Goal: Task Accomplishment & Management: Complete application form

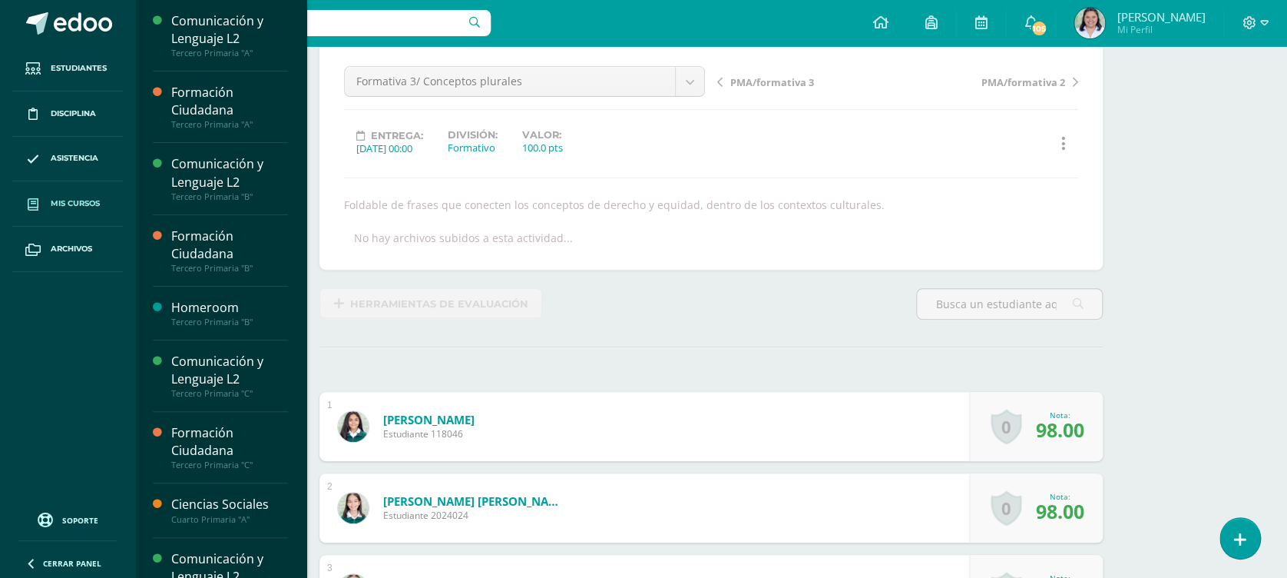
click at [86, 209] on span "Mis cursos" at bounding box center [75, 203] width 49 height 12
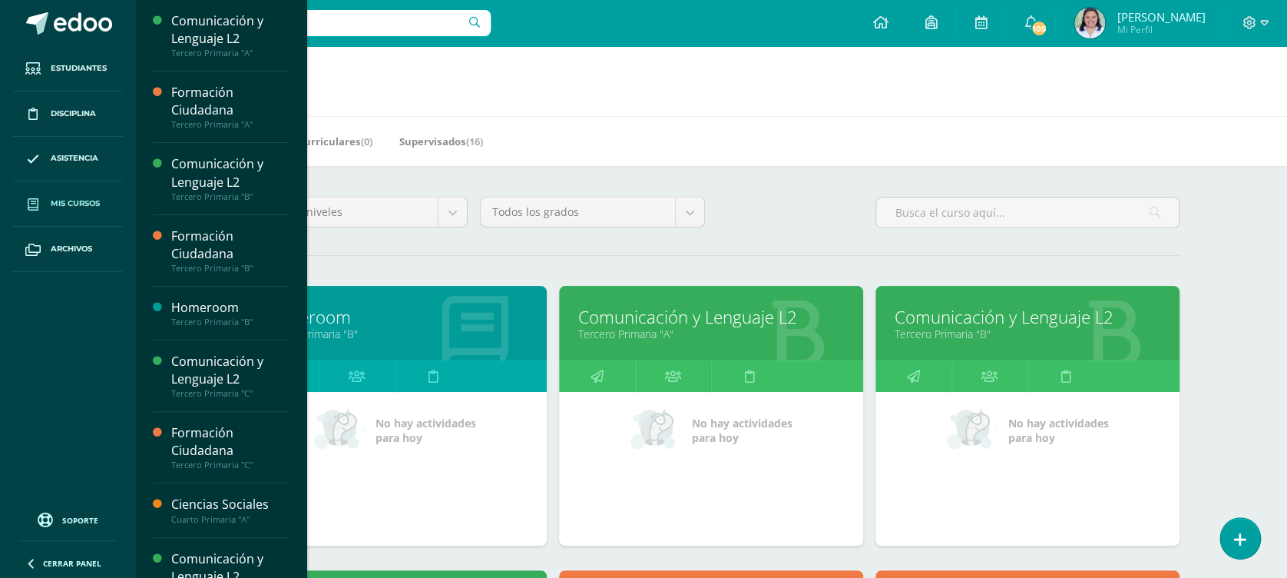
click at [410, 343] on div at bounding box center [475, 324] width 143 height 103
click at [348, 320] on link "Homeroom" at bounding box center [395, 317] width 266 height 24
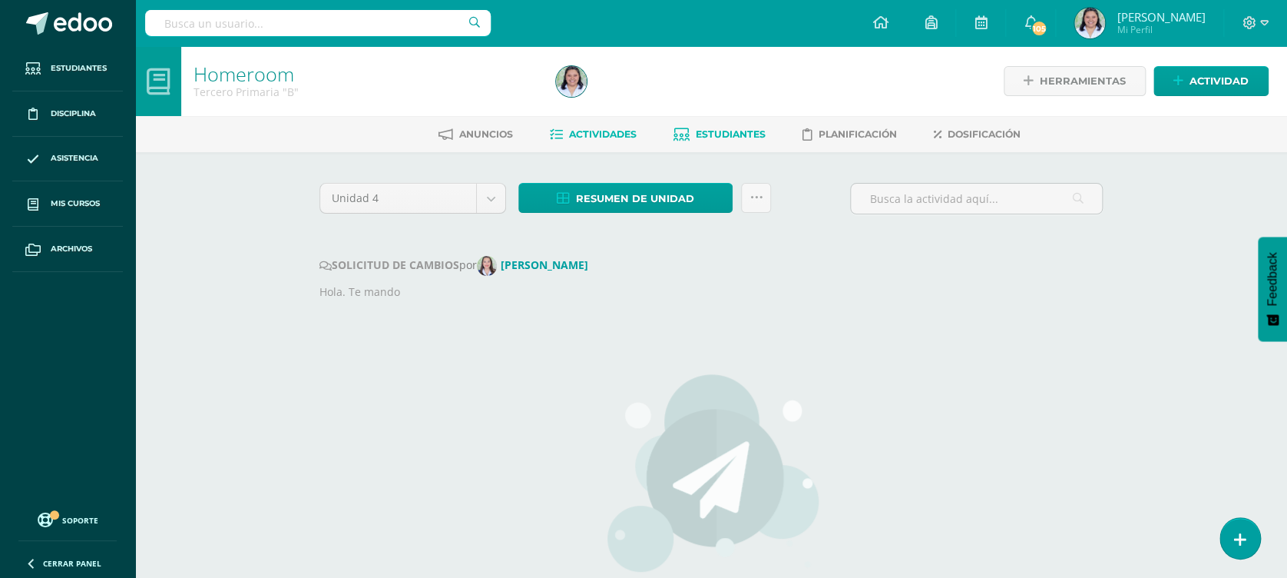
click at [730, 124] on link "Estudiantes" at bounding box center [720, 134] width 92 height 25
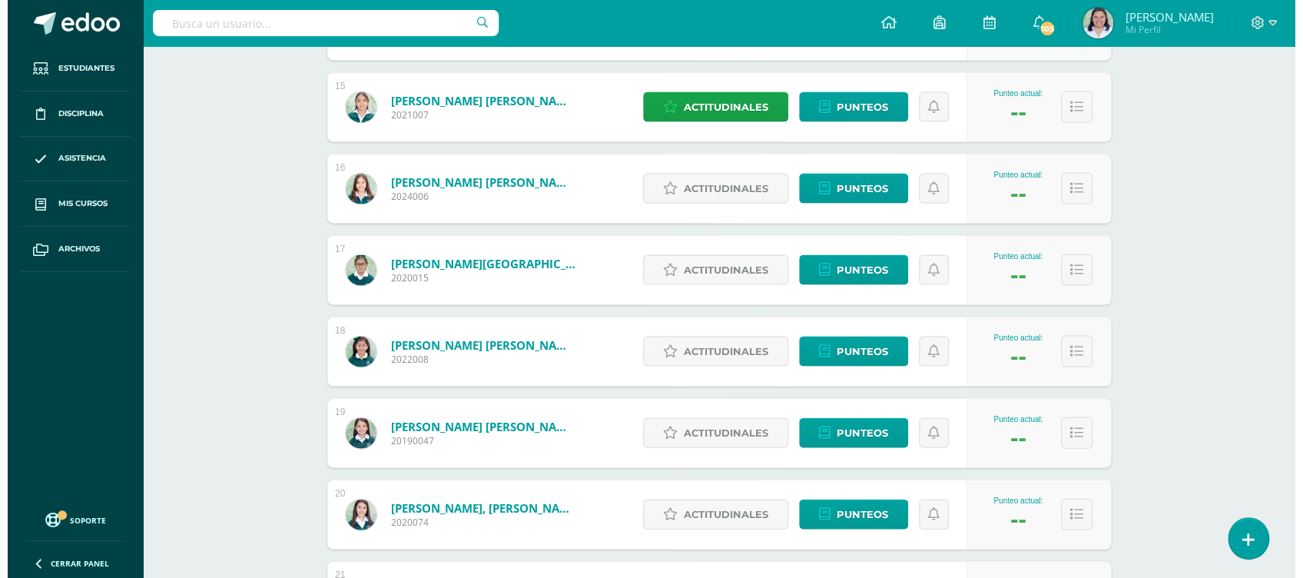
scroll to position [1410, 0]
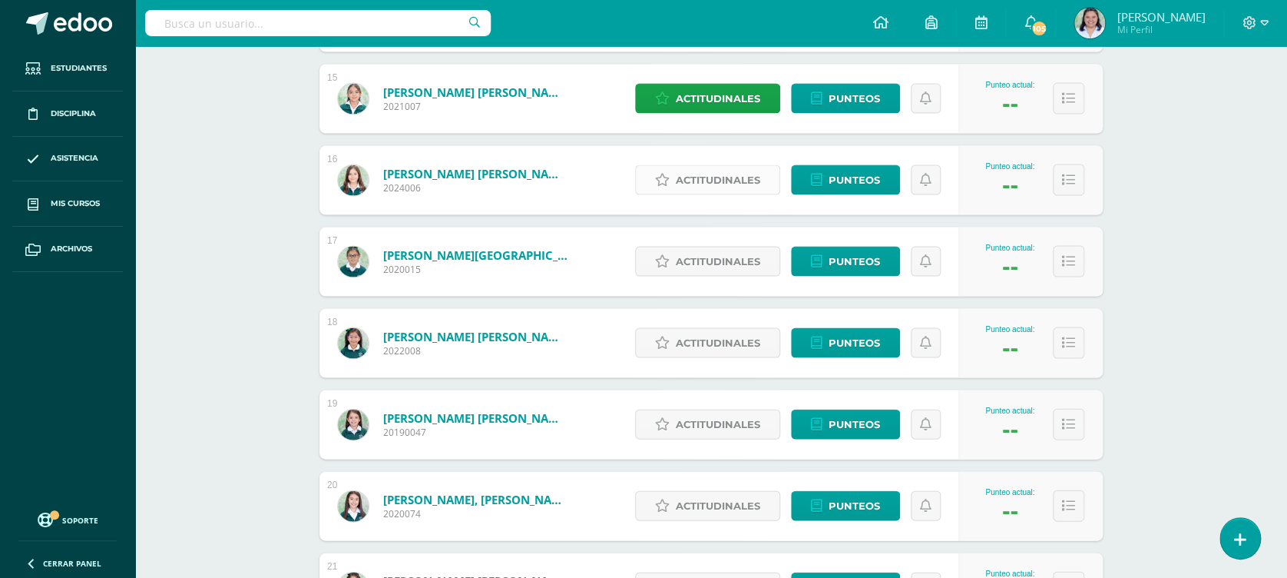
click at [731, 167] on span "Actitudinales" at bounding box center [718, 179] width 85 height 28
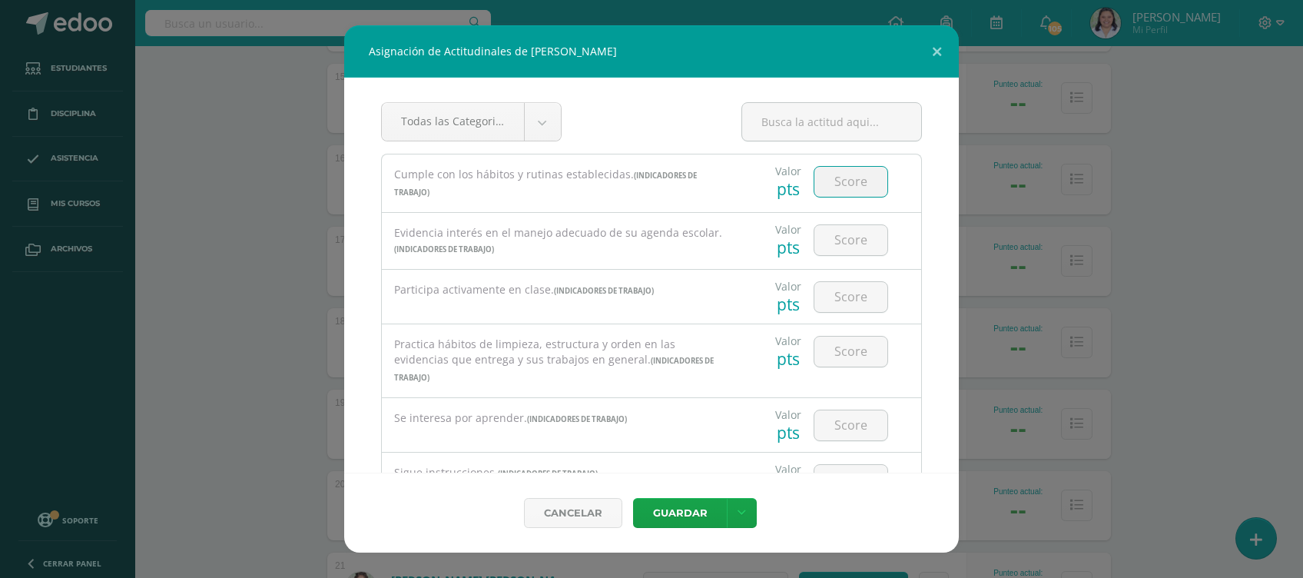
click at [847, 181] on input "number" at bounding box center [850, 182] width 73 height 30
type input "2"
type input "3"
click at [847, 234] on input "number" at bounding box center [850, 240] width 73 height 30
type input "3"
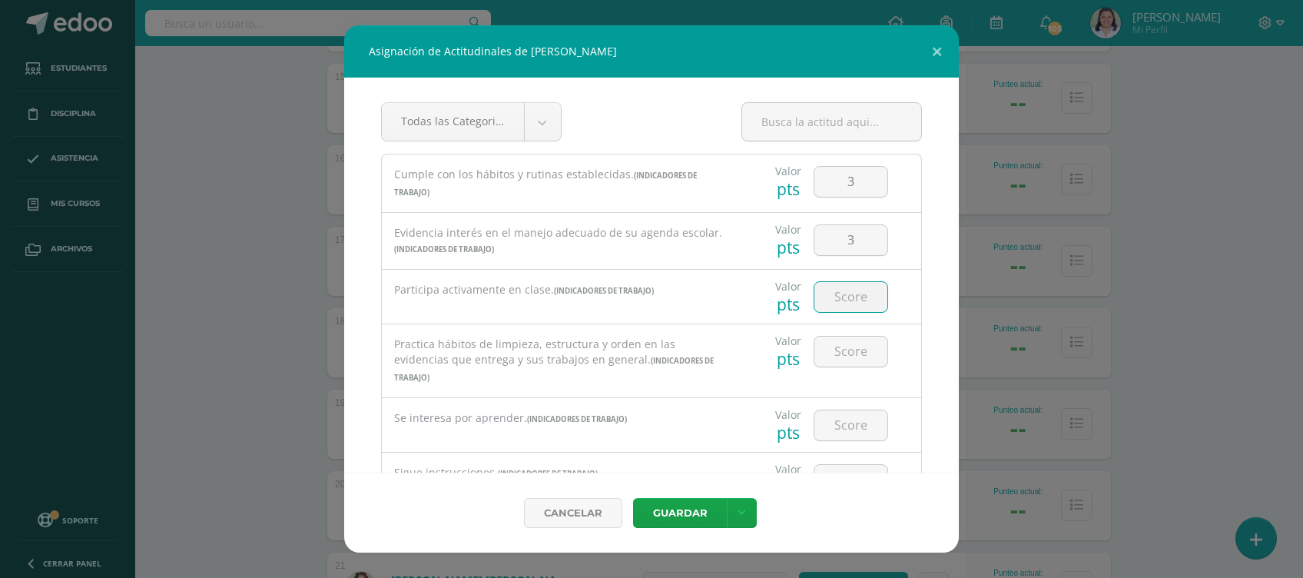
click at [841, 291] on input "number" at bounding box center [850, 297] width 73 height 30
type input "3"
click at [841, 343] on input "number" at bounding box center [850, 351] width 73 height 30
type input "3"
click at [850, 291] on input "3" at bounding box center [850, 297] width 73 height 30
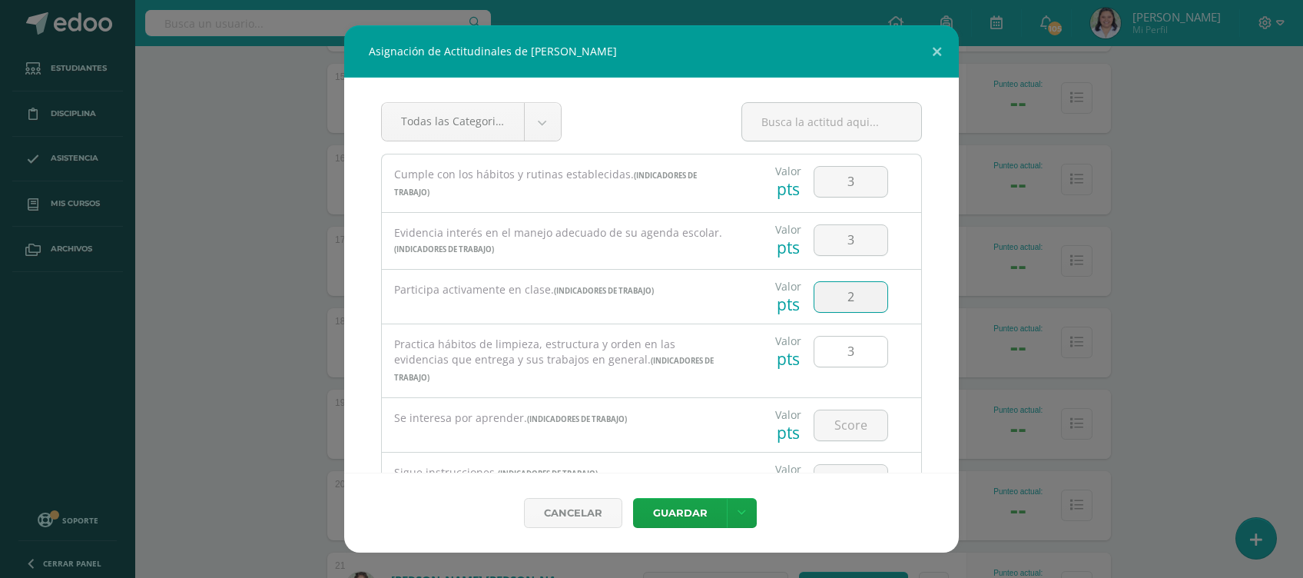
type input "2"
click at [848, 355] on input "3" at bounding box center [850, 351] width 73 height 30
click at [847, 423] on input "number" at bounding box center [850, 425] width 73 height 30
type input "2"
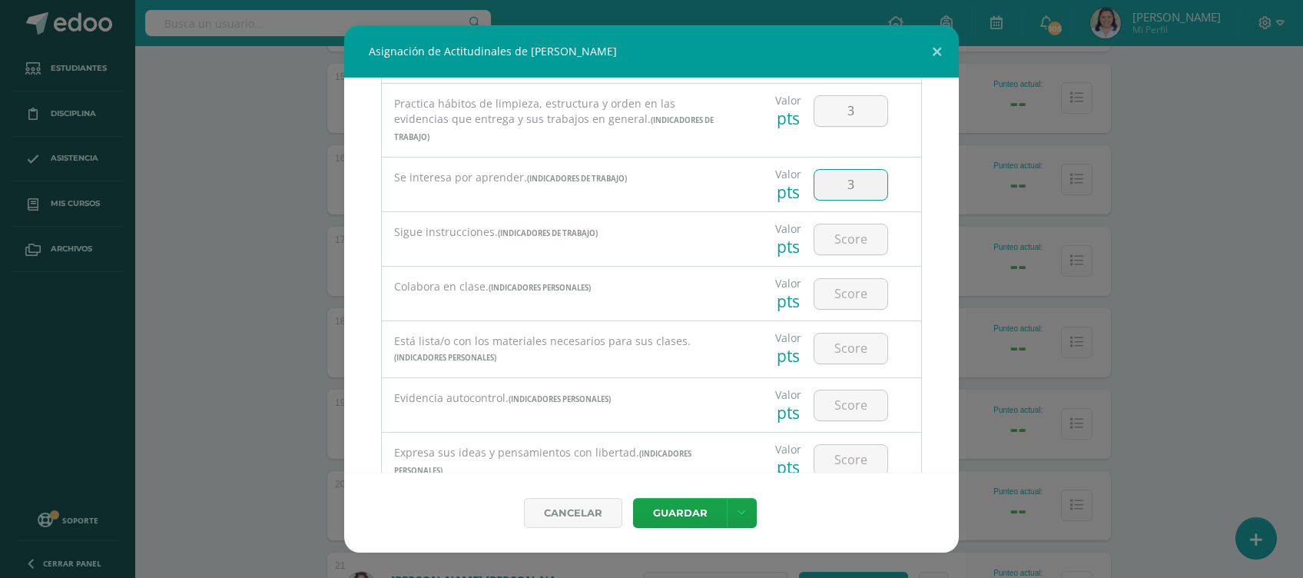
scroll to position [250, 0]
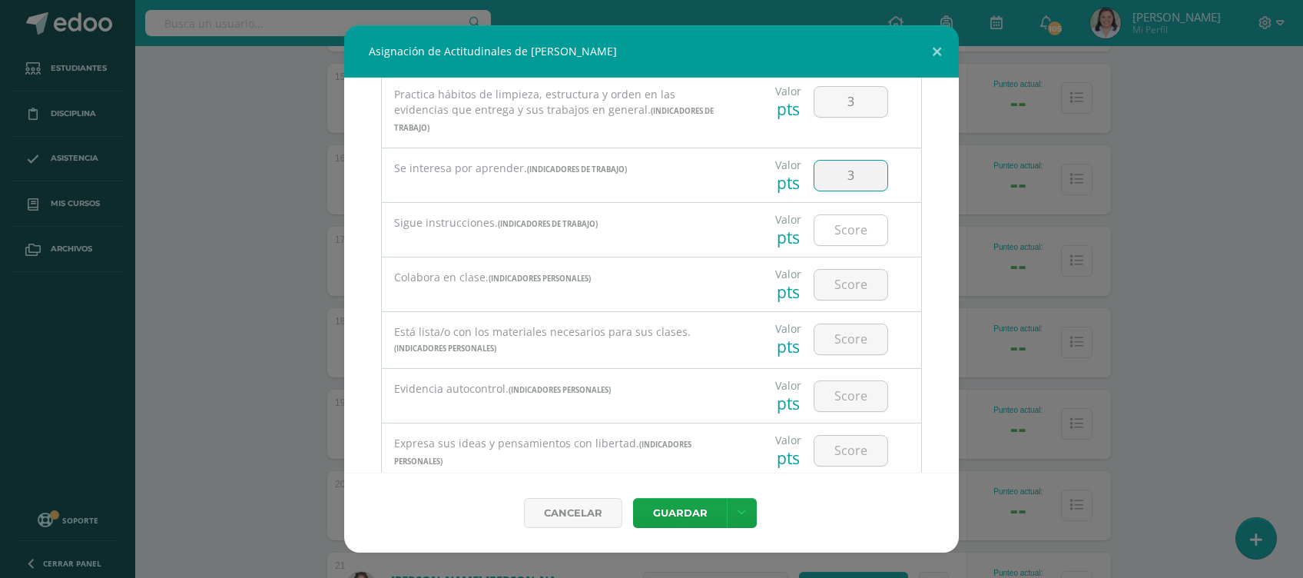
type input "3"
click at [847, 223] on input "number" at bounding box center [850, 230] width 73 height 30
type input "2"
click at [833, 293] on input "number" at bounding box center [850, 285] width 73 height 30
type input "3"
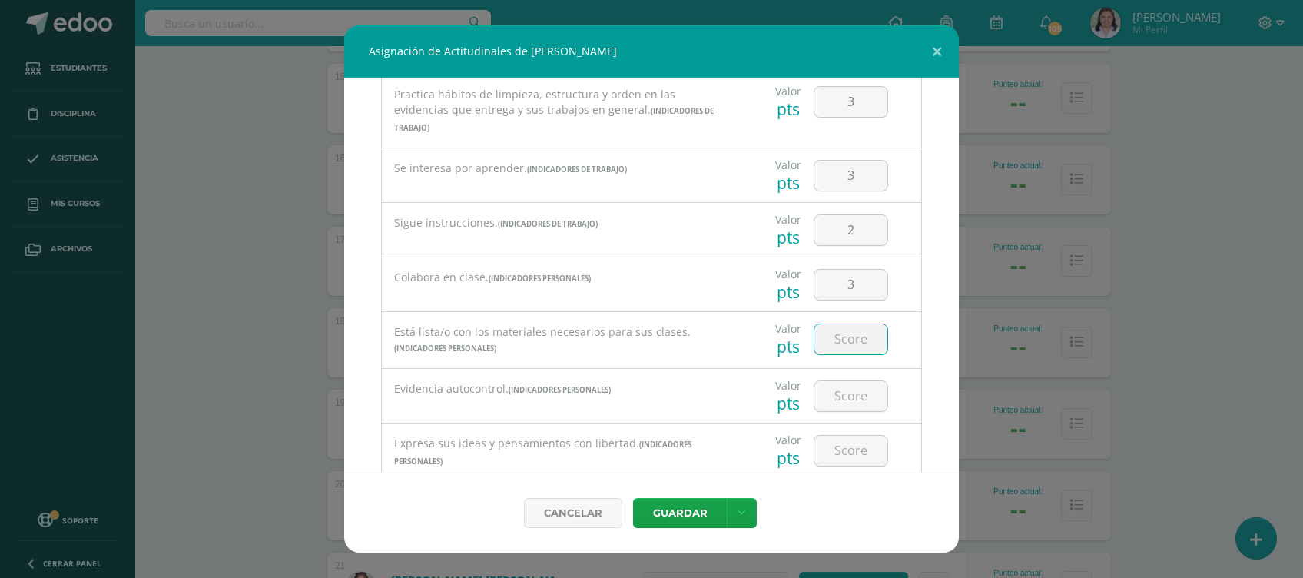
click at [841, 326] on input "number" at bounding box center [850, 339] width 73 height 30
type input "3"
click at [840, 397] on input "number" at bounding box center [850, 396] width 73 height 30
type input "3"
click at [837, 459] on input "number" at bounding box center [850, 451] width 73 height 30
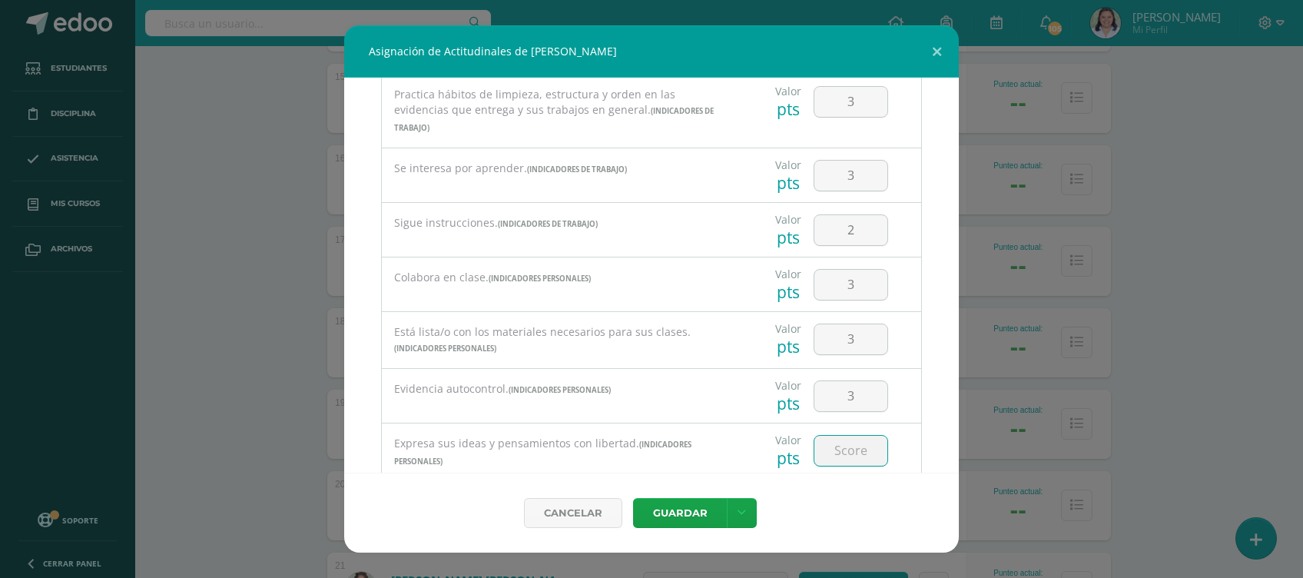
type input "2"
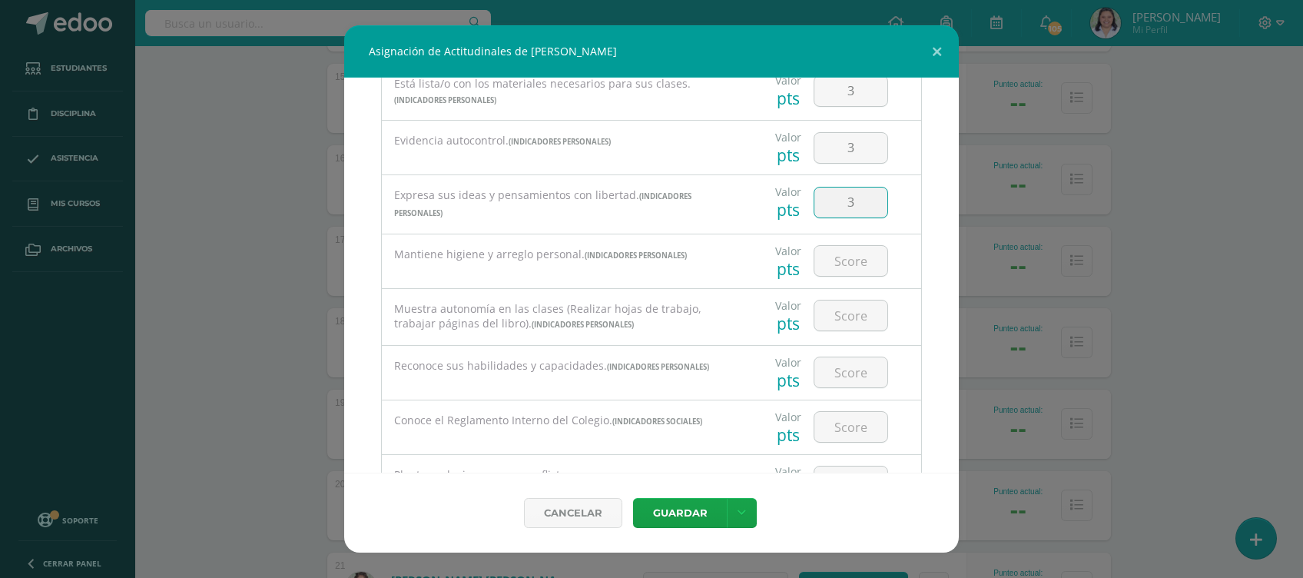
scroll to position [554, 0]
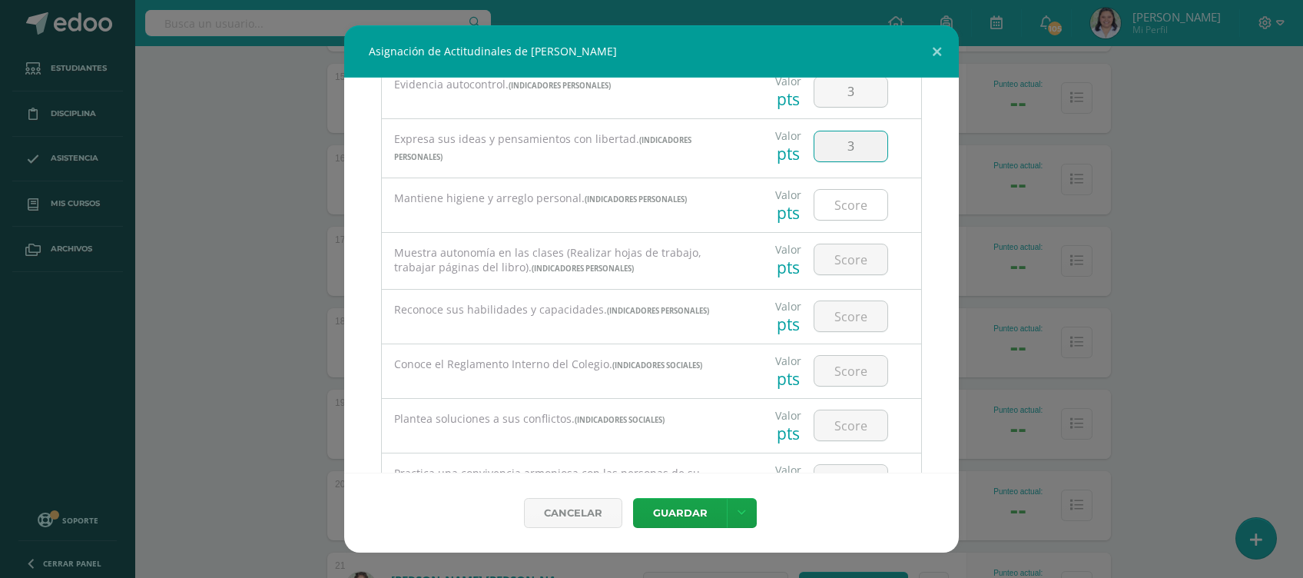
type input "3"
click at [839, 195] on input "number" at bounding box center [850, 205] width 73 height 30
type input "3"
click at [843, 246] on input "number" at bounding box center [850, 259] width 73 height 30
type input "3"
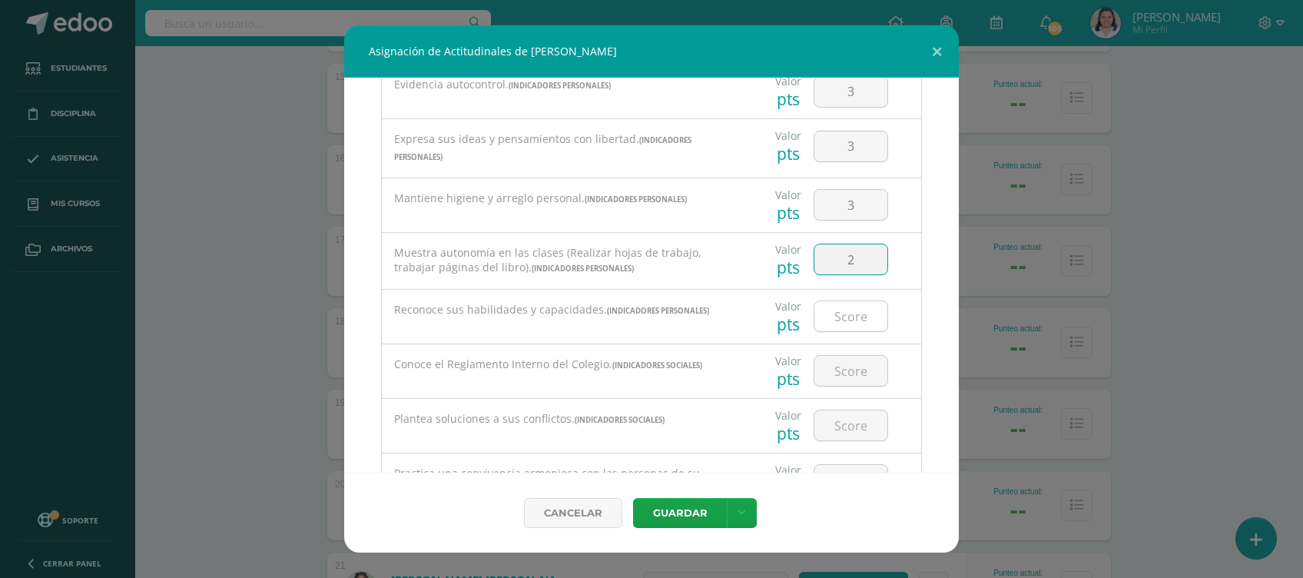
type input "2"
click at [848, 303] on input "number" at bounding box center [850, 316] width 73 height 30
type input "3"
click at [837, 365] on input "number" at bounding box center [850, 371] width 73 height 30
type input "3"
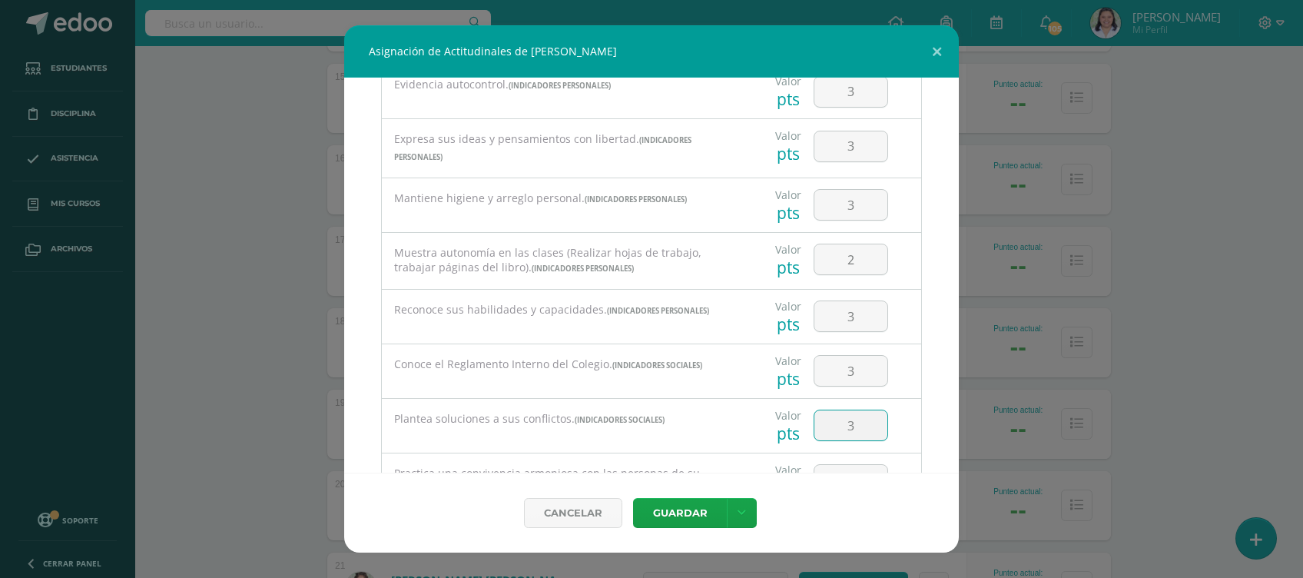
click at [842, 420] on input "3" at bounding box center [850, 425] width 73 height 30
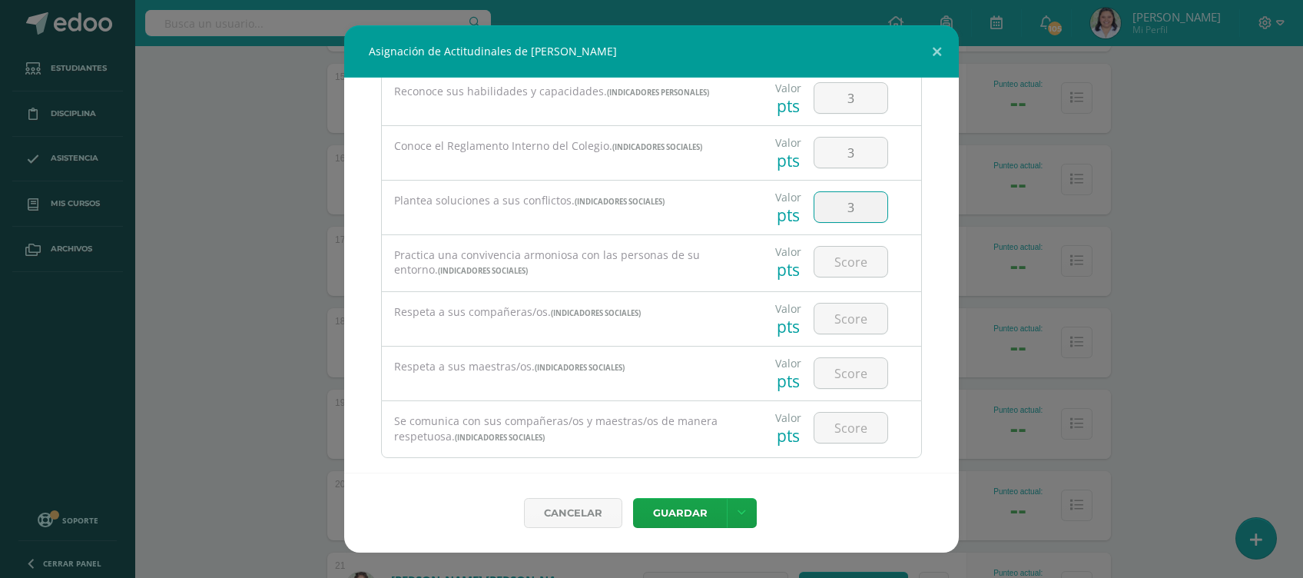
scroll to position [793, 0]
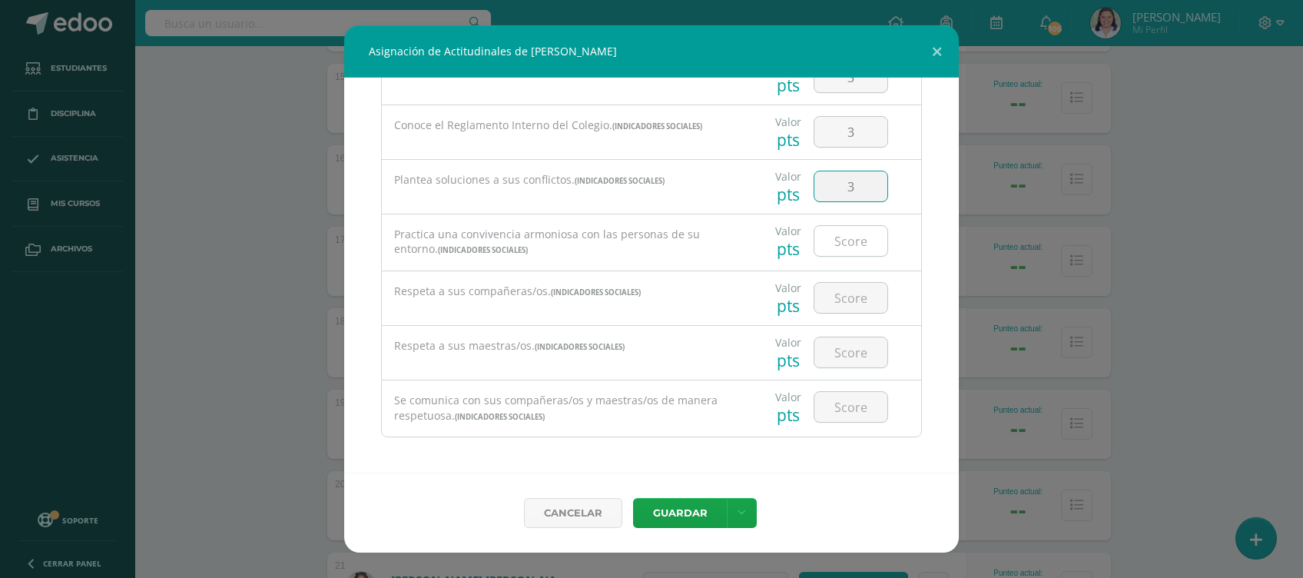
type input "3"
click at [845, 227] on input "number" at bounding box center [850, 241] width 73 height 30
type input "3"
click at [845, 288] on input "number" at bounding box center [850, 298] width 73 height 30
type input "3"
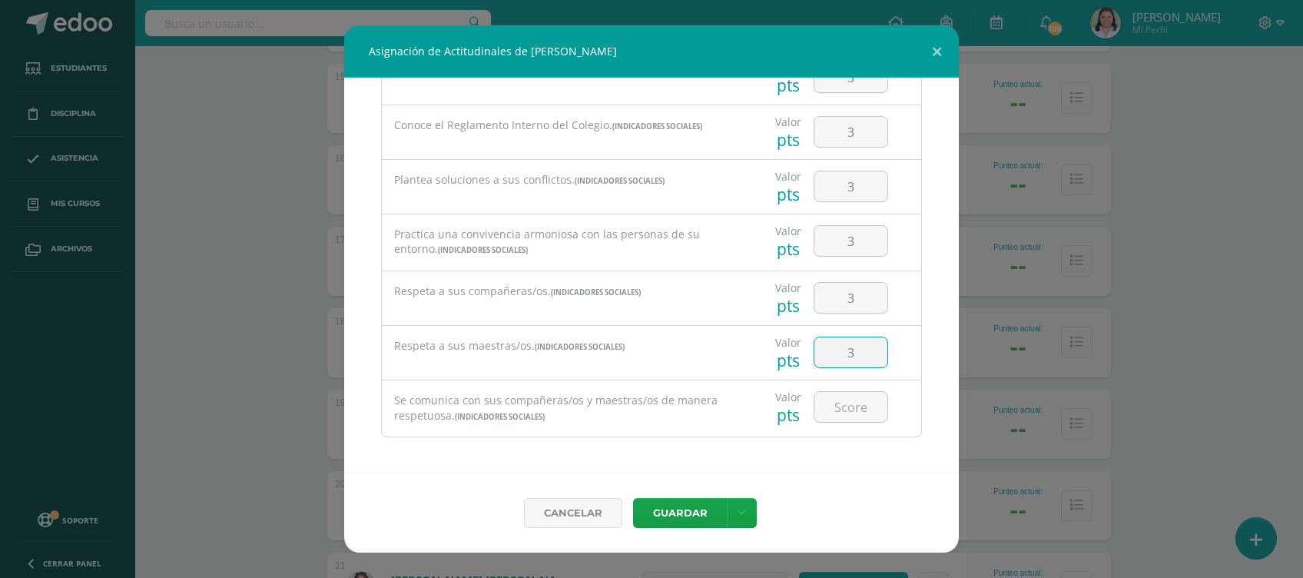
click at [841, 350] on input "3" at bounding box center [850, 352] width 73 height 30
type input "3"
click at [839, 406] on input "3" at bounding box center [850, 407] width 73 height 30
type input "3"
click at [701, 503] on button "Guardar" at bounding box center [680, 513] width 94 height 30
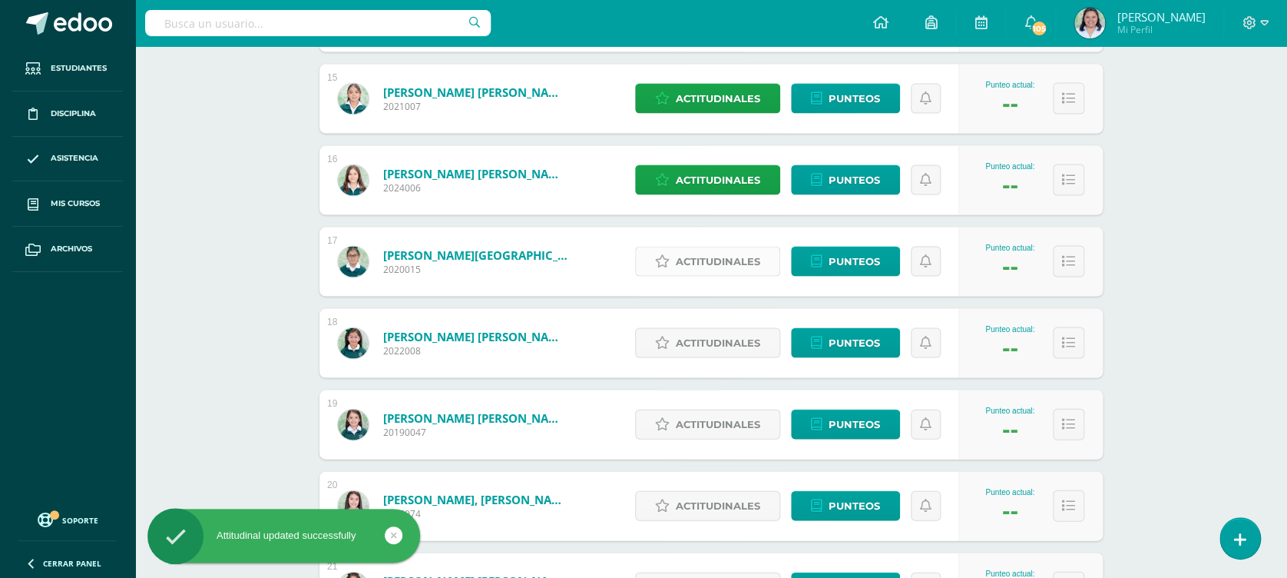
click at [719, 258] on span "Actitudinales" at bounding box center [718, 261] width 85 height 28
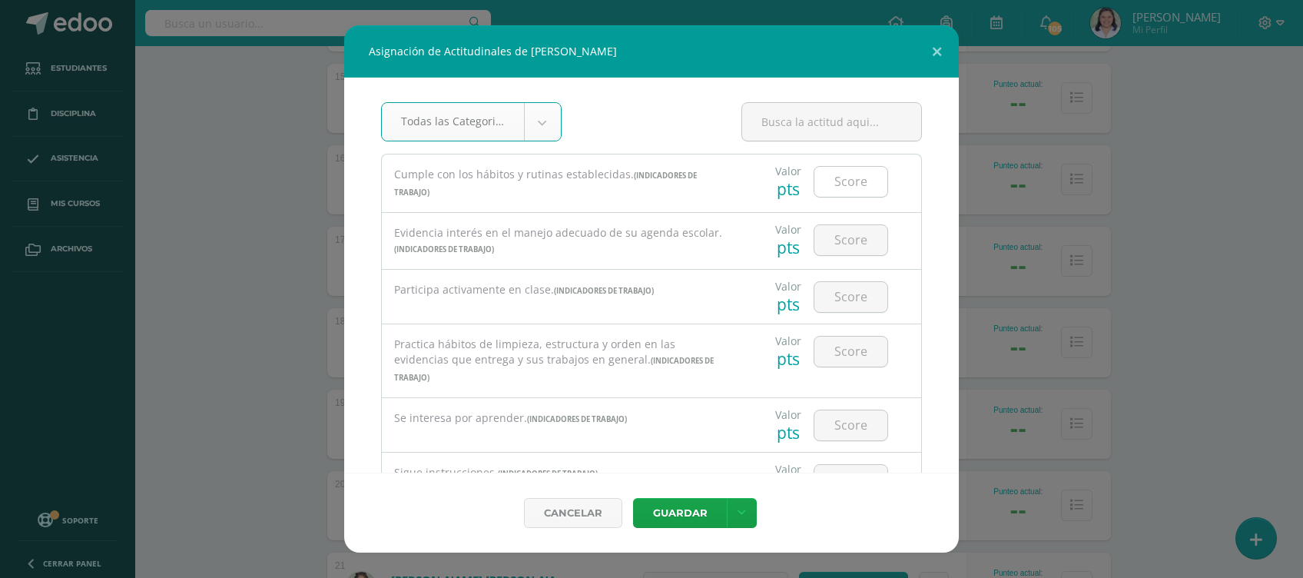
type input "3"
click at [846, 187] on input "3" at bounding box center [850, 182] width 73 height 30
type input "3"
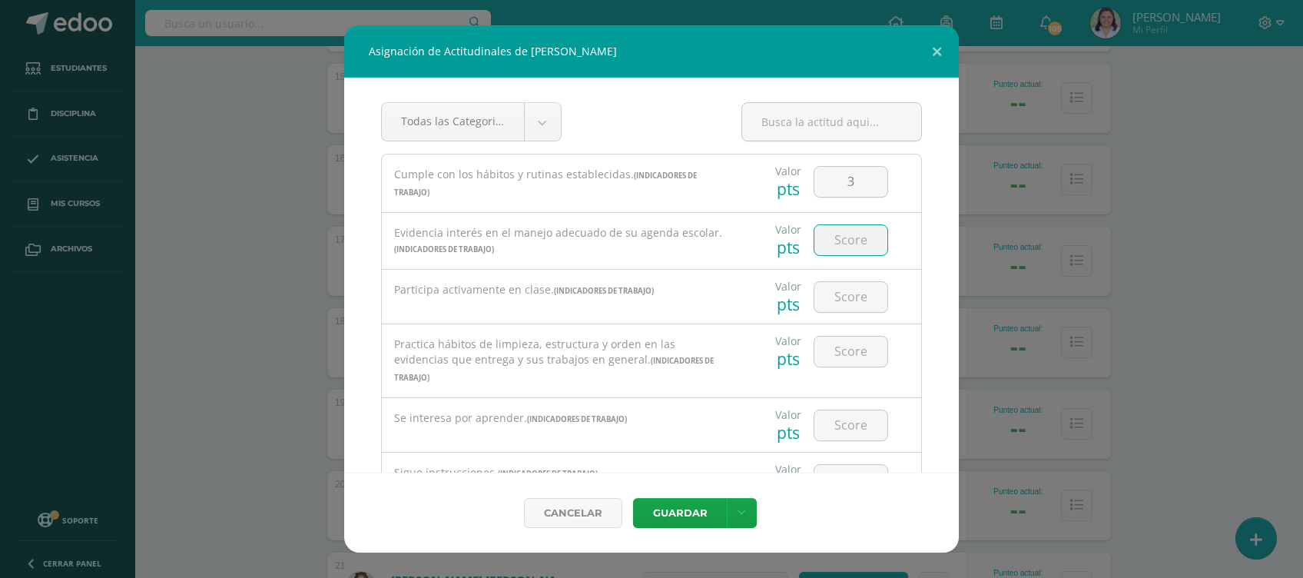
click at [830, 249] on input "number" at bounding box center [850, 240] width 73 height 30
type input "3"
click at [847, 296] on input "number" at bounding box center [850, 297] width 73 height 30
type input "3"
type input "2"
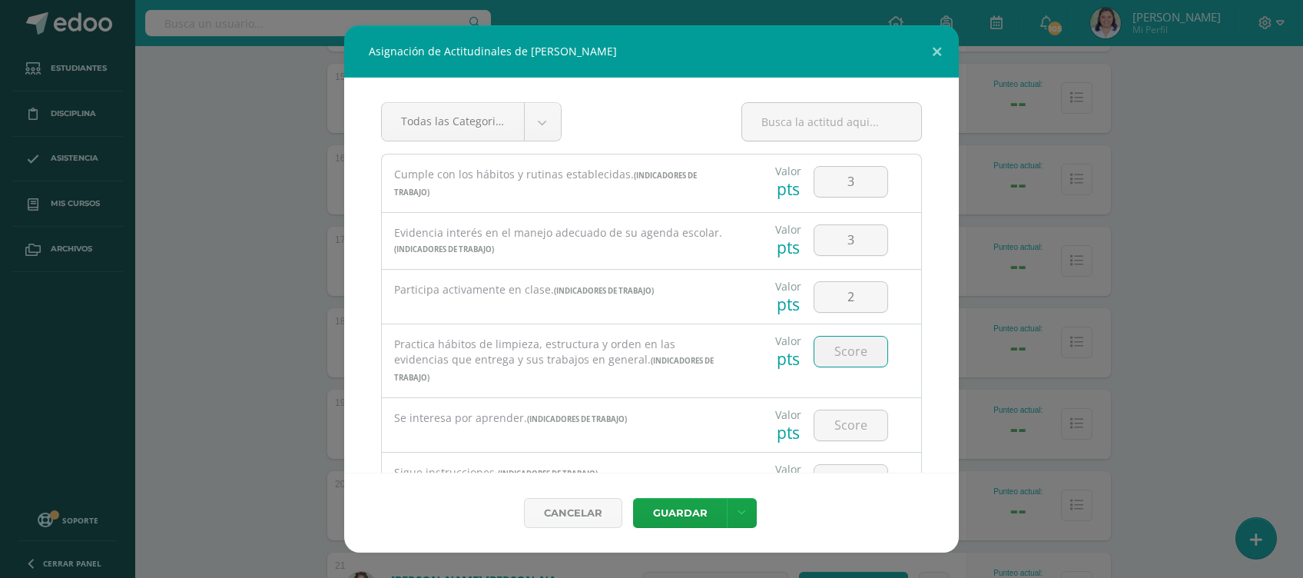
click at [840, 346] on input "number" at bounding box center [850, 351] width 73 height 30
type input "3"
click at [836, 419] on input "3" at bounding box center [850, 425] width 73 height 30
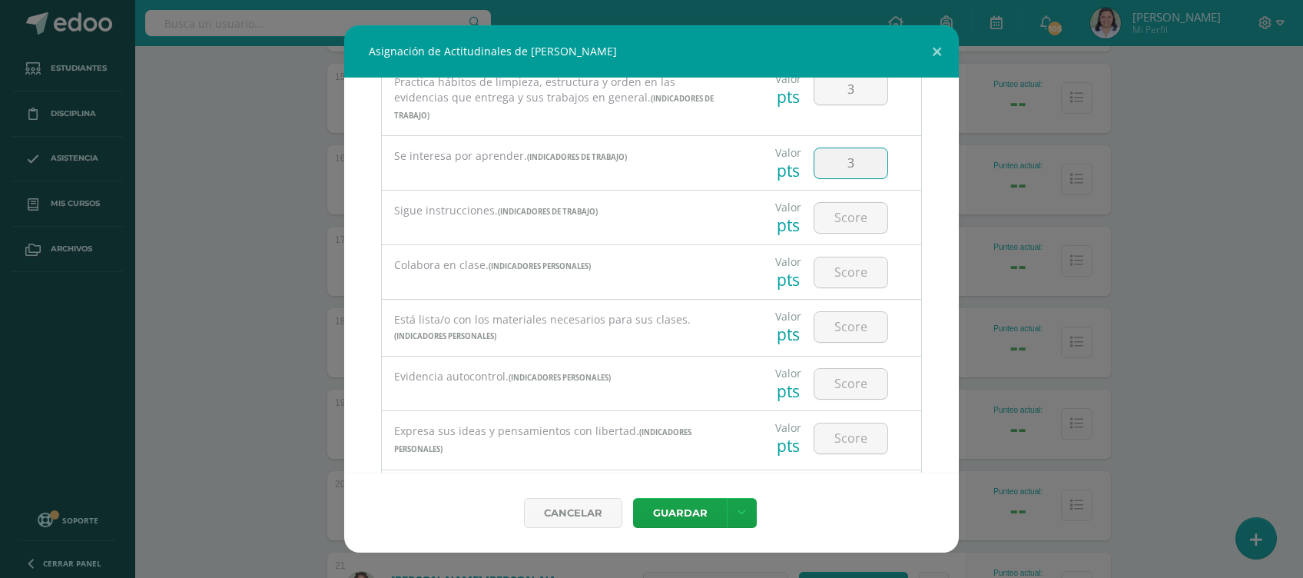
scroll to position [315, 0]
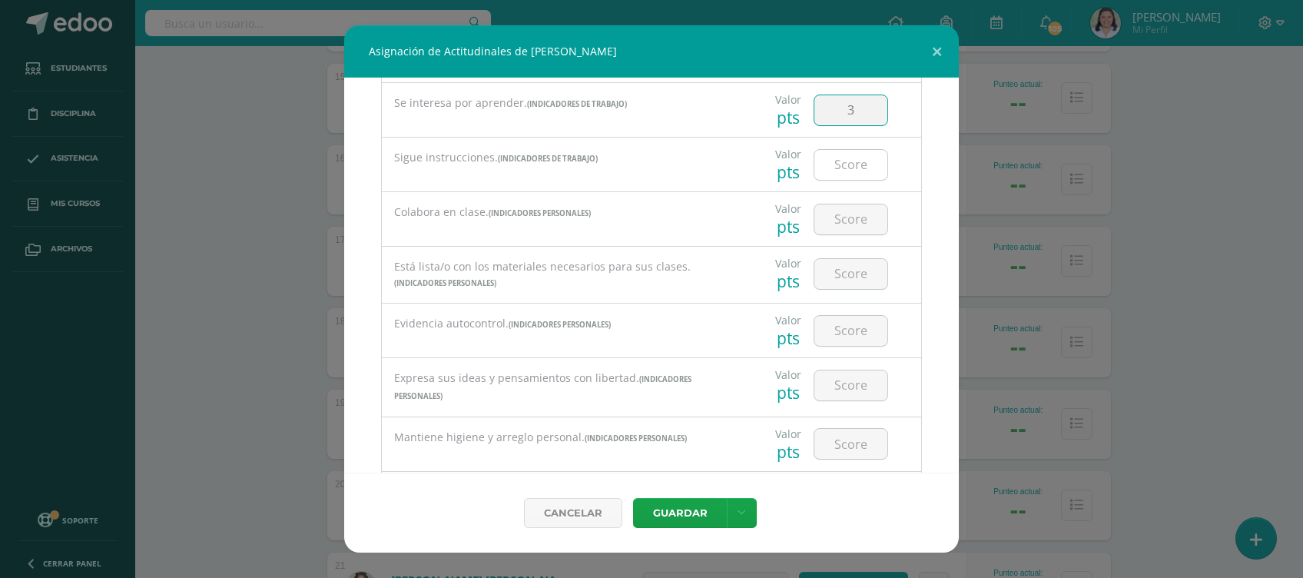
type input "3"
click at [829, 170] on input "number" at bounding box center [850, 165] width 73 height 30
type input "3"
click at [838, 211] on input "number" at bounding box center [850, 219] width 73 height 30
type input "3"
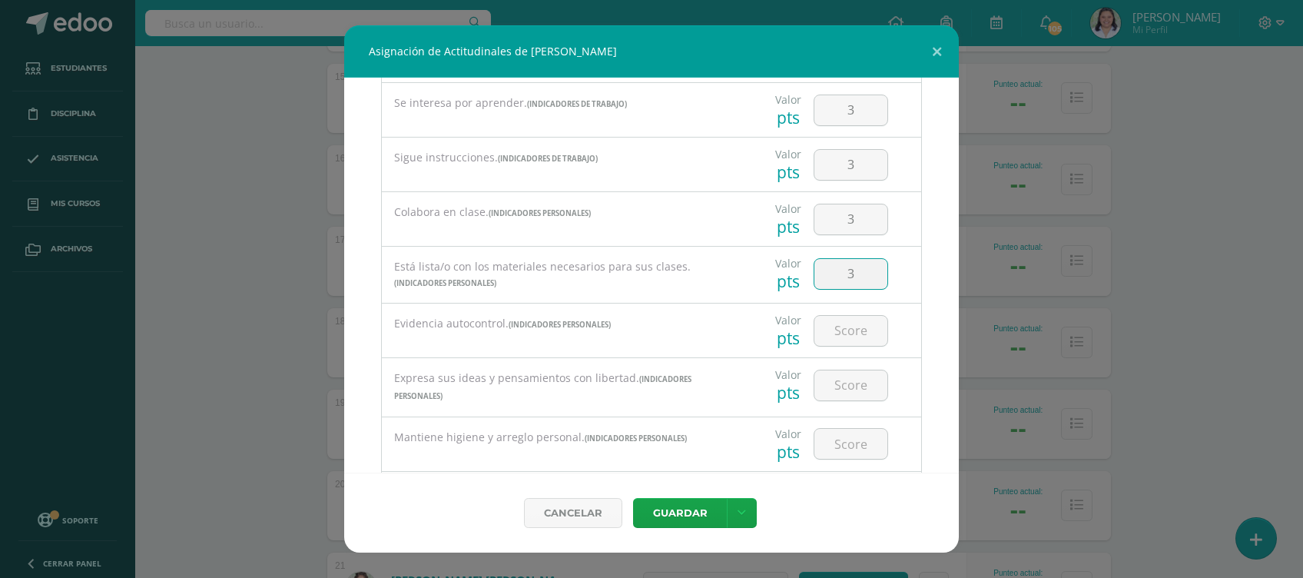
click at [848, 272] on input "3" at bounding box center [850, 274] width 73 height 30
type input "3"
click at [840, 330] on input "3" at bounding box center [850, 331] width 73 height 30
type input "3"
click at [840, 383] on input "3" at bounding box center [850, 385] width 73 height 30
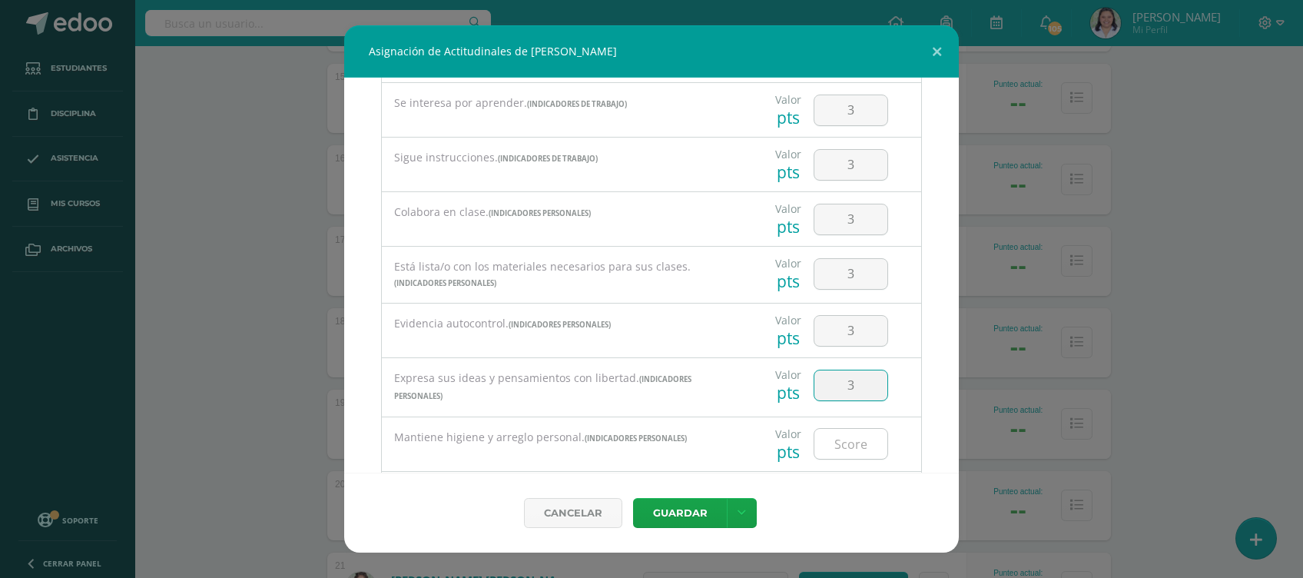
type input "3"
click at [848, 449] on input "number" at bounding box center [850, 444] width 73 height 30
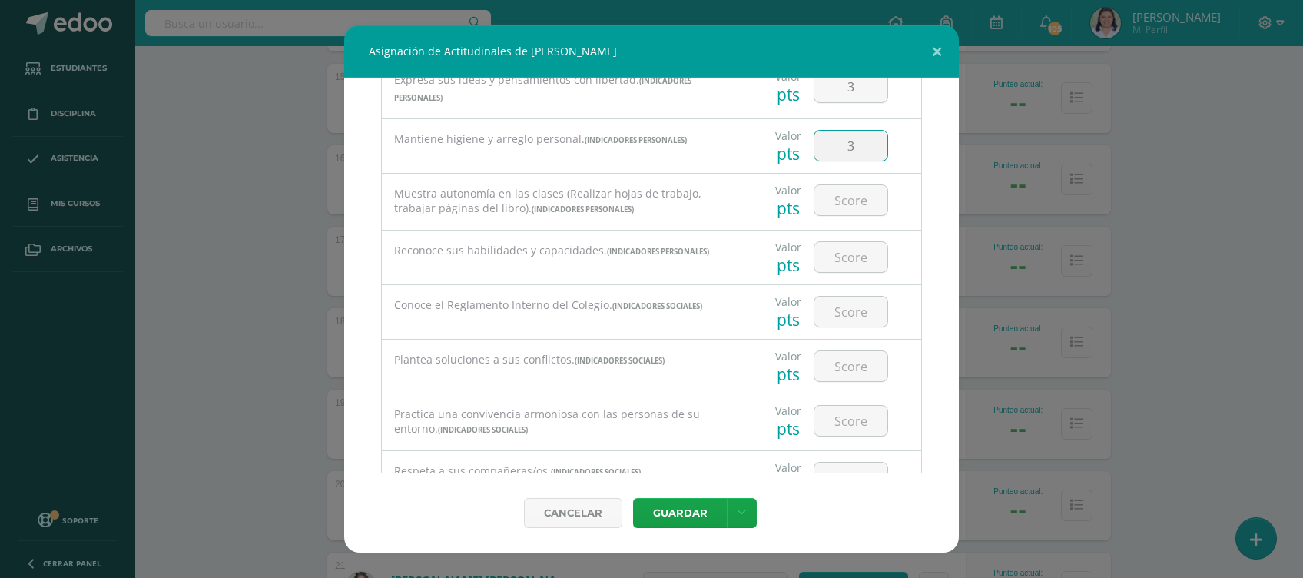
scroll to position [620, 0]
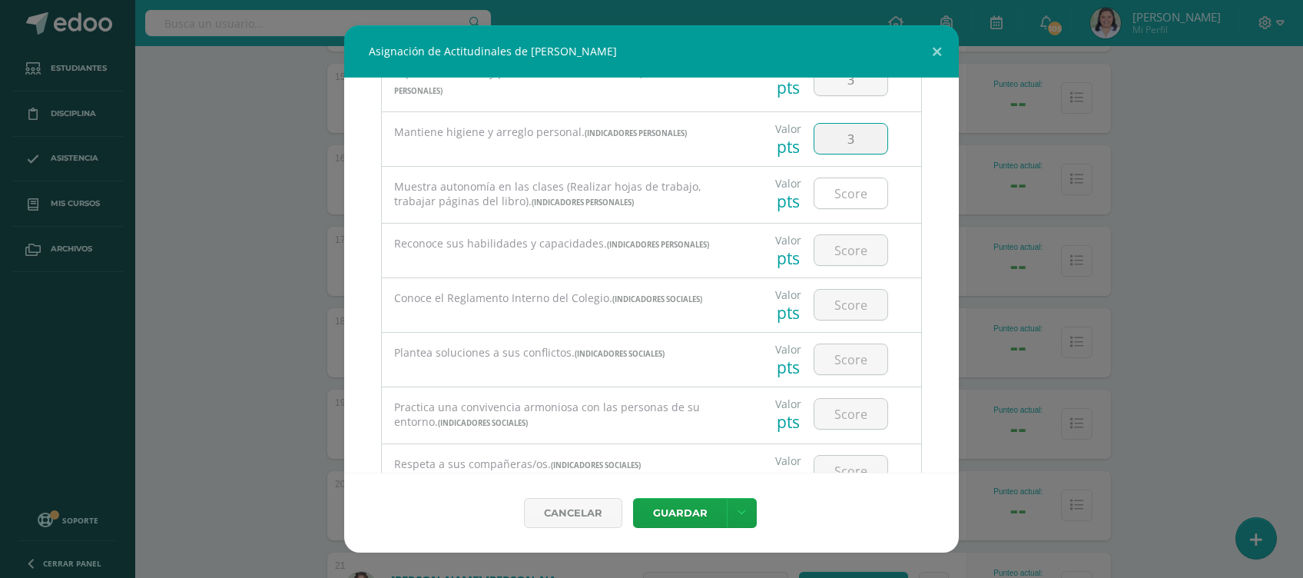
type input "3"
click at [842, 191] on input "number" at bounding box center [850, 193] width 73 height 30
type input "3"
click at [842, 253] on input "3" at bounding box center [850, 250] width 73 height 30
type input "3"
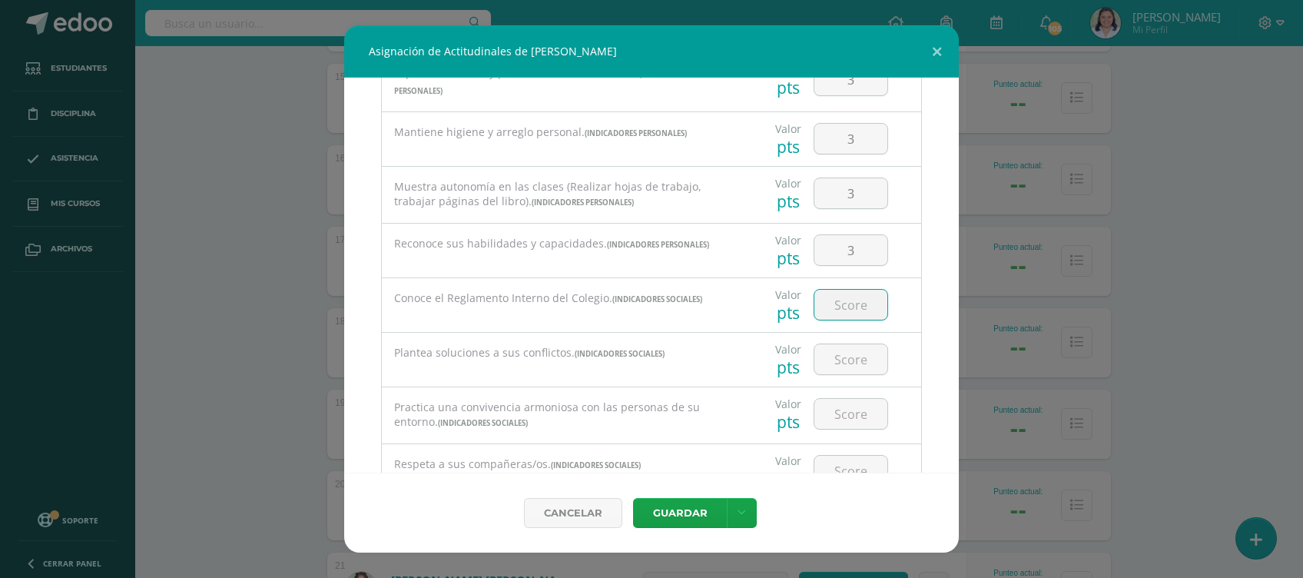
click at [841, 293] on input "number" at bounding box center [850, 305] width 73 height 30
type input "3"
click at [841, 363] on input "3" at bounding box center [850, 359] width 73 height 30
type input "3"
click at [842, 418] on input "3" at bounding box center [850, 414] width 73 height 30
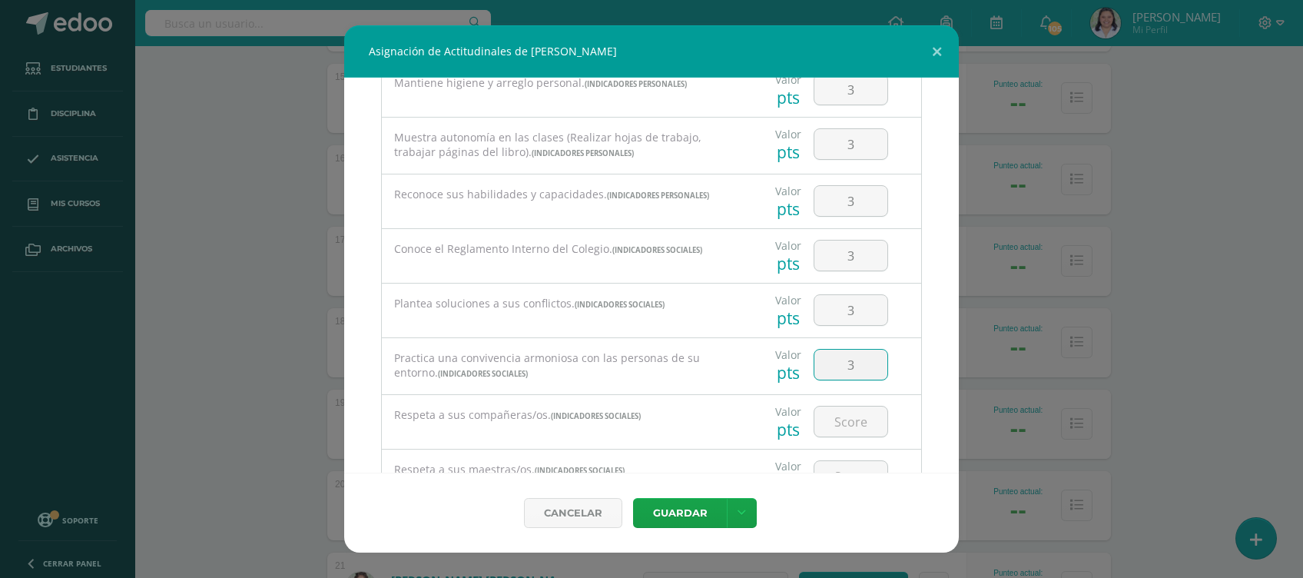
scroll to position [683, 0]
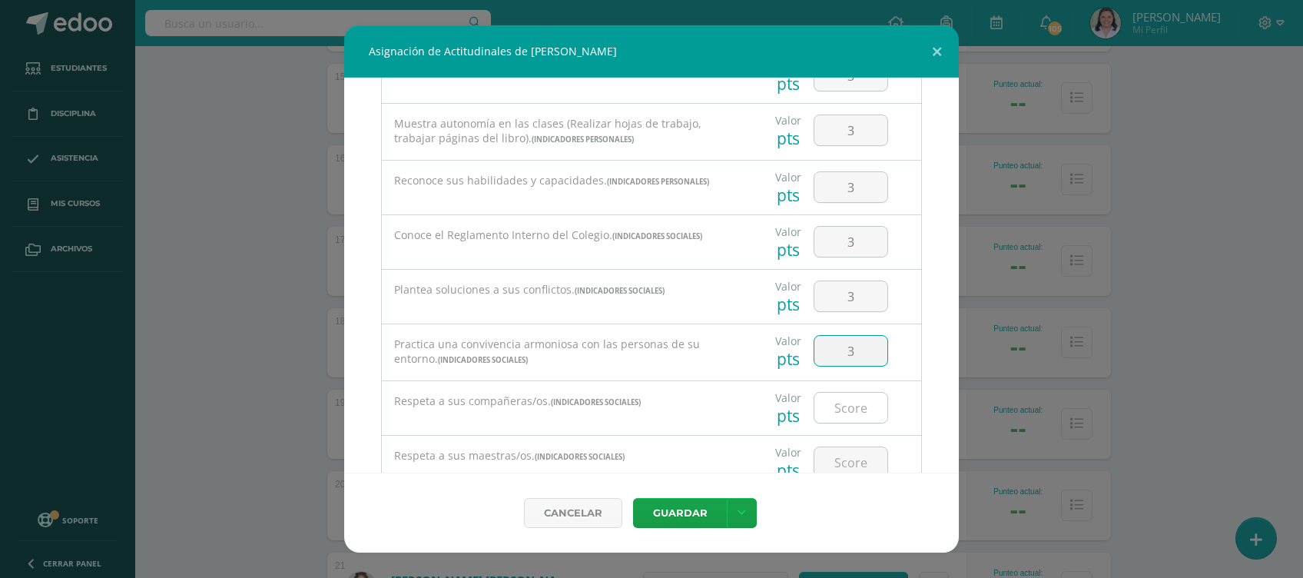
type input "3"
click at [857, 399] on input "number" at bounding box center [850, 408] width 73 height 30
type input "3"
click at [843, 459] on input "3" at bounding box center [850, 462] width 73 height 30
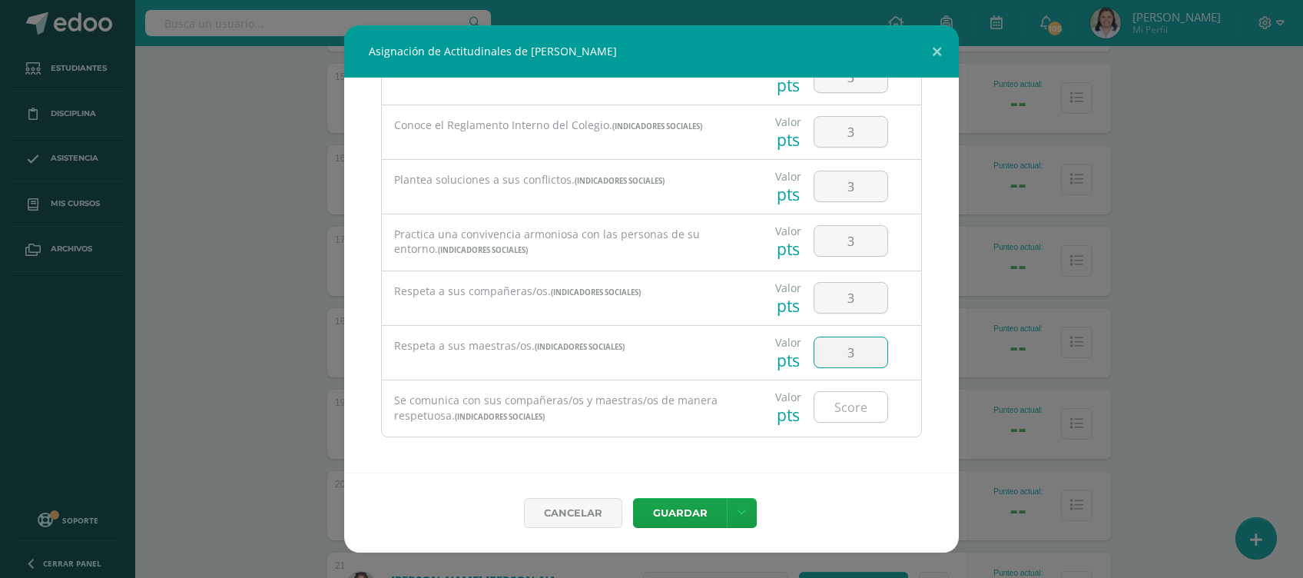
type input "3"
click at [854, 406] on input "3" at bounding box center [850, 407] width 73 height 30
type input "3"
click at [678, 514] on button "Guardar" at bounding box center [680, 513] width 94 height 30
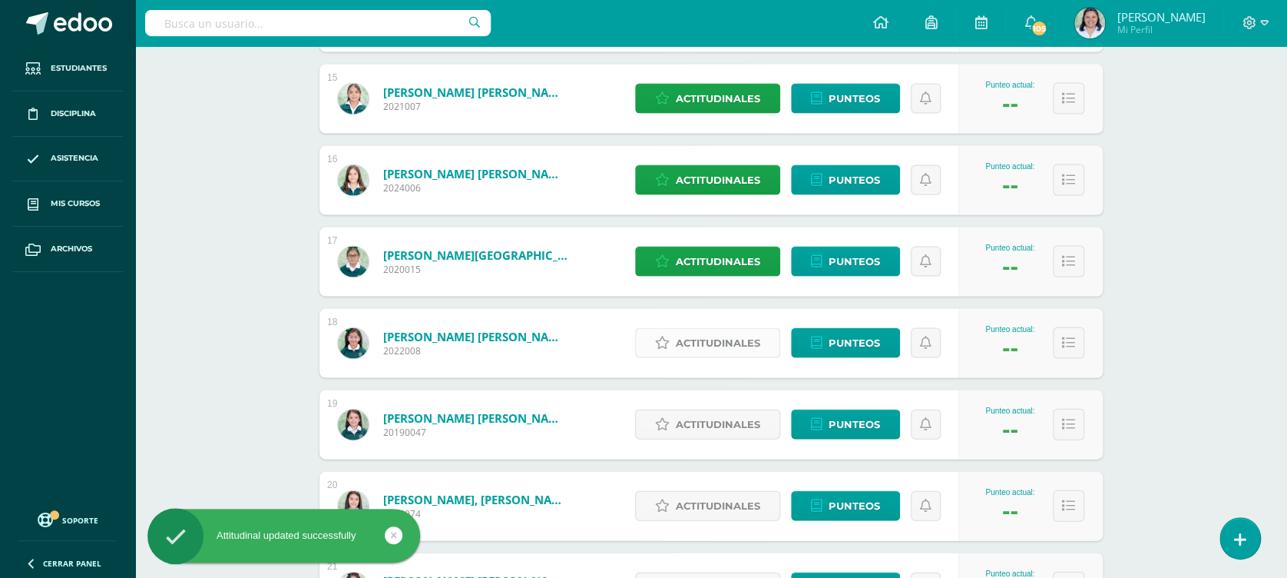
click at [710, 337] on span "Actitudinales" at bounding box center [718, 342] width 85 height 28
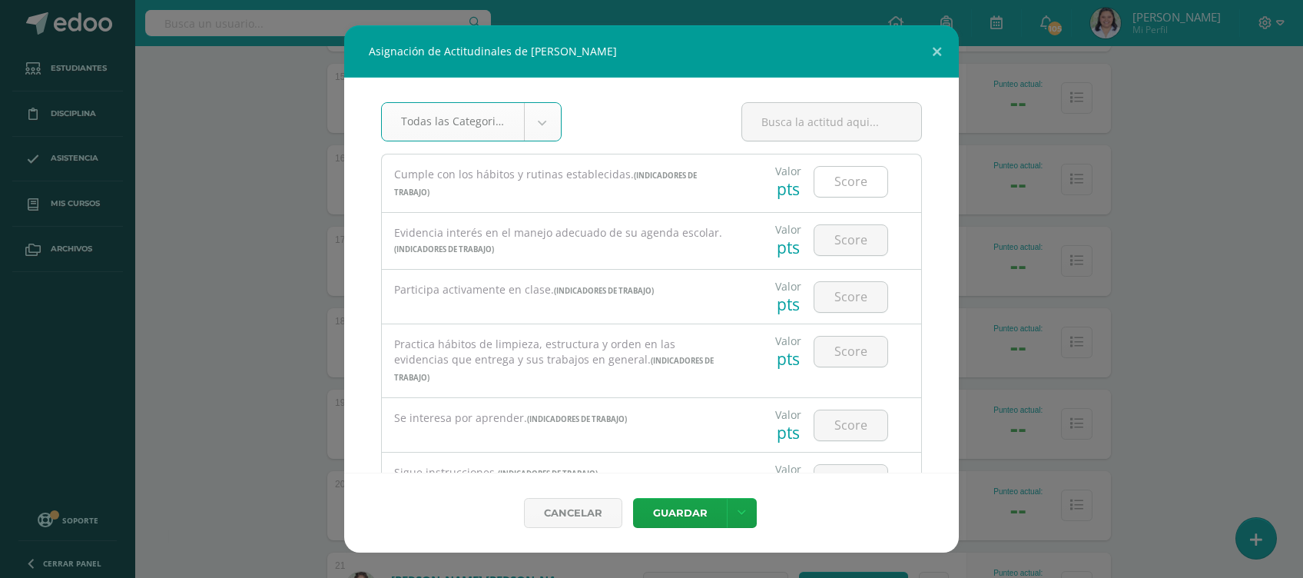
click at [853, 174] on input "number" at bounding box center [850, 182] width 73 height 30
type input "3"
click at [847, 232] on input "number" at bounding box center [850, 240] width 73 height 30
type input "3"
type input "1"
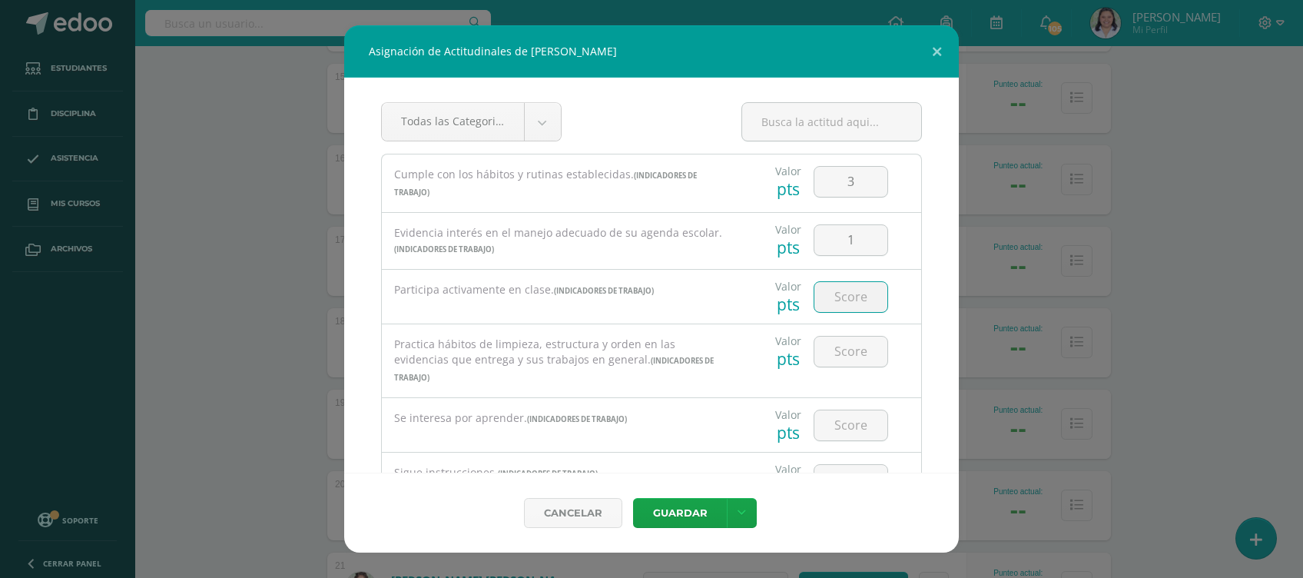
click at [840, 297] on input "number" at bounding box center [850, 297] width 73 height 30
click at [844, 240] on input "1" at bounding box center [850, 240] width 73 height 30
type input "3"
type input "2"
click at [846, 303] on input "number" at bounding box center [850, 297] width 73 height 30
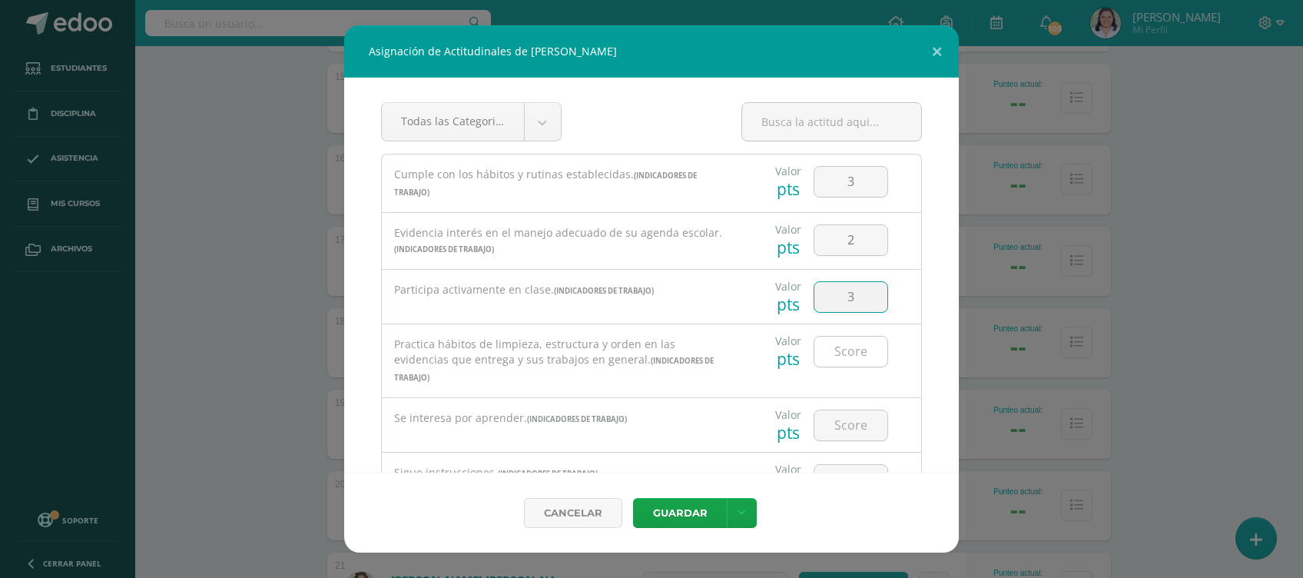
type input "3"
click at [840, 351] on input "number" at bounding box center [850, 351] width 73 height 30
type input "2"
click at [833, 423] on input "number" at bounding box center [850, 425] width 73 height 30
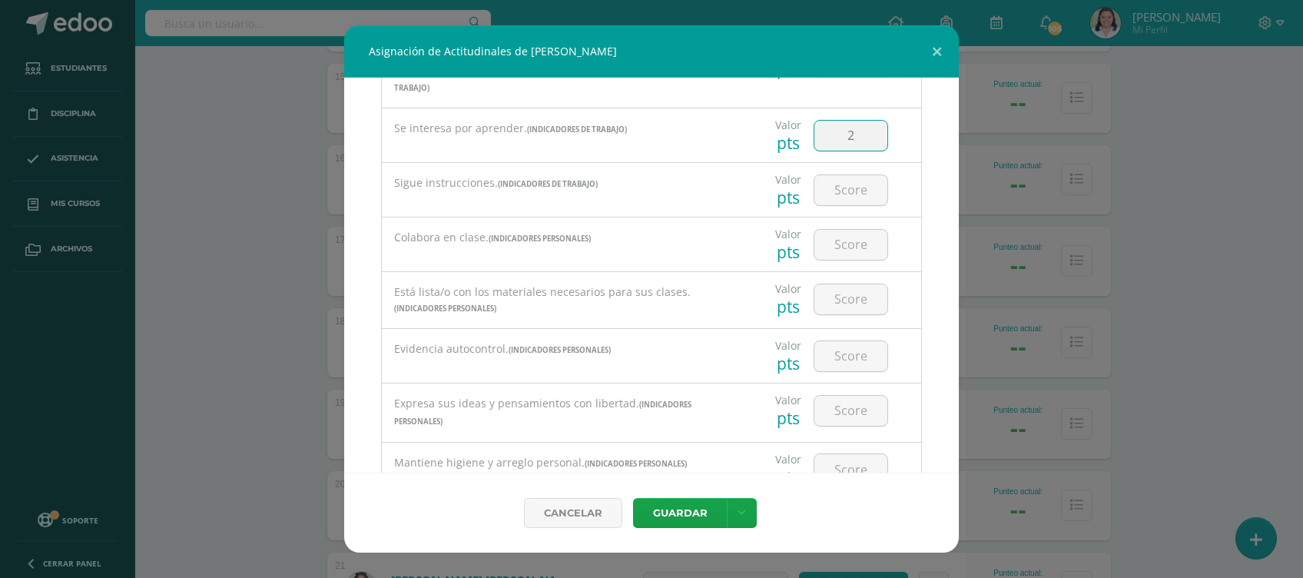
scroll to position [297, 0]
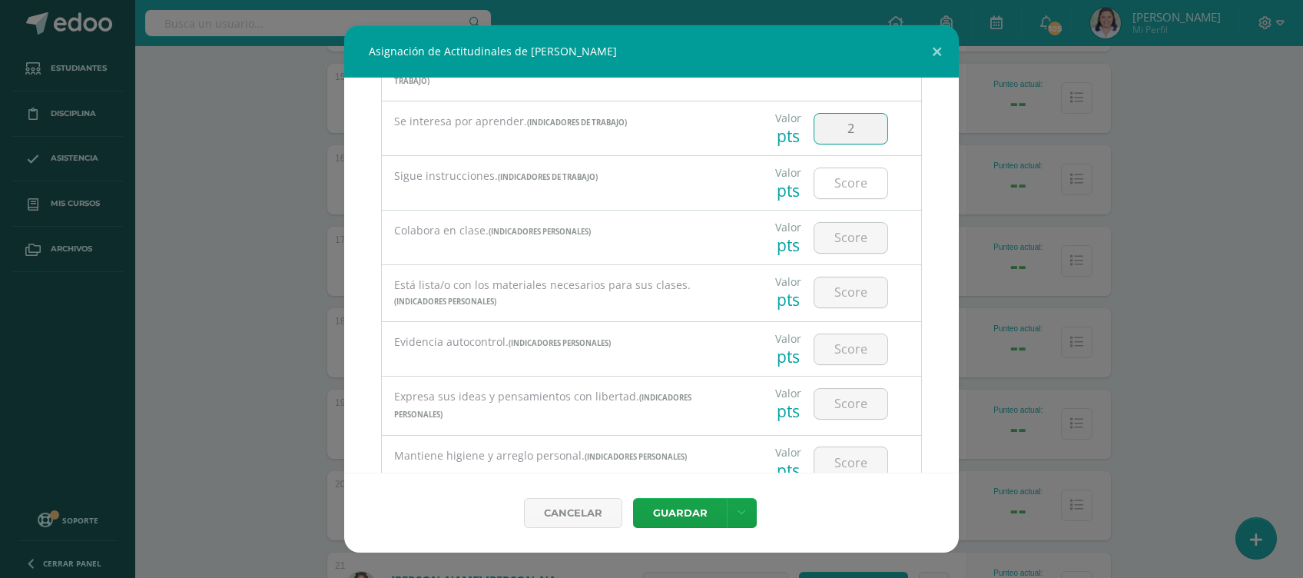
type input "2"
click at [851, 179] on input "number" at bounding box center [850, 183] width 73 height 30
type input "3"
click at [850, 238] on input "number" at bounding box center [850, 238] width 73 height 30
click at [849, 181] on input "3" at bounding box center [850, 183] width 73 height 30
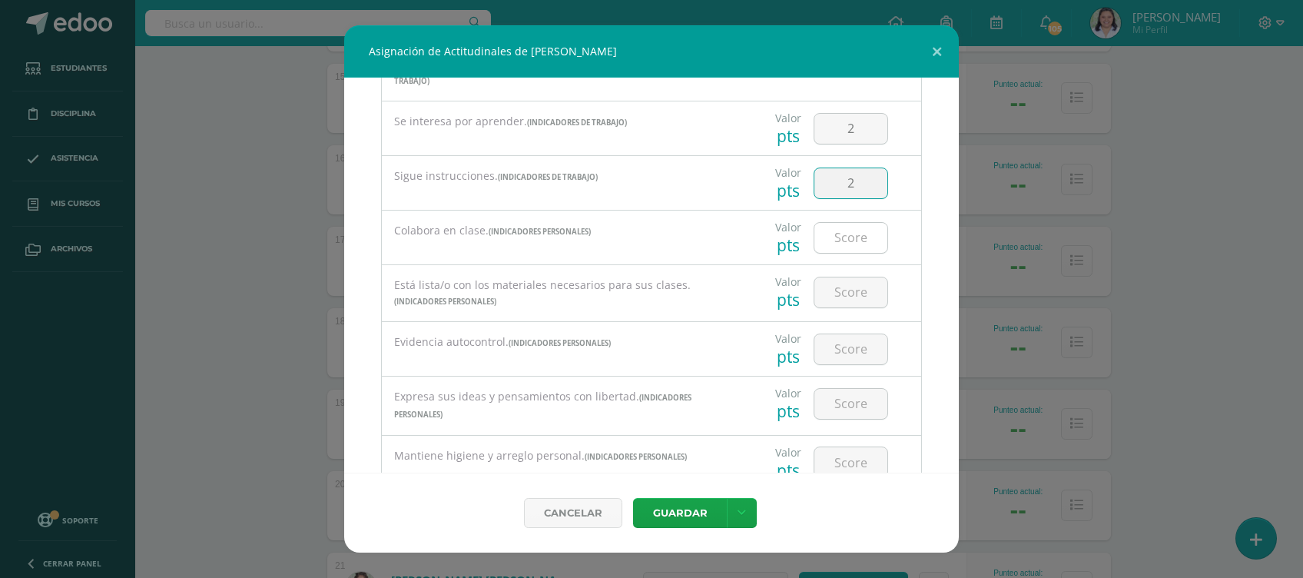
type input "2"
click at [850, 228] on input "number" at bounding box center [850, 238] width 73 height 30
type input "2"
type input "3"
click at [830, 293] on input "number" at bounding box center [850, 292] width 73 height 30
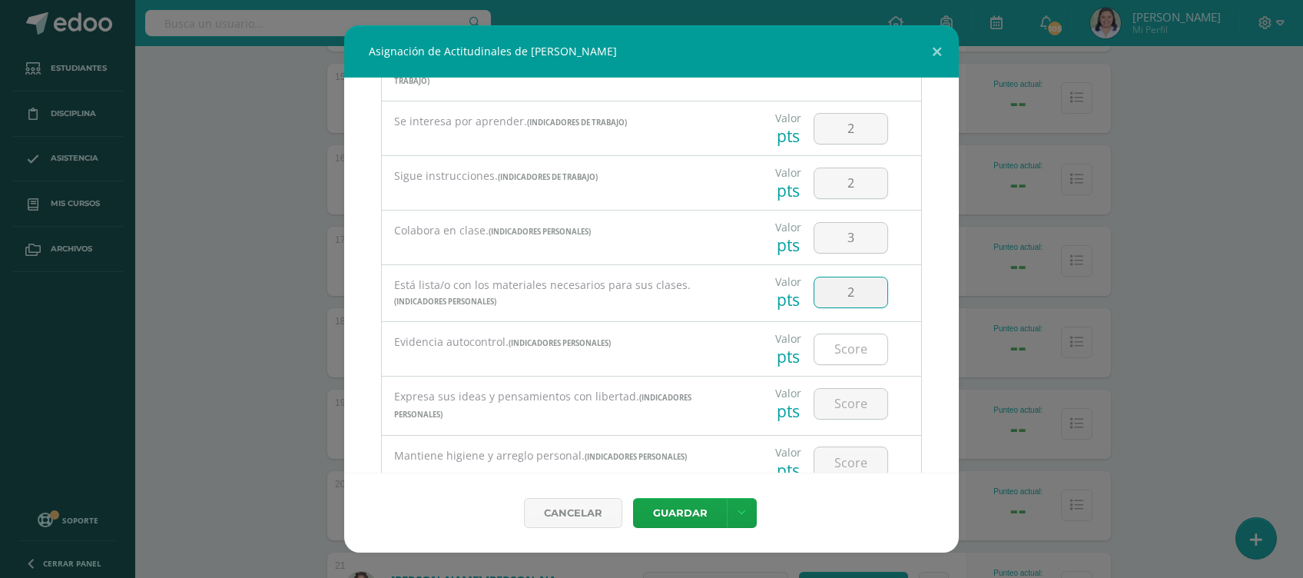
type input "2"
click at [840, 350] on input "number" at bounding box center [850, 349] width 73 height 30
type input "2"
type input "3"
click at [836, 406] on input "3" at bounding box center [850, 404] width 73 height 30
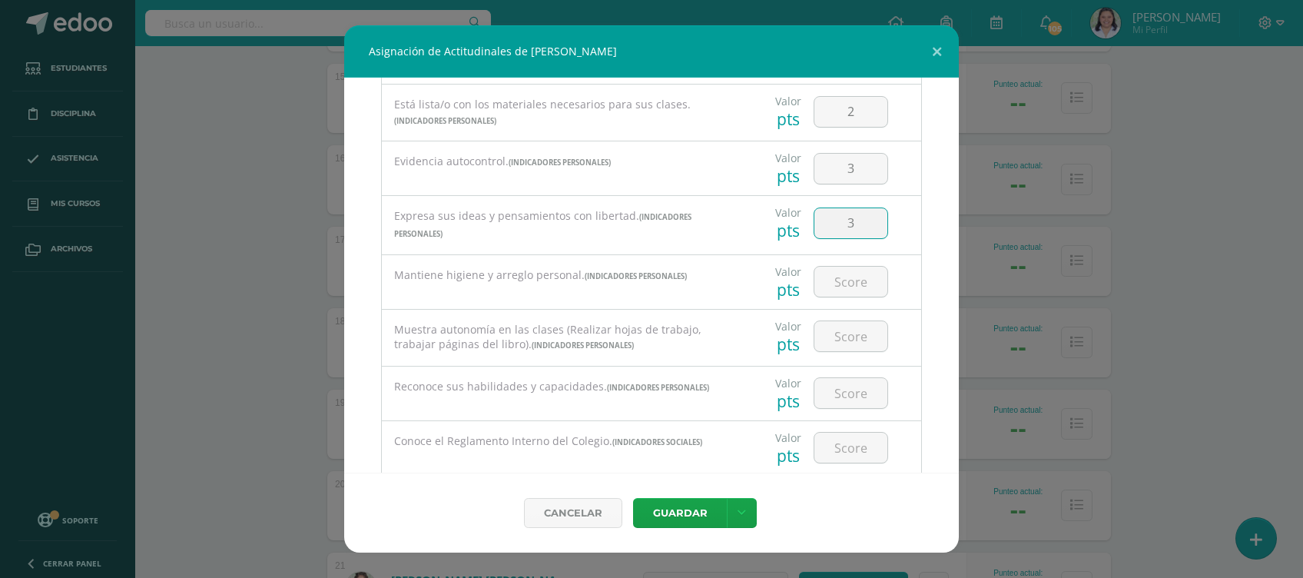
scroll to position [489, 0]
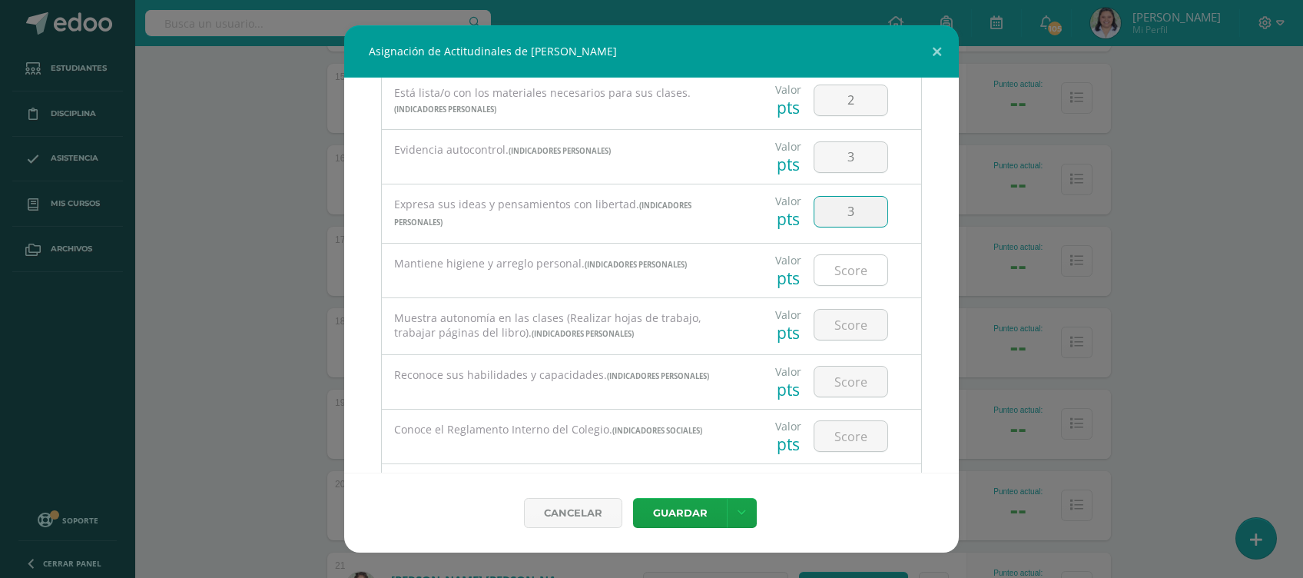
type input "3"
click at [850, 264] on input "number" at bounding box center [850, 270] width 73 height 30
type input "3"
click at [844, 333] on input "number" at bounding box center [850, 325] width 73 height 30
type input "3"
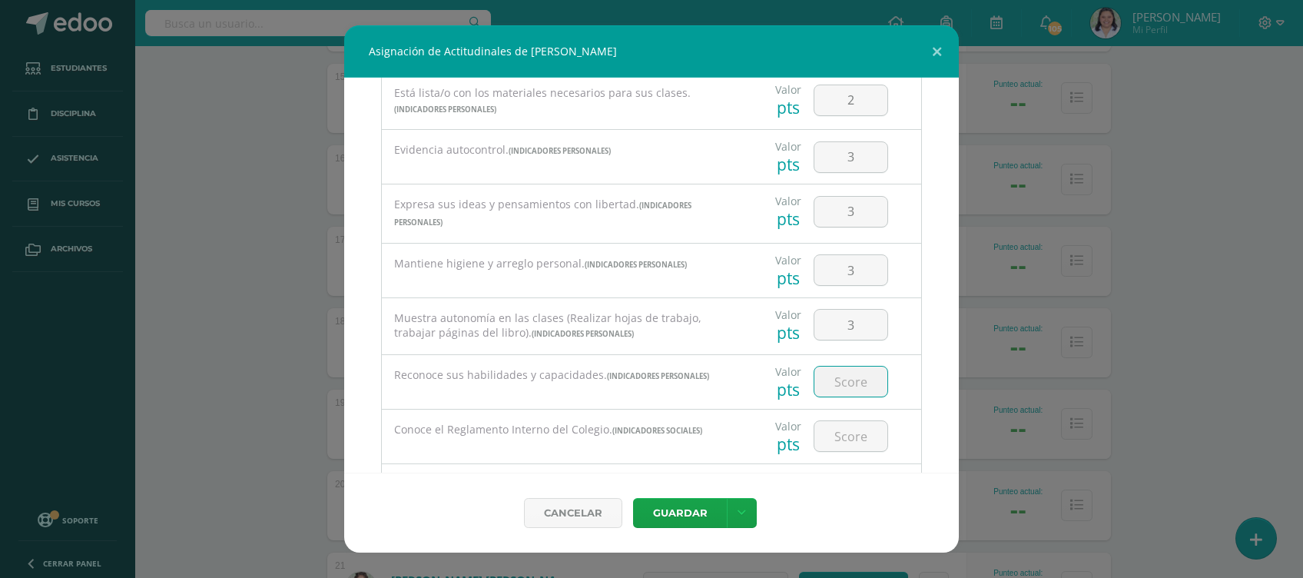
click at [836, 392] on input "number" at bounding box center [850, 381] width 73 height 30
type input "3"
click at [833, 440] on input "3" at bounding box center [850, 436] width 73 height 30
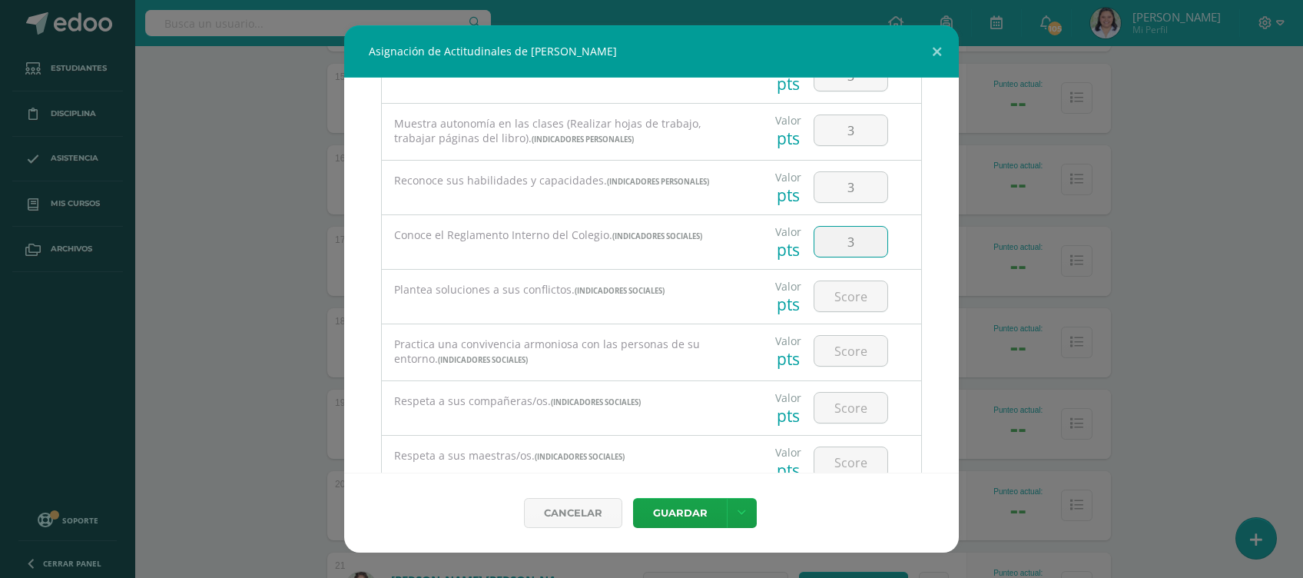
scroll to position [716, 0]
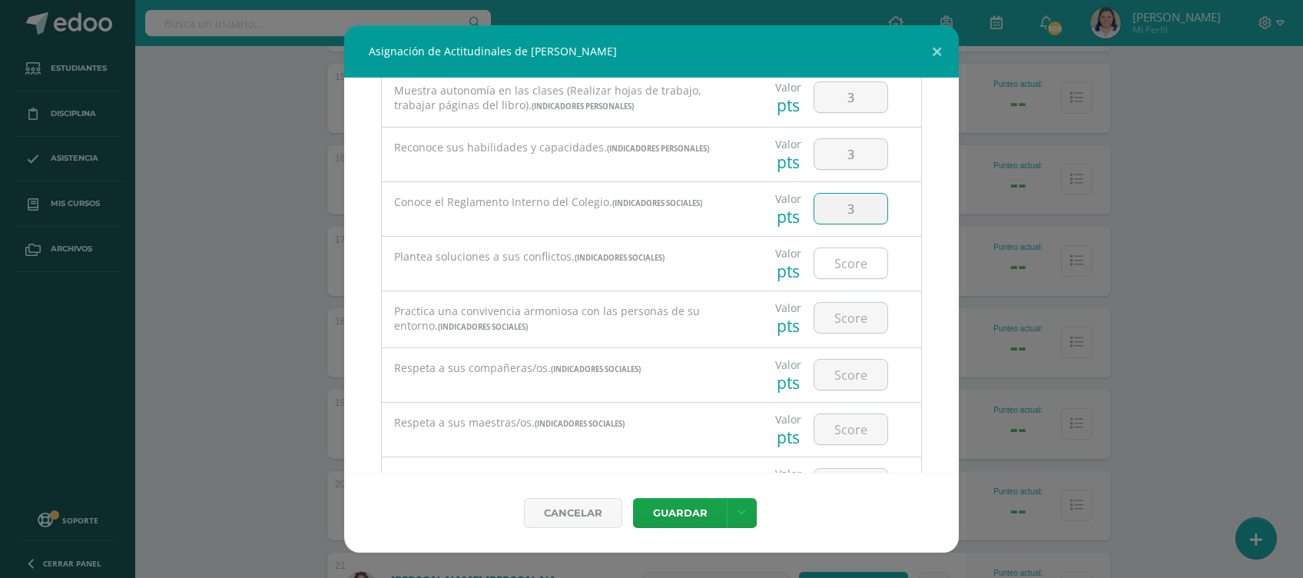
type input "3"
click at [849, 255] on input "number" at bounding box center [850, 263] width 73 height 30
type input "3"
click at [842, 305] on input "number" at bounding box center [850, 318] width 73 height 30
type input "3"
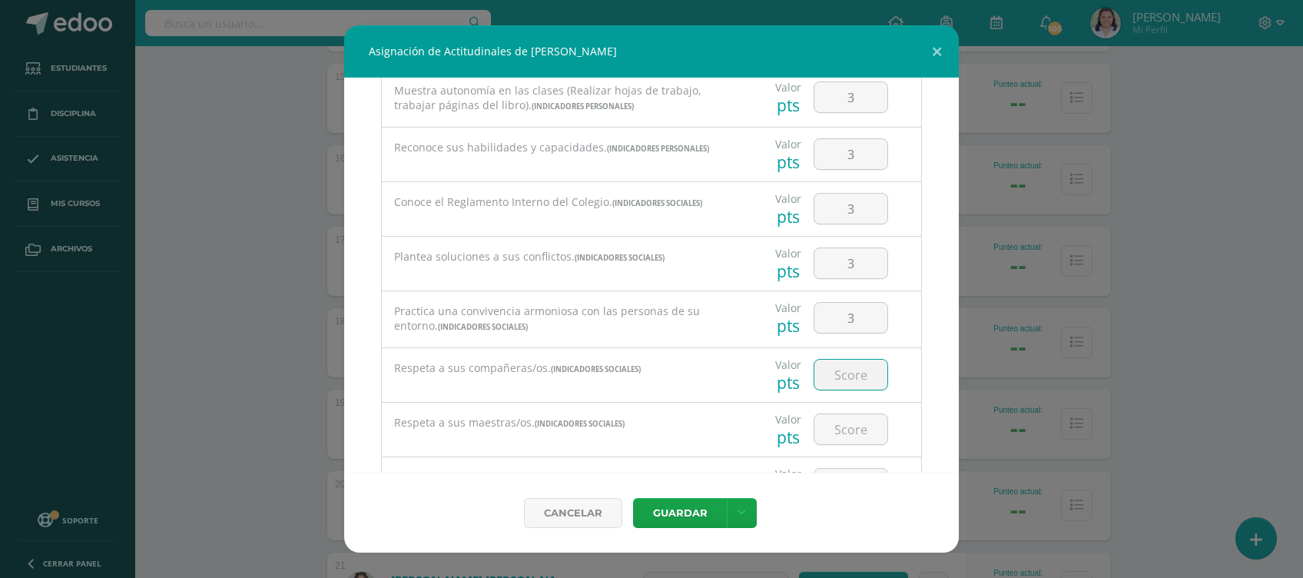
click at [854, 366] on input "number" at bounding box center [850, 375] width 73 height 30
type input "3"
click at [848, 416] on input "3" at bounding box center [850, 429] width 73 height 30
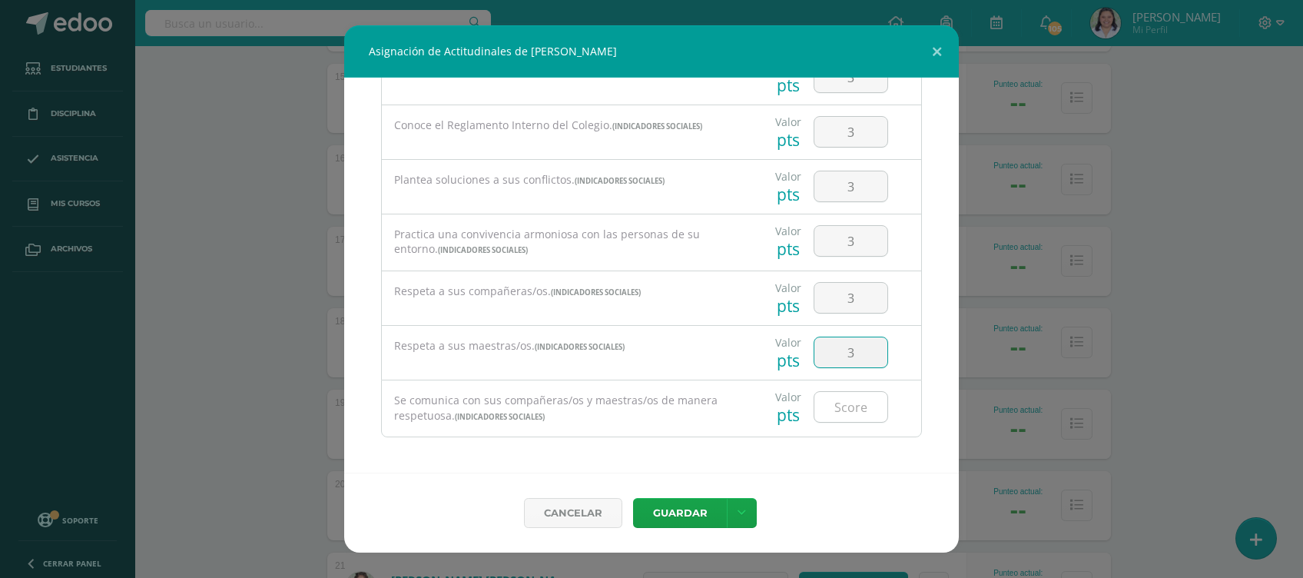
type input "3"
click at [853, 398] on input "number" at bounding box center [850, 407] width 73 height 30
type input "3"
click at [694, 512] on button "Guardar" at bounding box center [680, 513] width 94 height 30
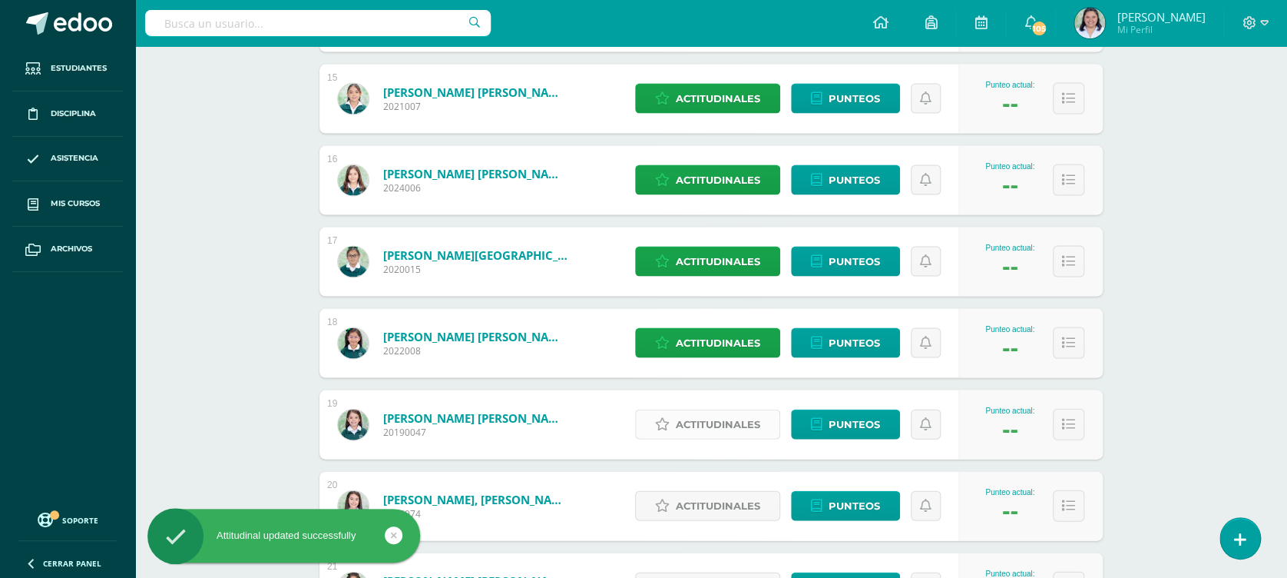
click at [721, 410] on span "Actitudinales" at bounding box center [718, 423] width 85 height 28
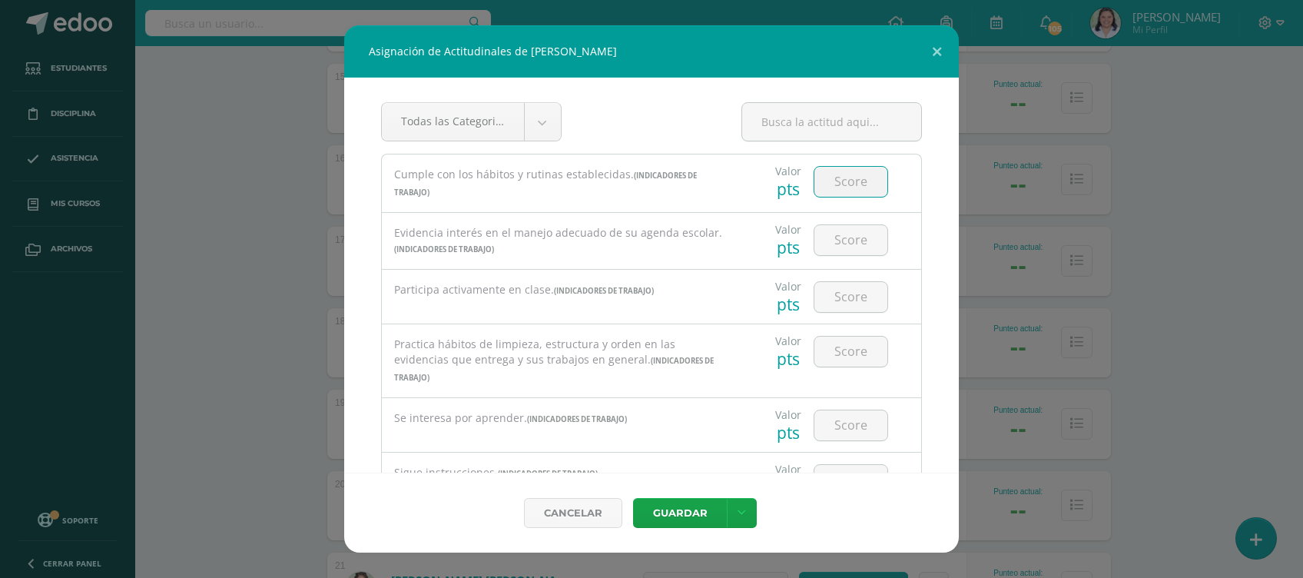
click at [853, 187] on input "number" at bounding box center [850, 182] width 73 height 30
type input "3"
click at [845, 248] on input "number" at bounding box center [850, 240] width 73 height 30
type input "3"
click at [843, 297] on input "number" at bounding box center [850, 297] width 73 height 30
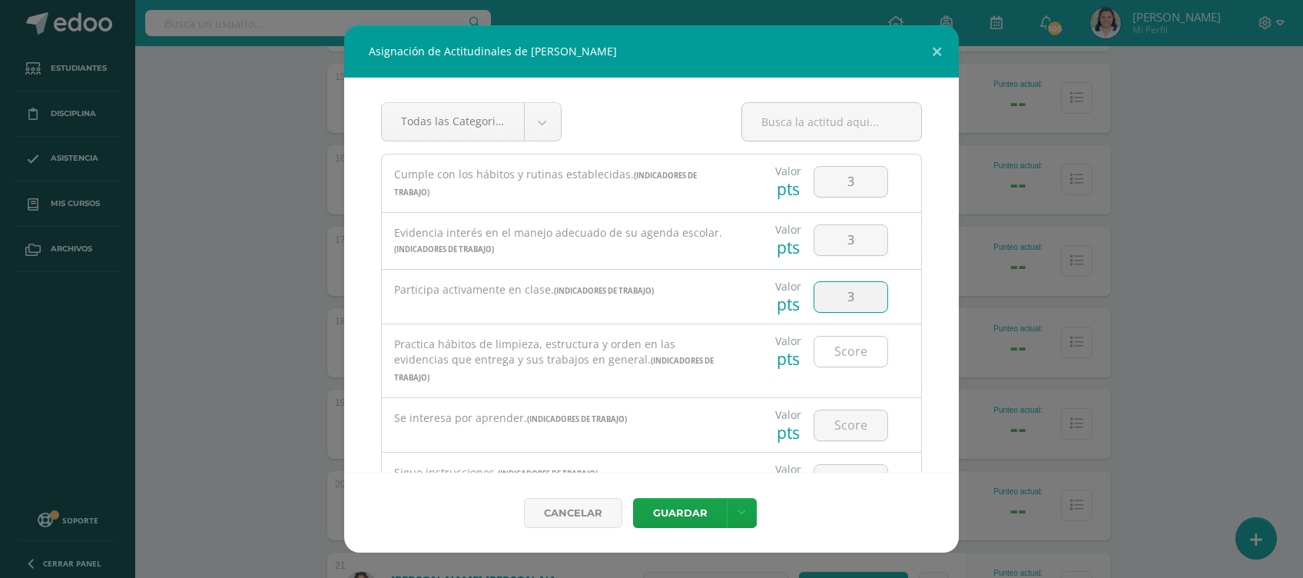
type input "3"
click at [855, 348] on input "number" at bounding box center [850, 351] width 73 height 30
type input "3"
click at [829, 417] on input "3" at bounding box center [850, 425] width 73 height 30
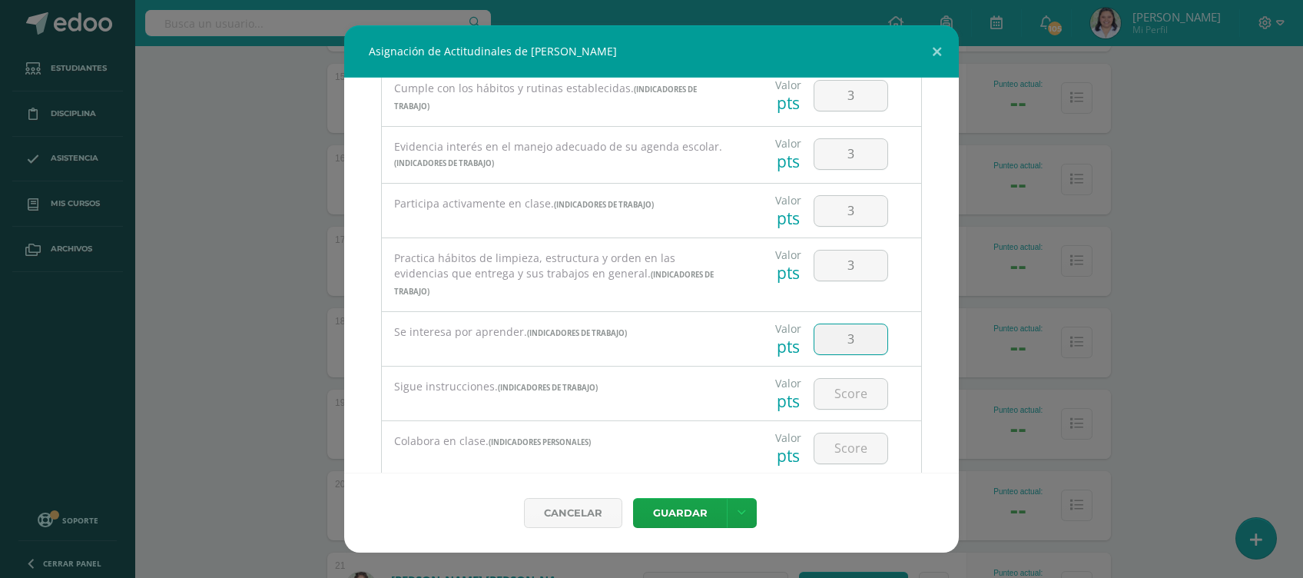
scroll to position [147, 0]
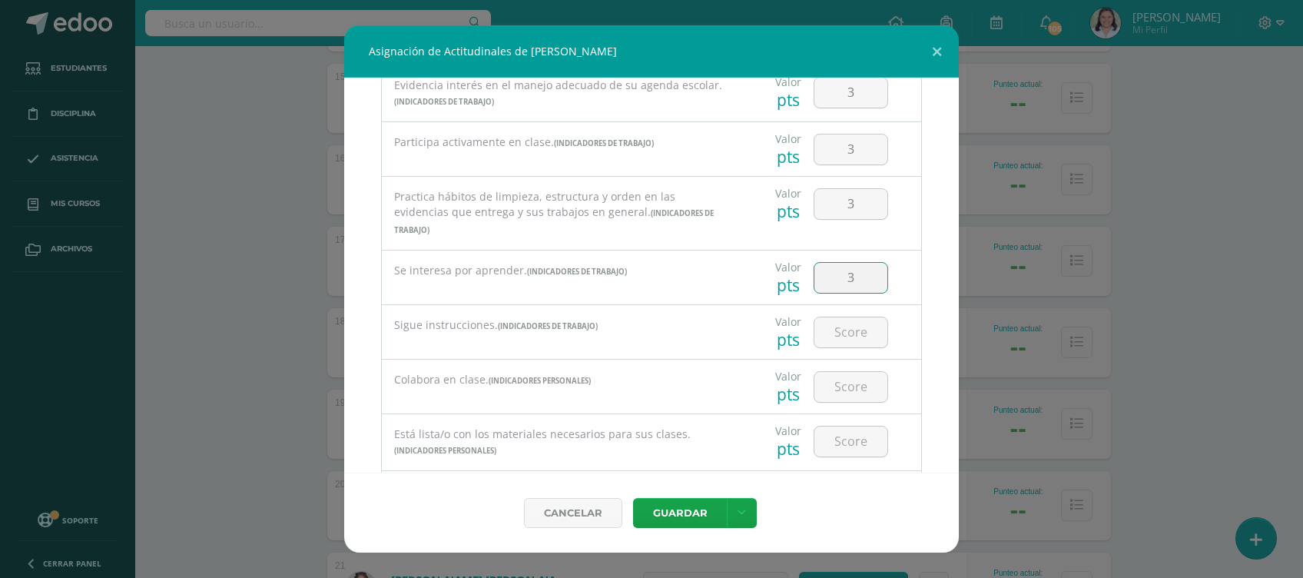
type input "3"
click at [962, 246] on div "Asignación de Actitudinales de Catherine Gabriela Ovalle Quiroa Todas las Categ…" at bounding box center [651, 288] width 1291 height 527
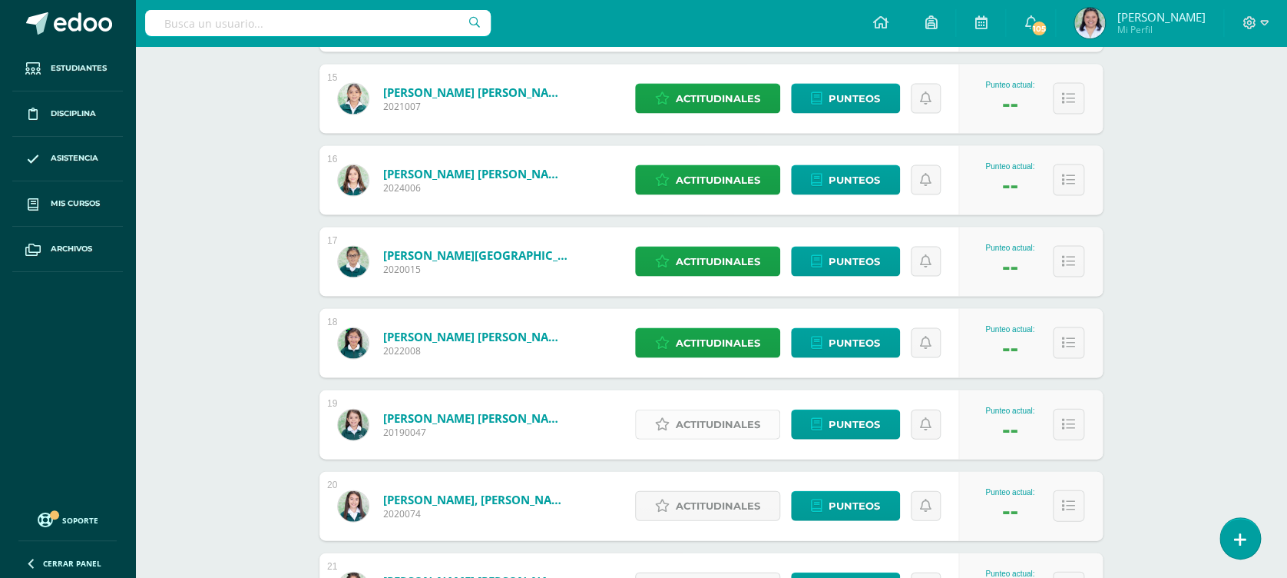
click at [701, 422] on span "Actitudinales" at bounding box center [718, 423] width 85 height 28
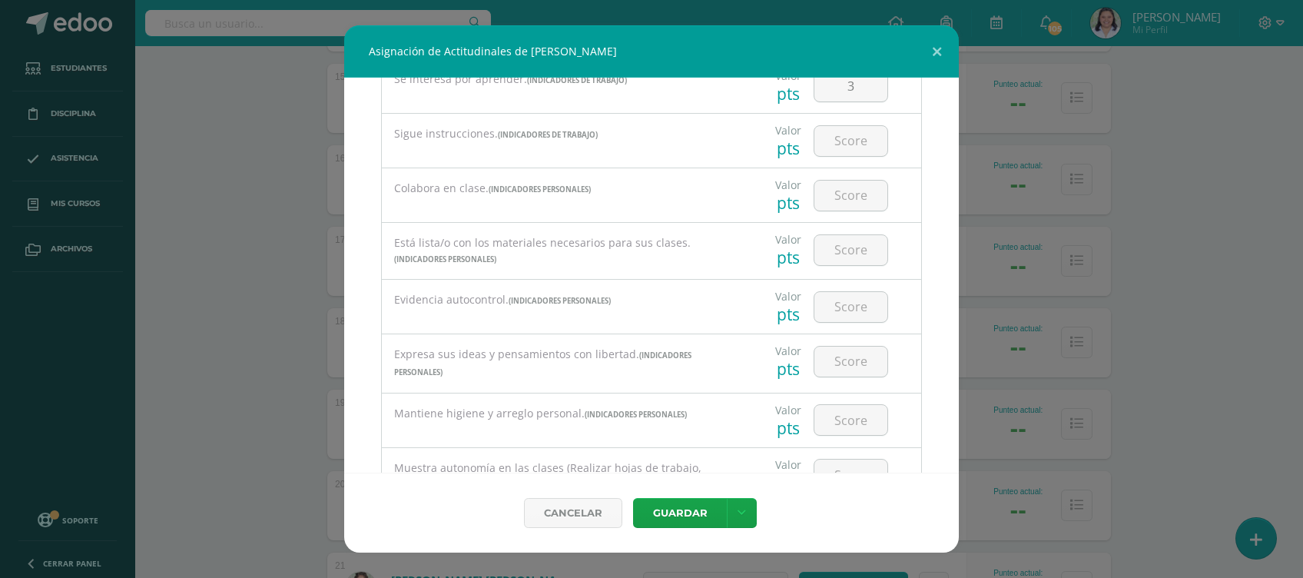
scroll to position [341, 0]
type input "3"
click at [847, 126] on body "Asignación de Actitudinales de Catherine Gabriela Ovalle Quiroa Todas las Categ…" at bounding box center [651, 307] width 1303 height 2134
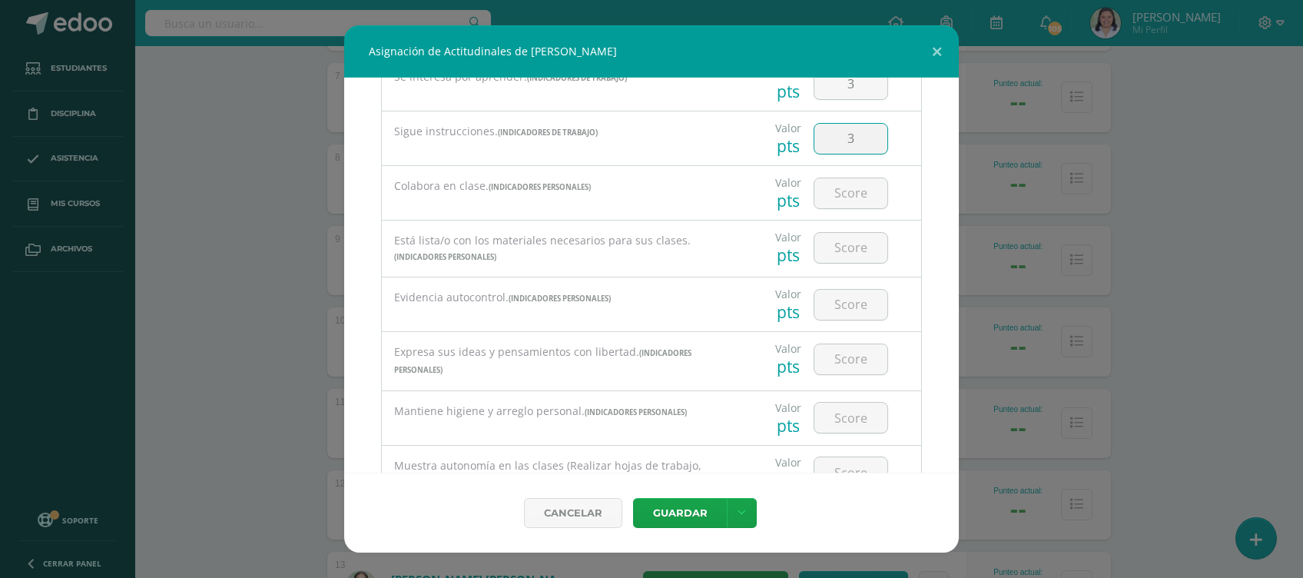
click at [841, 140] on input "3" at bounding box center [850, 139] width 73 height 30
type input "3"
click at [840, 189] on input "3" at bounding box center [850, 193] width 73 height 30
type input "3"
click at [842, 239] on input "3" at bounding box center [850, 248] width 73 height 30
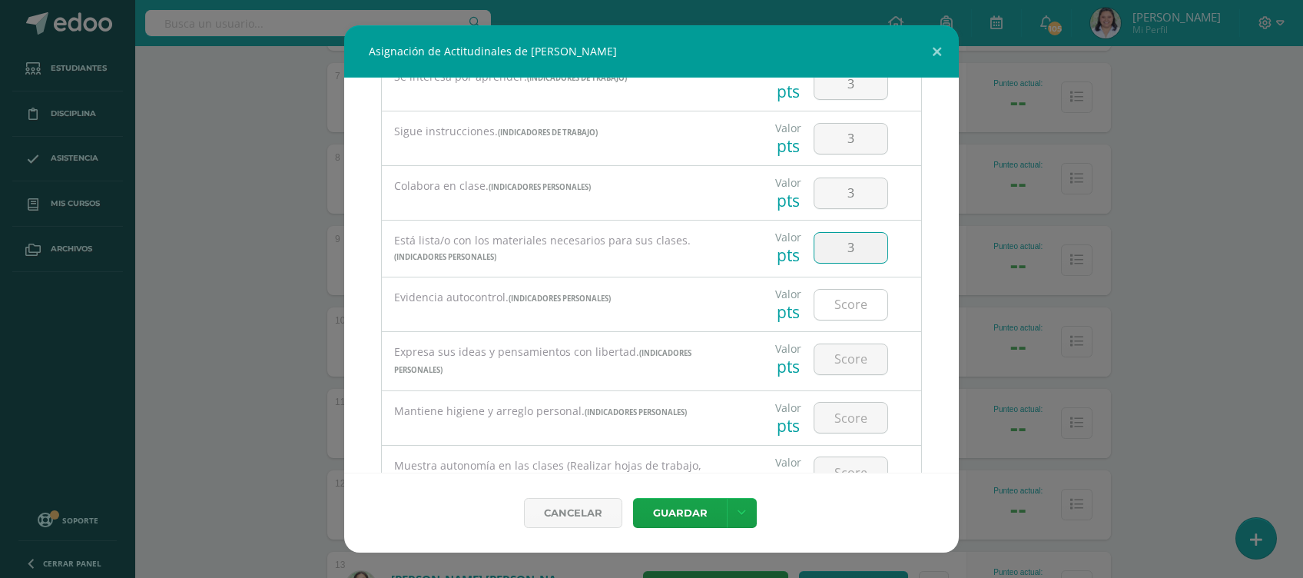
type input "3"
click at [843, 305] on input "3" at bounding box center [850, 305] width 73 height 30
type input "3"
click at [843, 353] on input "3" at bounding box center [850, 359] width 73 height 30
type input "3"
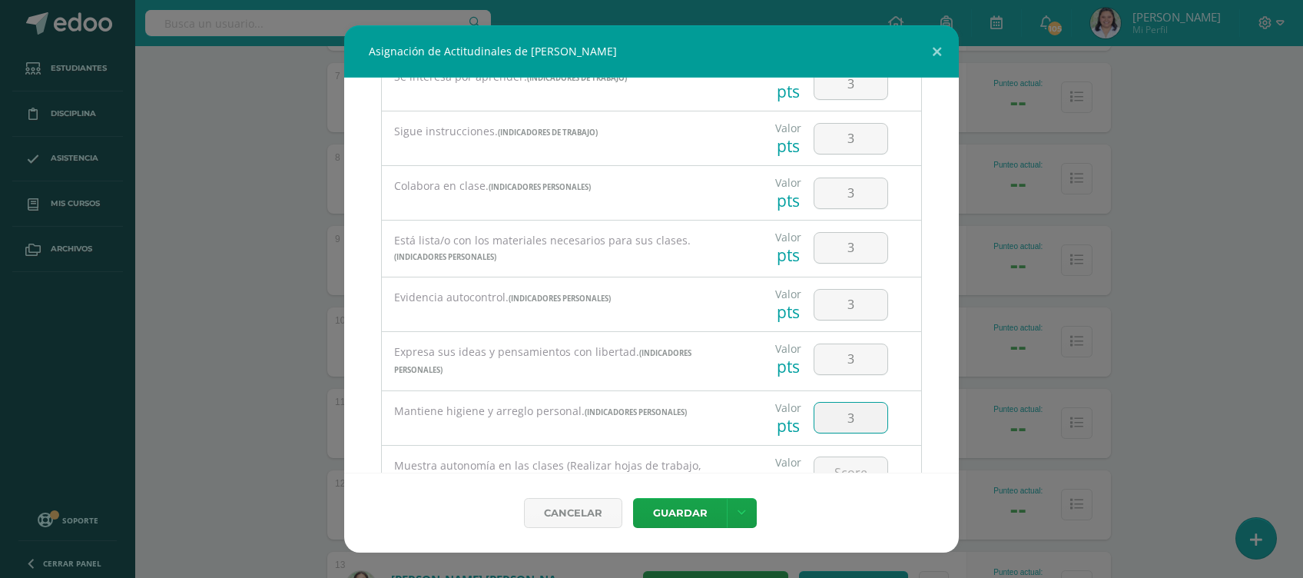
click at [845, 413] on input "3" at bounding box center [850, 418] width 73 height 30
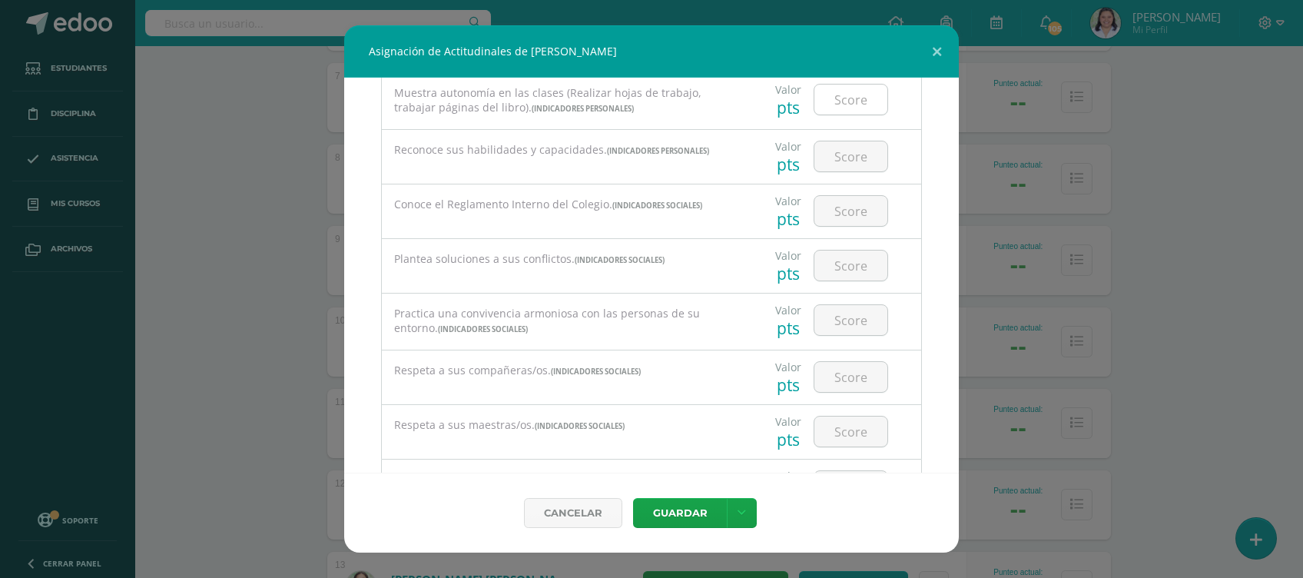
scroll to position [670, 0]
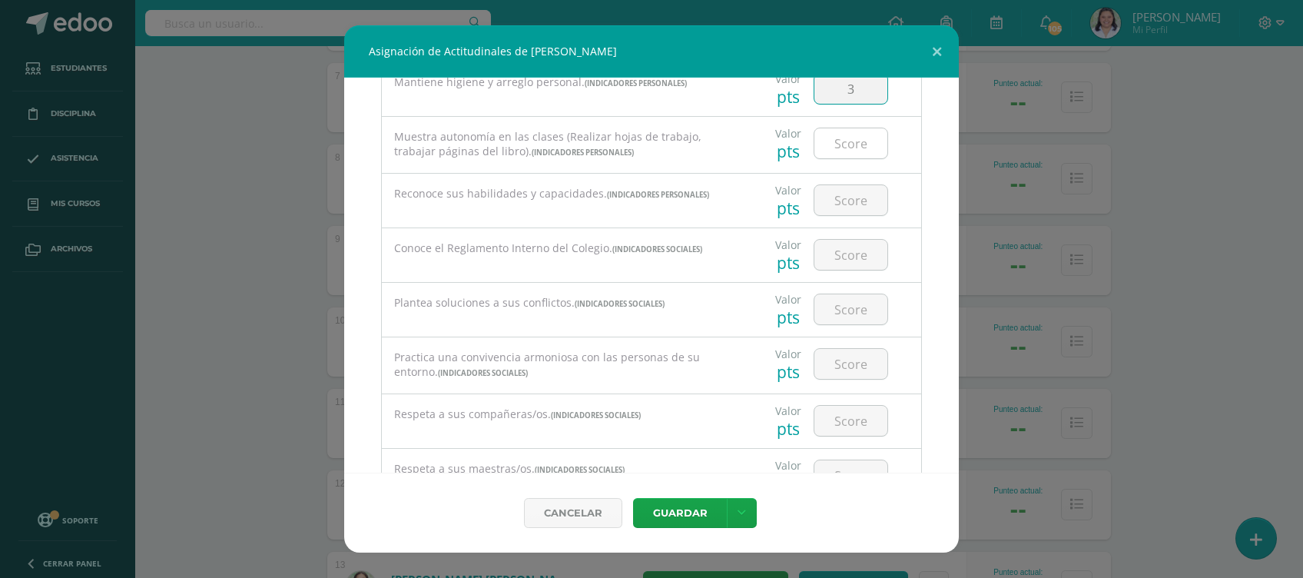
type input "3"
click at [836, 151] on input "number" at bounding box center [850, 143] width 73 height 30
type input "3"
click at [835, 185] on input "number" at bounding box center [850, 200] width 73 height 30
click at [836, 194] on input "3" at bounding box center [850, 200] width 73 height 30
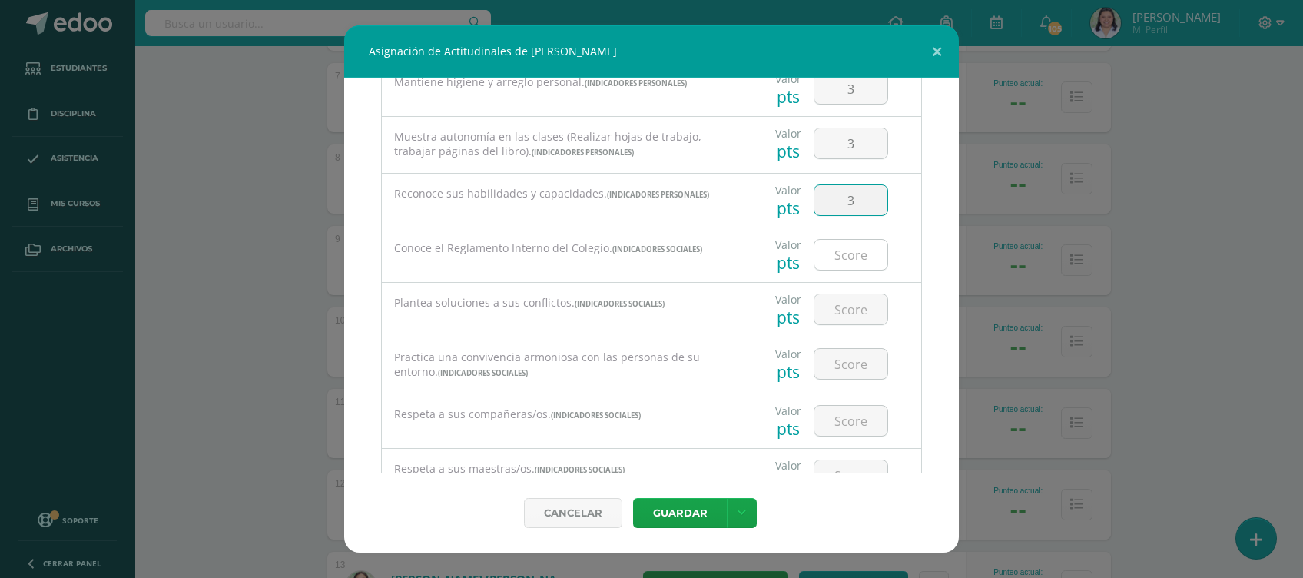
type input "3"
click at [845, 254] on input "number" at bounding box center [850, 255] width 73 height 30
type input "3"
click at [837, 309] on input "3" at bounding box center [850, 309] width 73 height 30
type input "3"
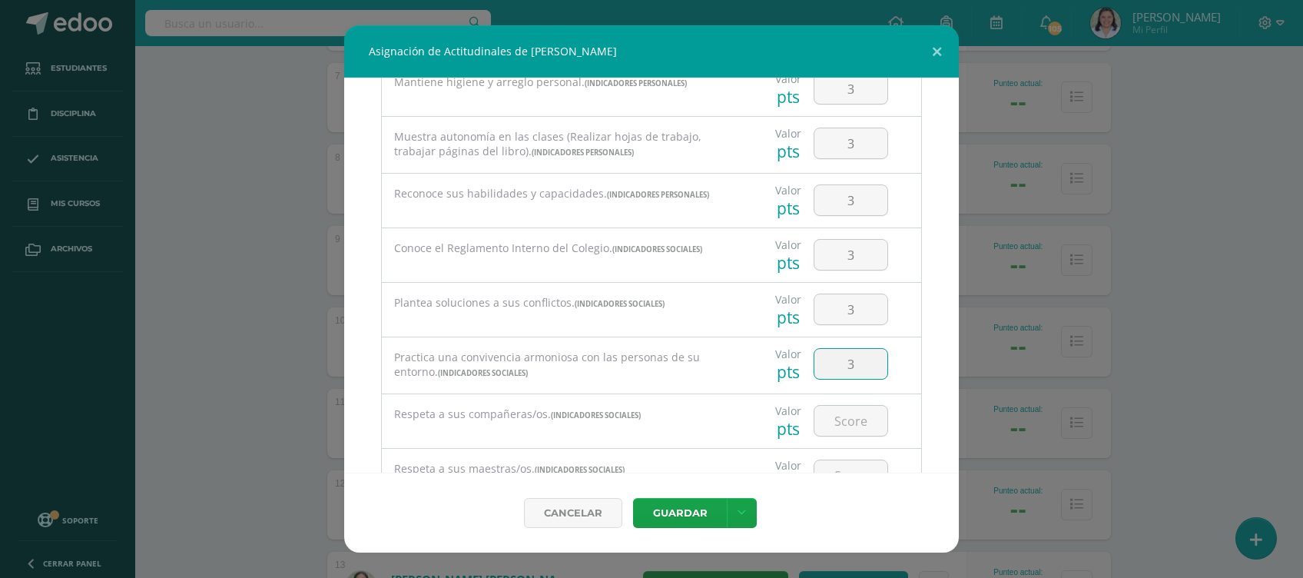
click at [837, 352] on input "3" at bounding box center [850, 364] width 73 height 30
type input "3"
click at [850, 413] on input "number" at bounding box center [850, 421] width 73 height 30
type input "3"
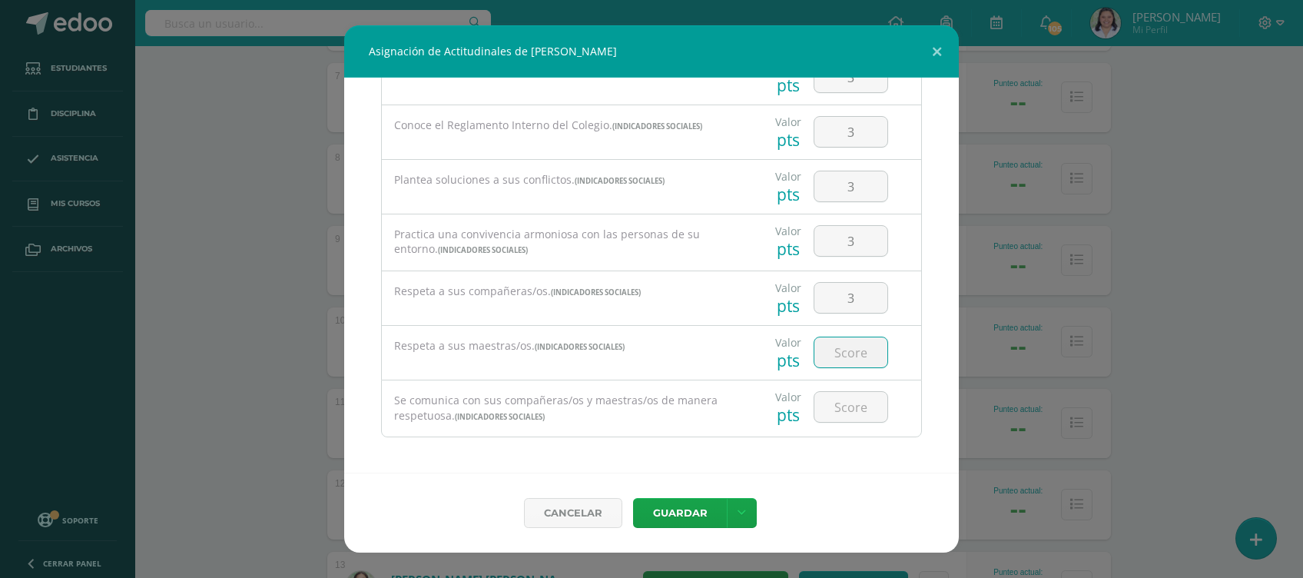
click at [853, 354] on input "number" at bounding box center [850, 352] width 73 height 30
type input "3"
click at [844, 403] on input "number" at bounding box center [850, 407] width 73 height 30
type input "3"
click at [713, 515] on button "Guardar" at bounding box center [680, 513] width 94 height 30
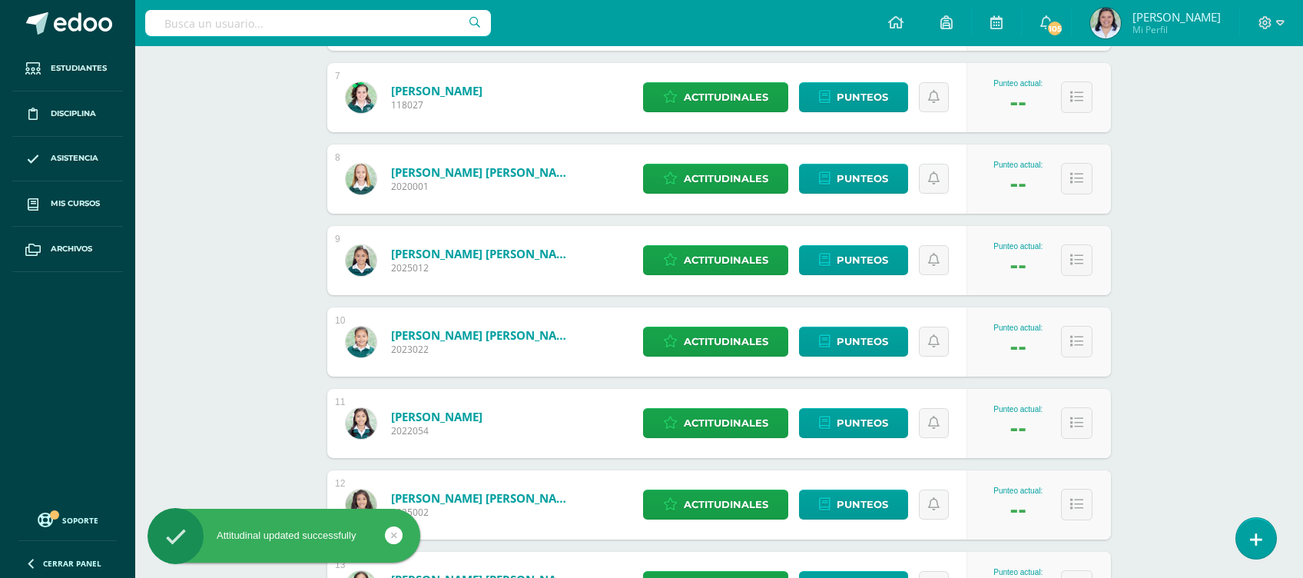
scroll to position [1544, 0]
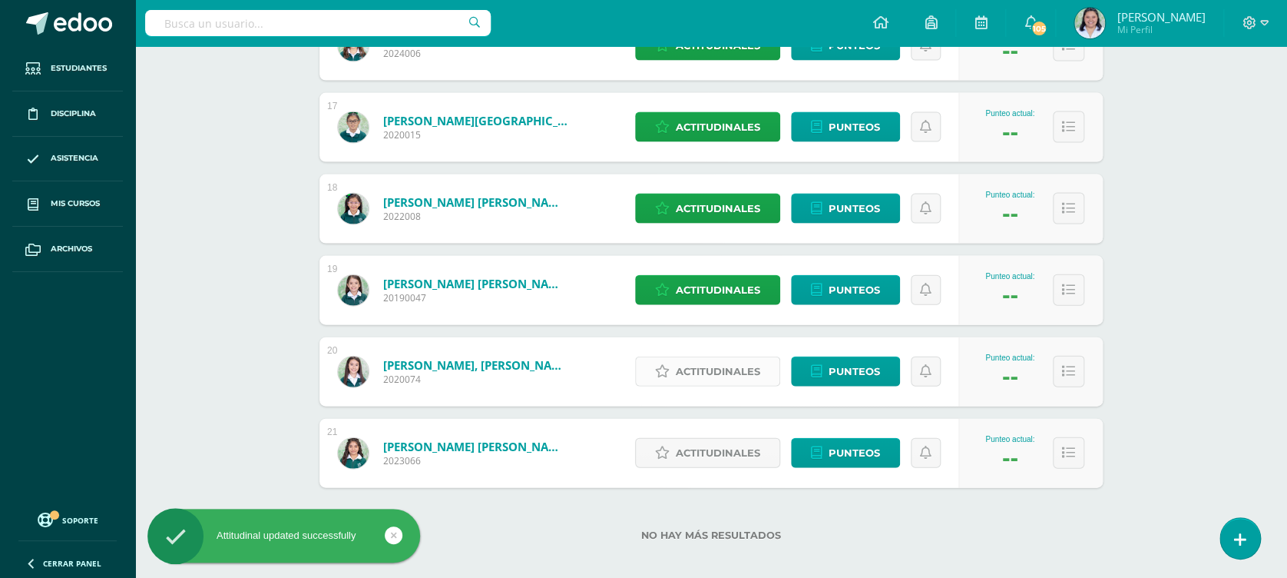
click at [710, 374] on span "Actitudinales" at bounding box center [718, 371] width 85 height 28
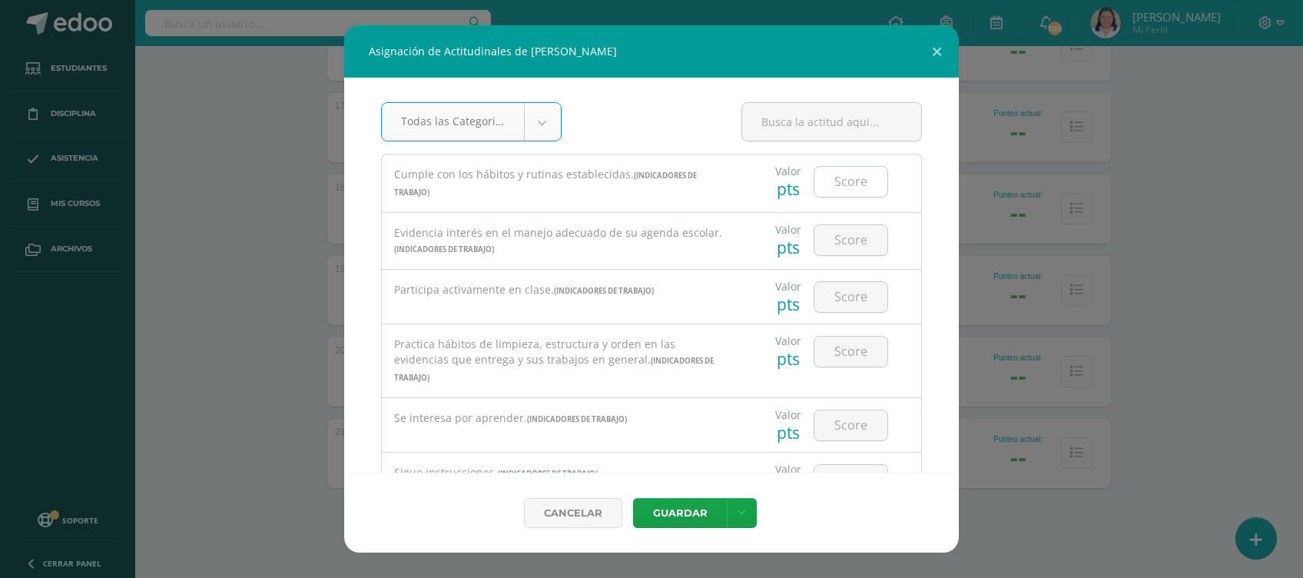
click at [860, 169] on input "number" at bounding box center [850, 182] width 73 height 30
click at [844, 176] on input "number" at bounding box center [850, 182] width 73 height 30
type input "3"
click at [838, 239] on input "number" at bounding box center [850, 240] width 73 height 30
type input "3"
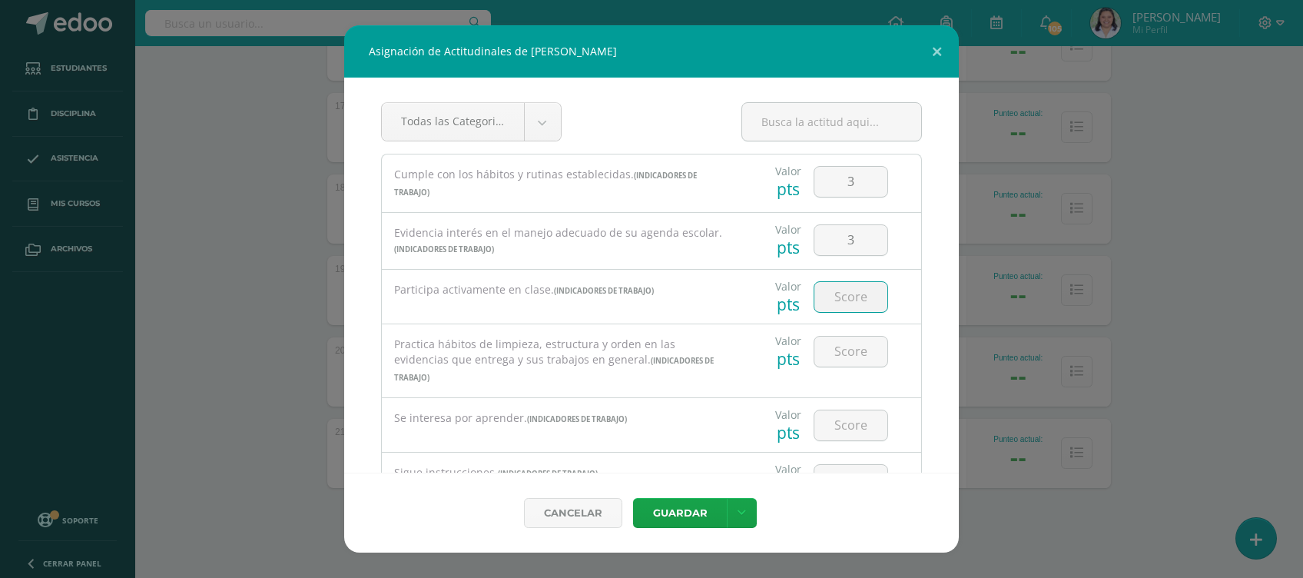
click at [846, 292] on input "number" at bounding box center [850, 297] width 73 height 30
type input "3"
click at [843, 356] on input "3" at bounding box center [850, 351] width 73 height 30
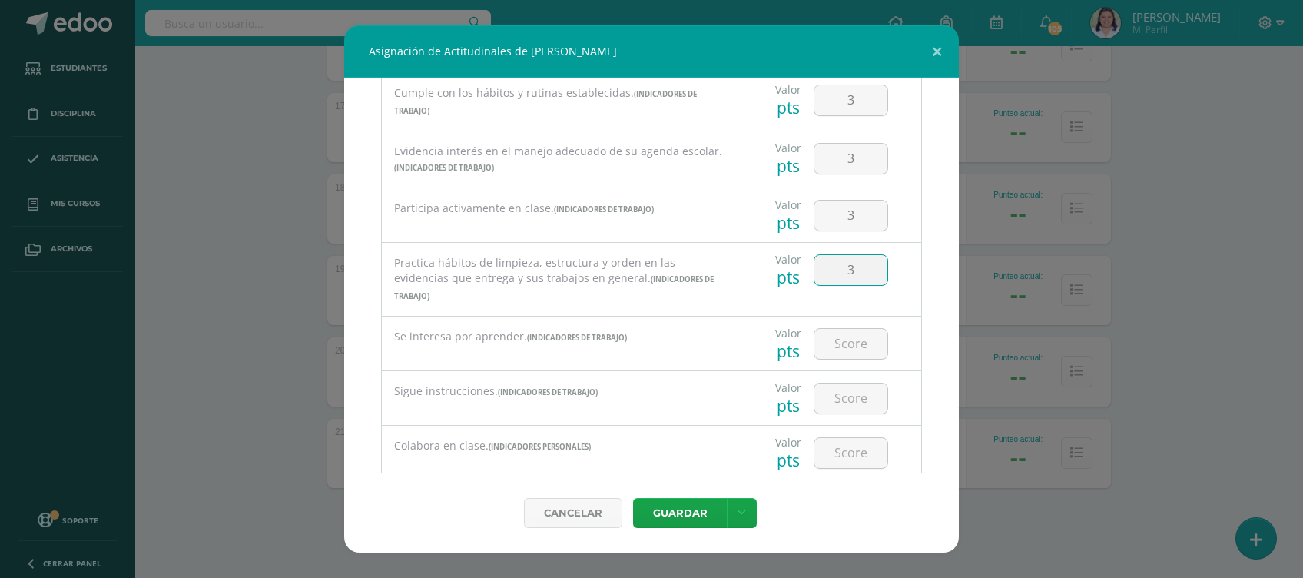
scroll to position [85, 0]
type input "3"
click at [838, 341] on input "number" at bounding box center [850, 341] width 73 height 30
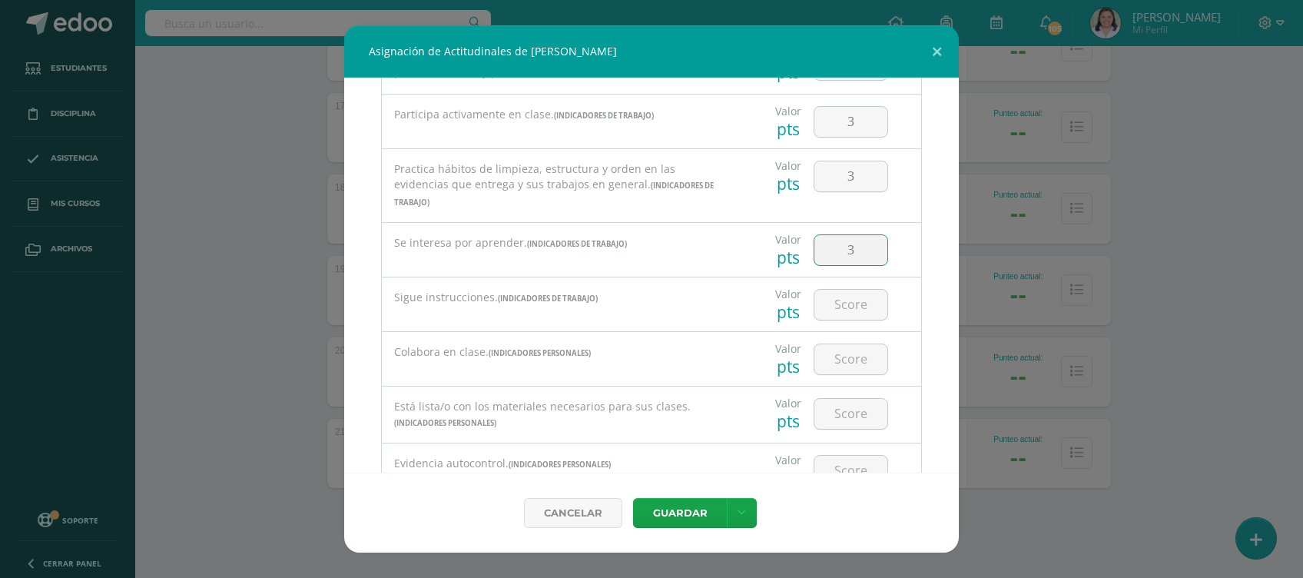
scroll to position [177, 0]
type input "3"
click at [836, 300] on input "number" at bounding box center [850, 302] width 73 height 30
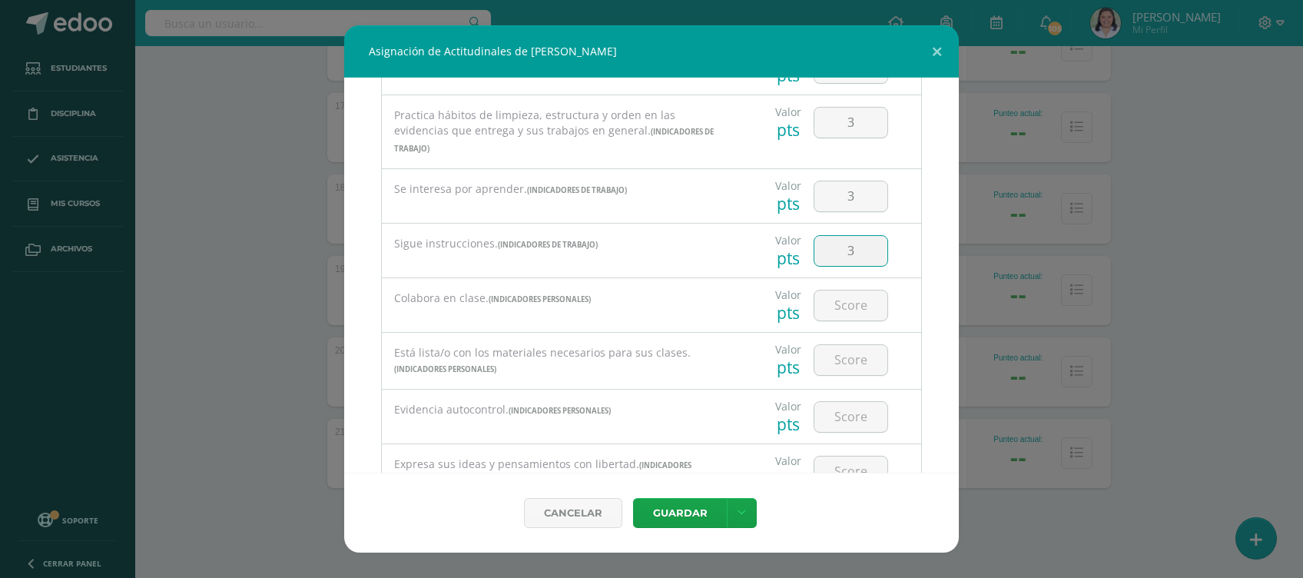
scroll to position [231, 0]
type input "3"
click at [847, 295] on input "3" at bounding box center [850, 303] width 73 height 30
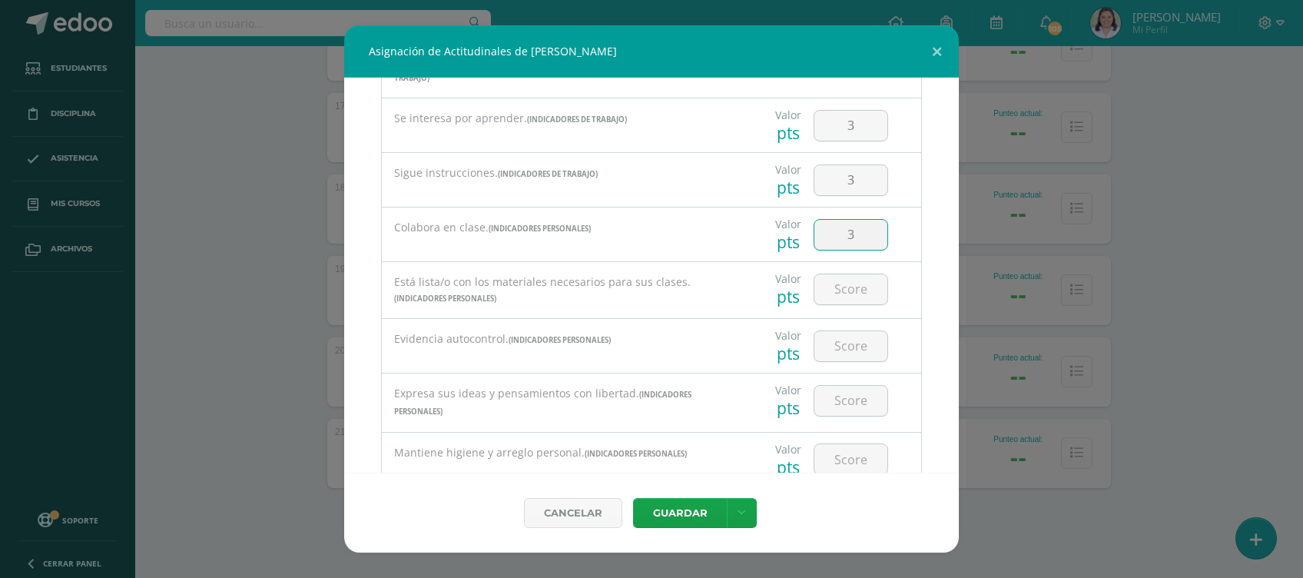
scroll to position [304, 0]
type input "3"
click at [840, 285] on input "3" at bounding box center [850, 285] width 73 height 30
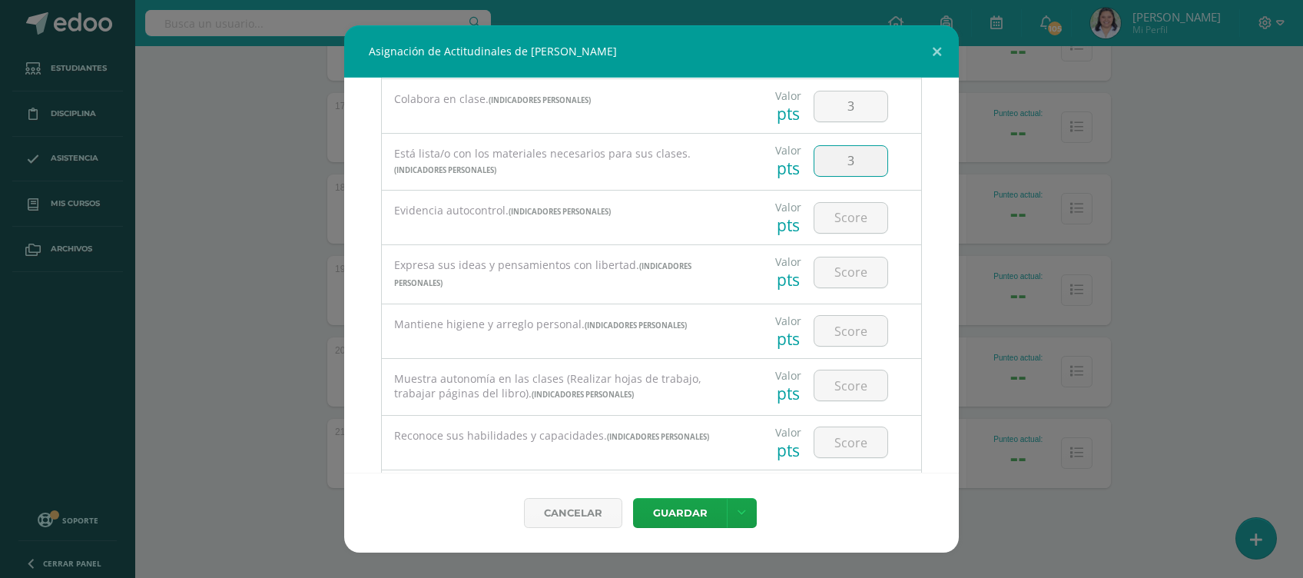
scroll to position [472, 0]
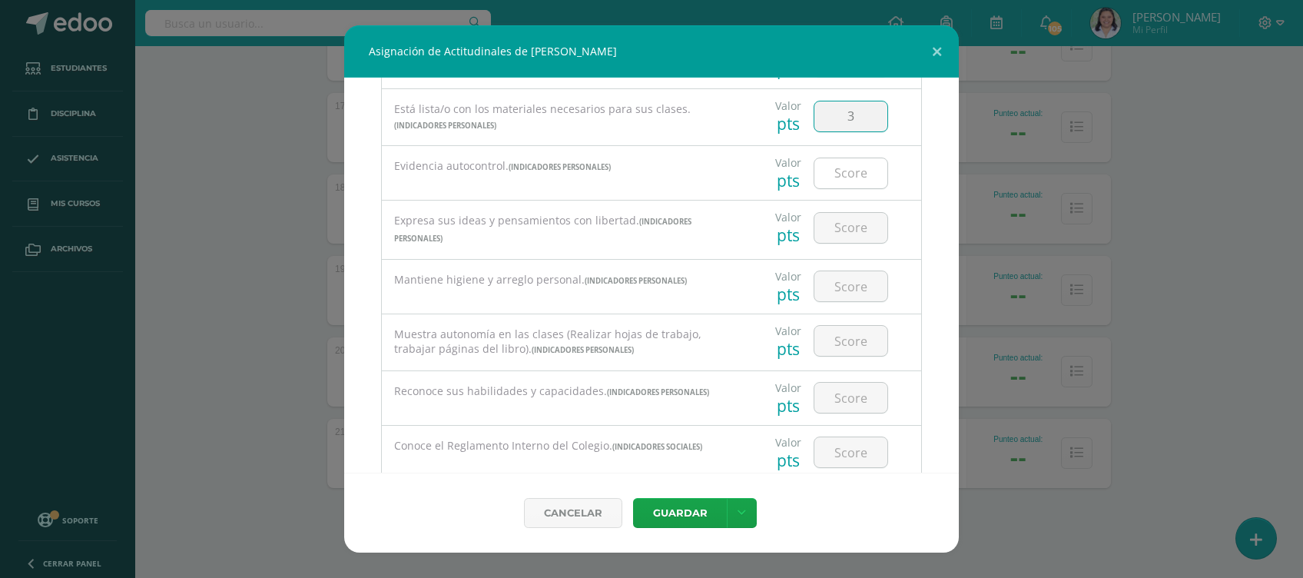
type input "3"
click at [853, 172] on input "number" at bounding box center [850, 173] width 73 height 30
type input "3"
click at [845, 228] on input "3" at bounding box center [850, 228] width 73 height 30
type input "3"
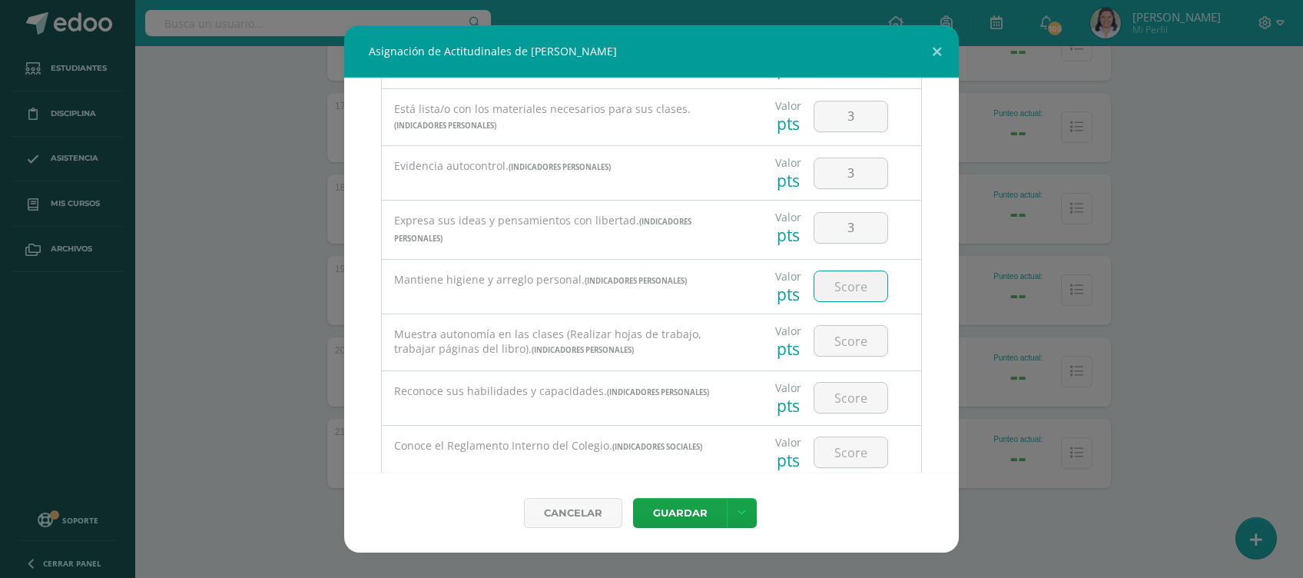
click at [847, 289] on input "number" at bounding box center [850, 286] width 73 height 30
type input "3"
click at [844, 330] on input "3" at bounding box center [850, 341] width 73 height 30
type input "3"
click at [848, 405] on input "3" at bounding box center [850, 398] width 73 height 30
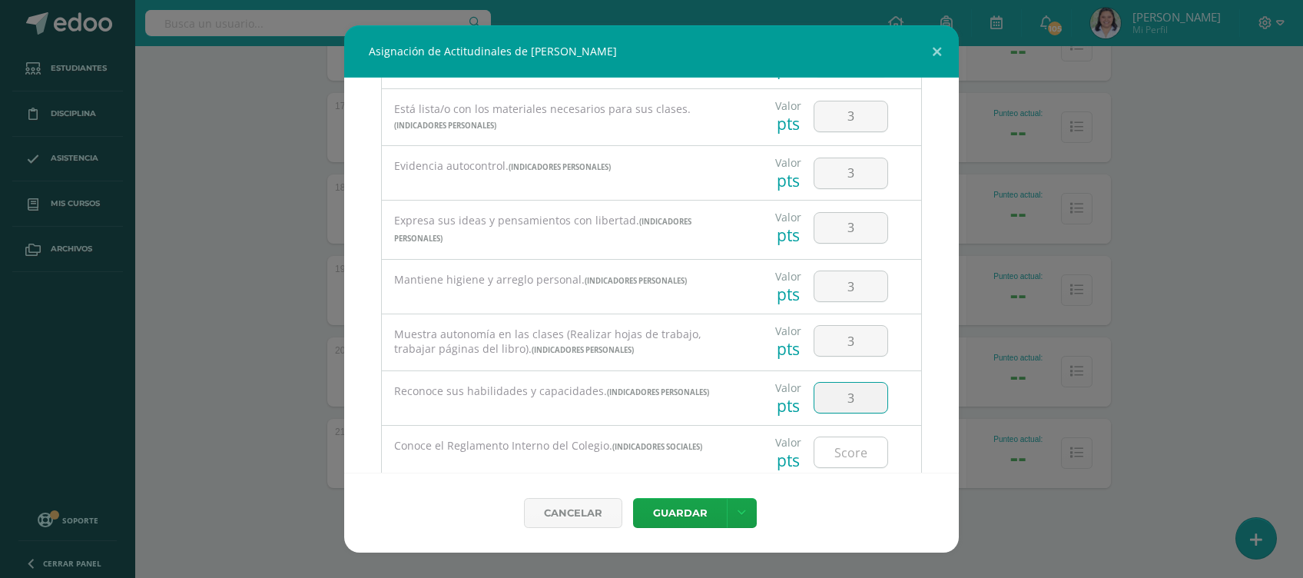
type input "3"
click at [845, 448] on input "3" at bounding box center [850, 452] width 73 height 30
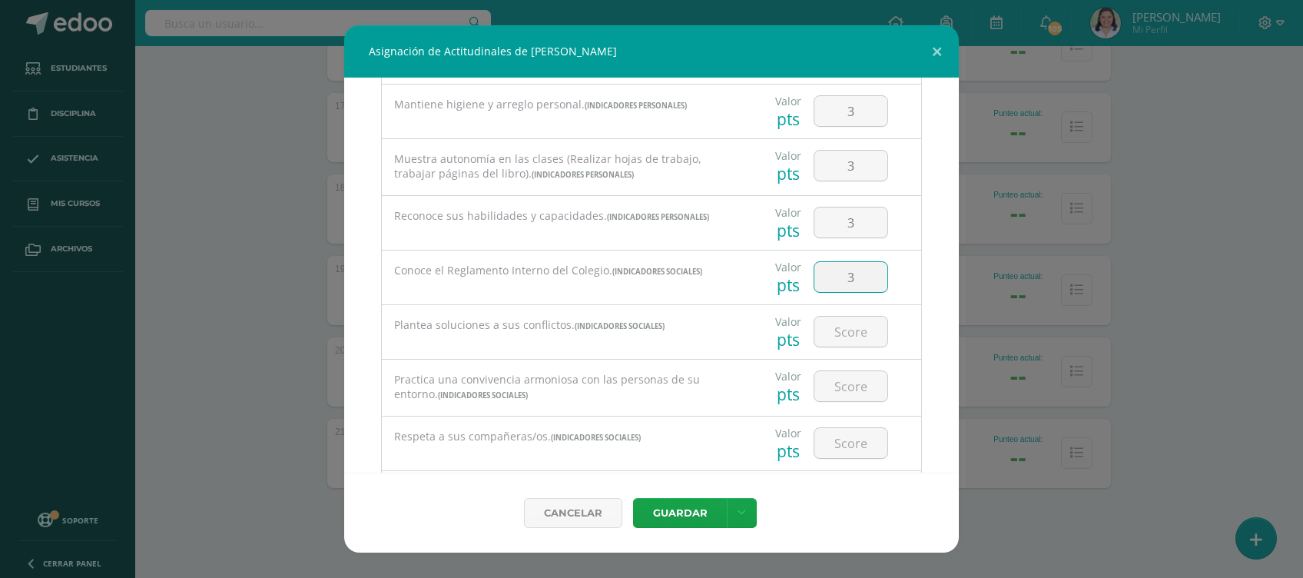
scroll to position [793, 0]
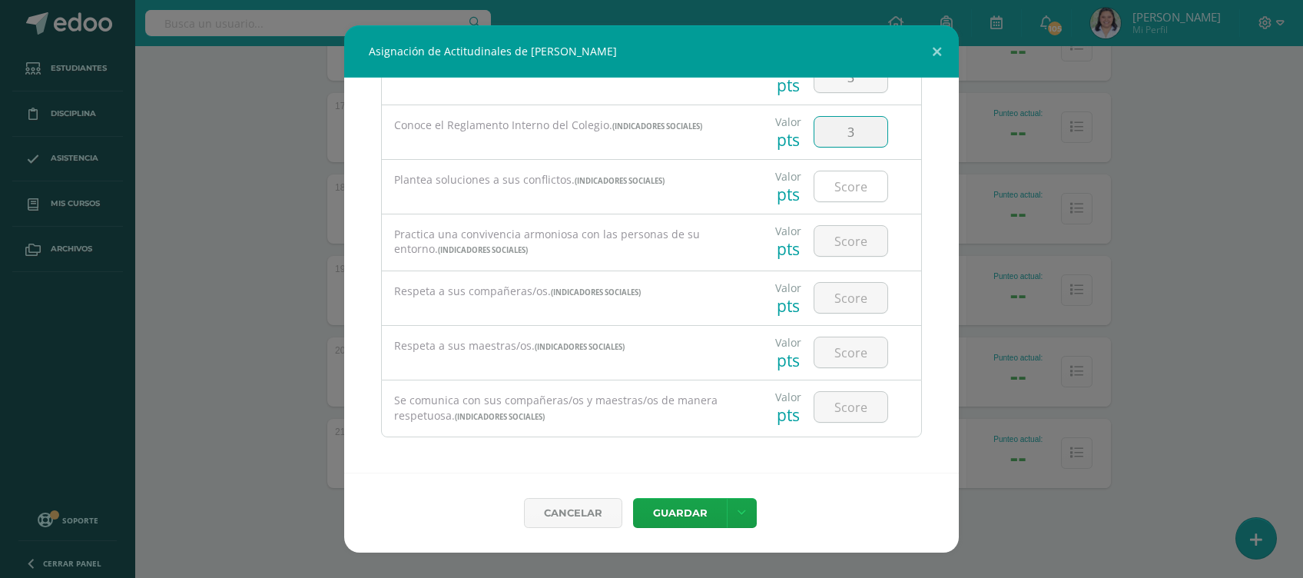
type input "3"
click at [846, 189] on input "3" at bounding box center [850, 186] width 73 height 30
type input "3"
click at [840, 227] on input "3" at bounding box center [850, 241] width 73 height 30
type input "3"
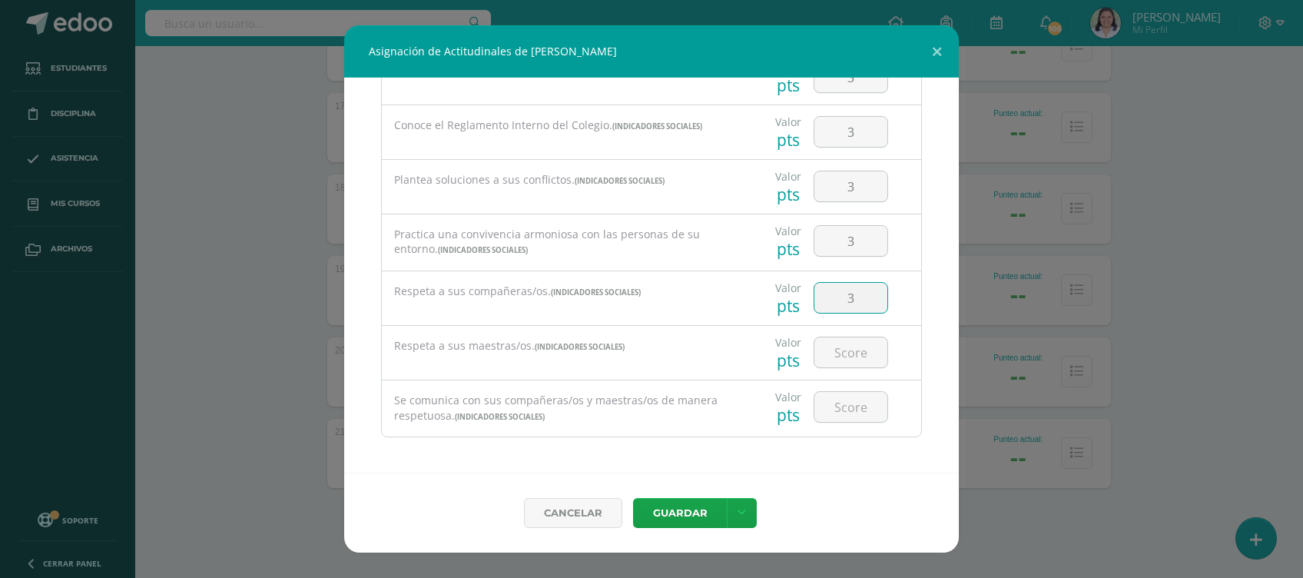
click at [842, 297] on input "3" at bounding box center [850, 298] width 73 height 30
type input "3"
click at [837, 363] on input "number" at bounding box center [850, 352] width 73 height 30
type input "3"
click at [841, 398] on input "number" at bounding box center [850, 407] width 73 height 30
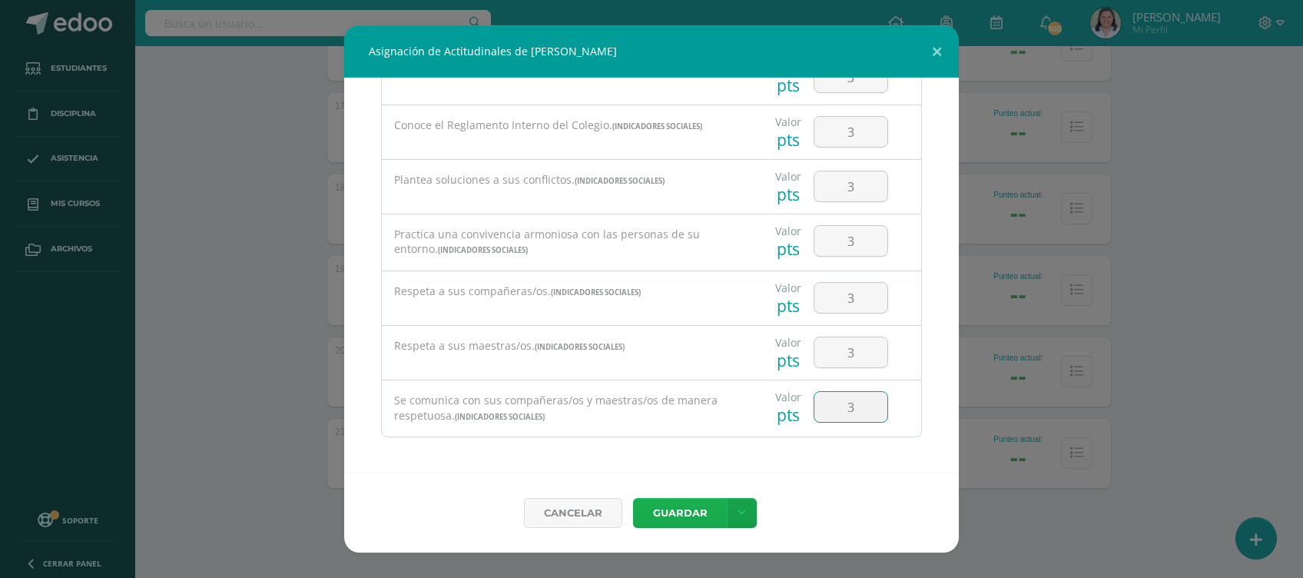
type input "3"
click at [708, 512] on button "Guardar" at bounding box center [680, 513] width 94 height 30
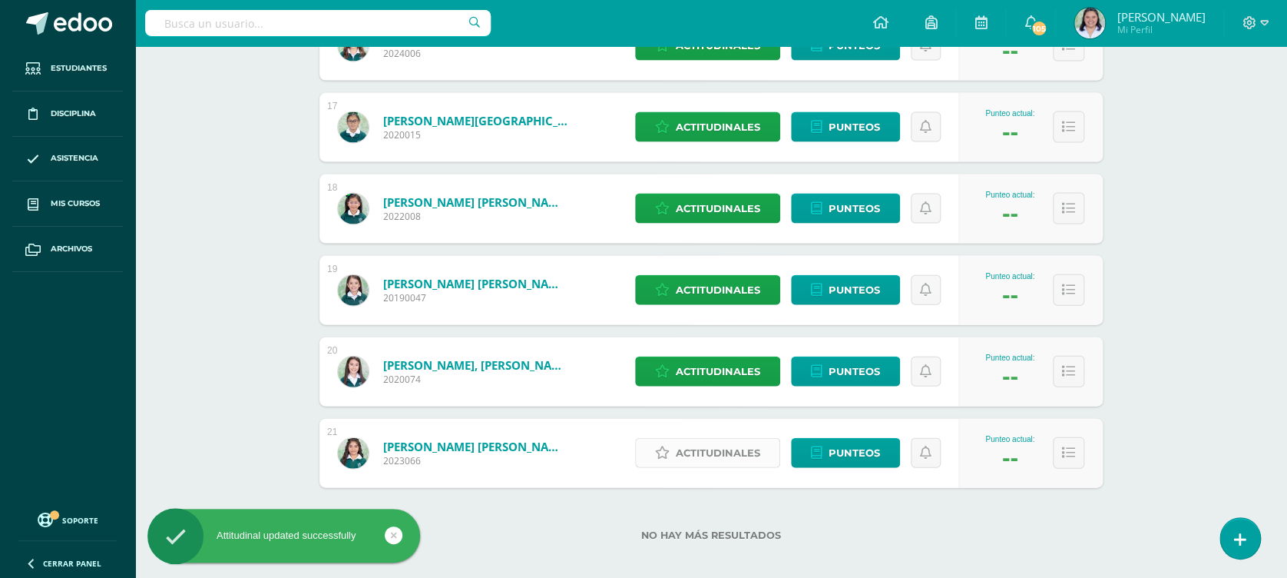
click at [732, 439] on span "Actitudinales" at bounding box center [718, 453] width 85 height 28
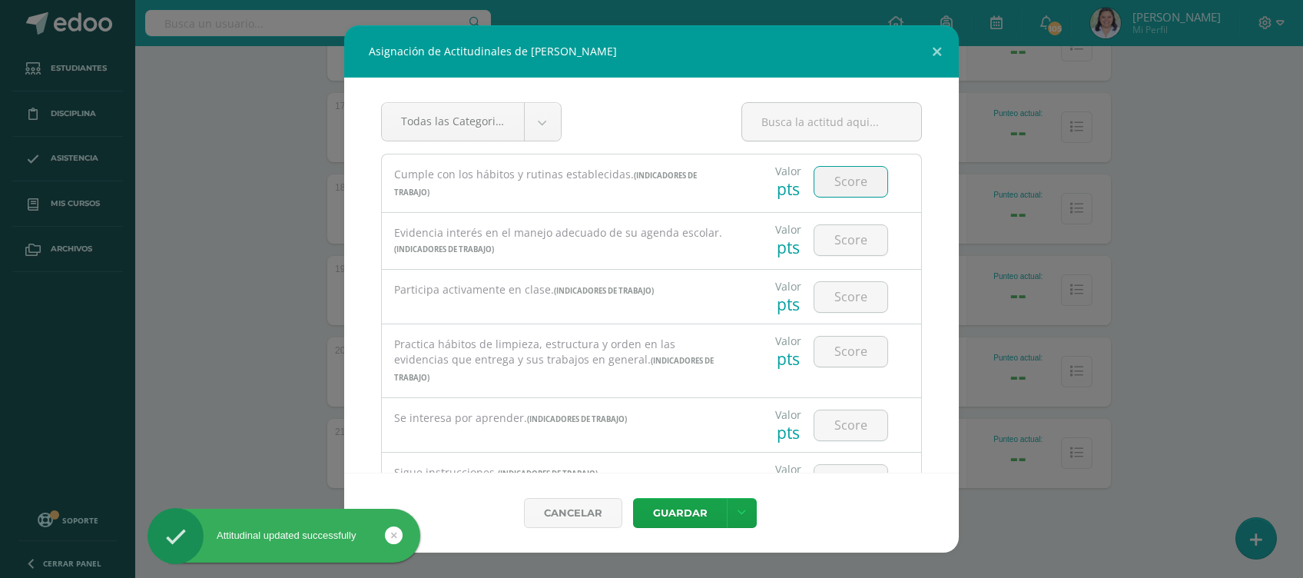
click at [845, 173] on input "number" at bounding box center [850, 182] width 73 height 30
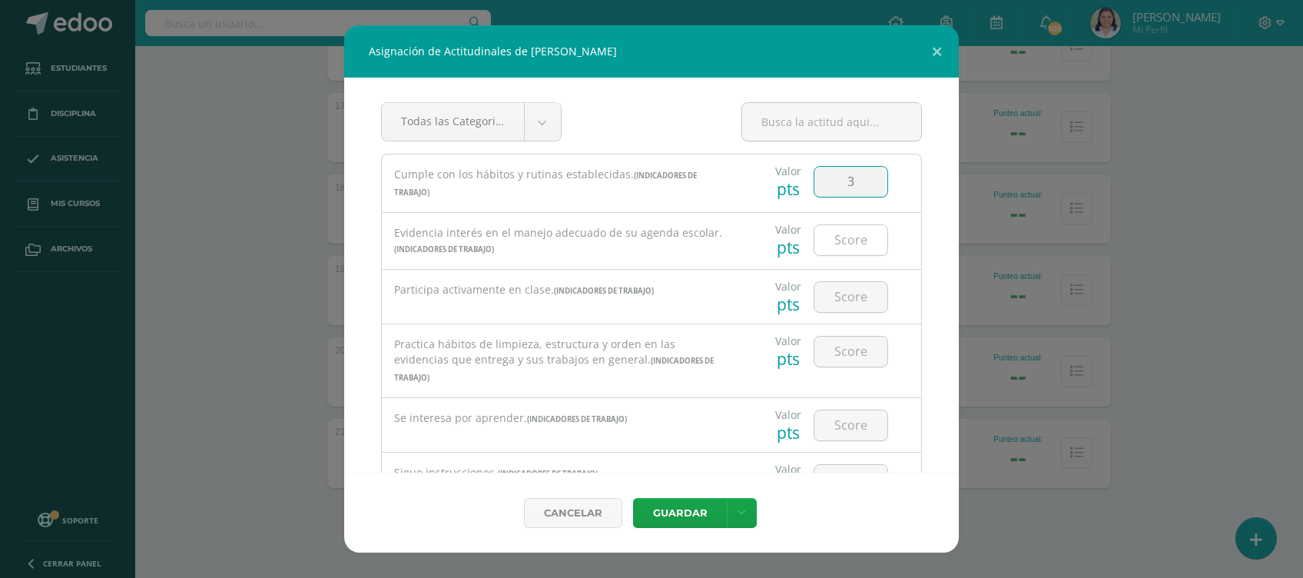
type input "3"
click at [847, 247] on input "number" at bounding box center [850, 240] width 73 height 30
type input "3"
click at [841, 283] on input "number" at bounding box center [850, 297] width 73 height 30
type input "3"
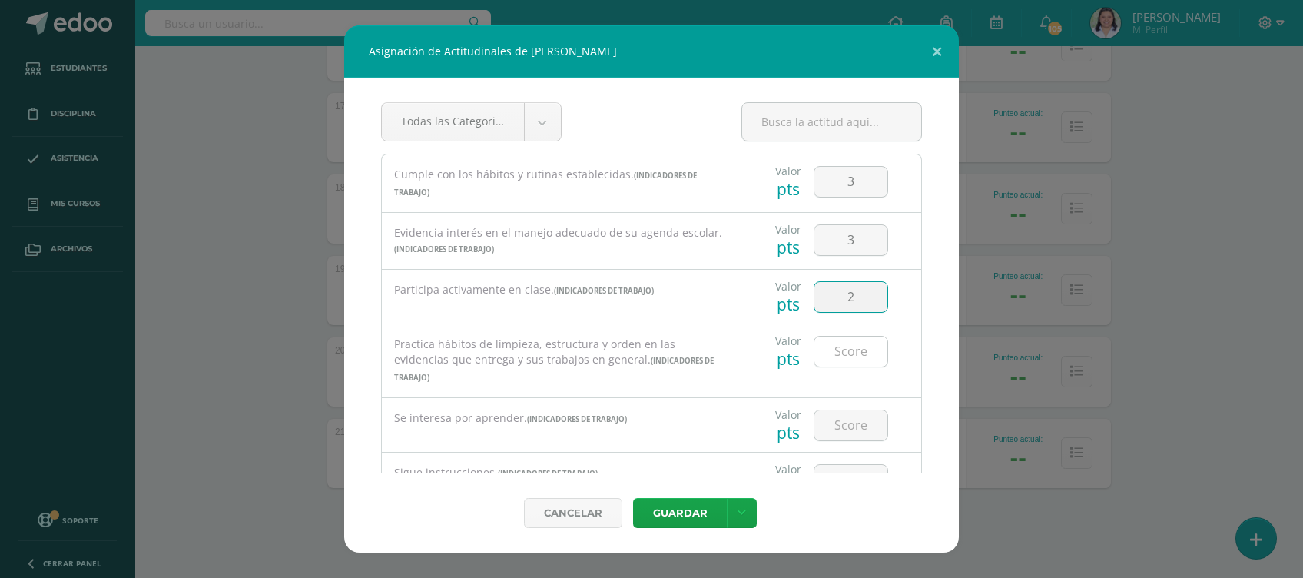
type input "2"
click at [843, 337] on input "number" at bounding box center [850, 351] width 73 height 30
type input "3"
click at [850, 422] on input "number" at bounding box center [850, 425] width 73 height 30
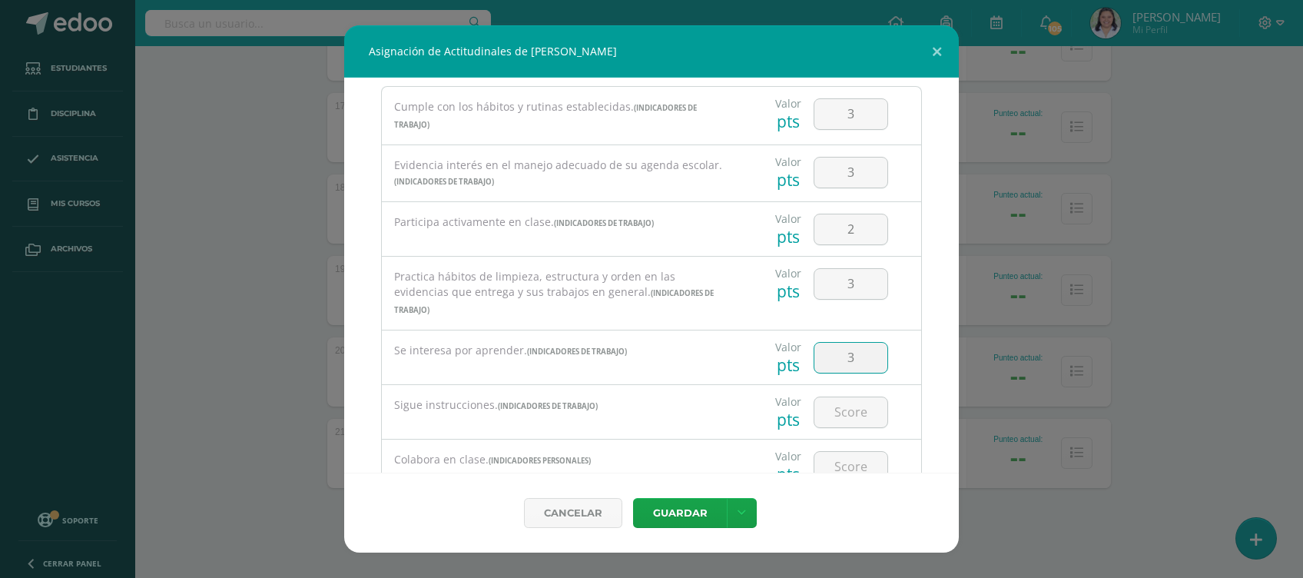
scroll to position [156, 0]
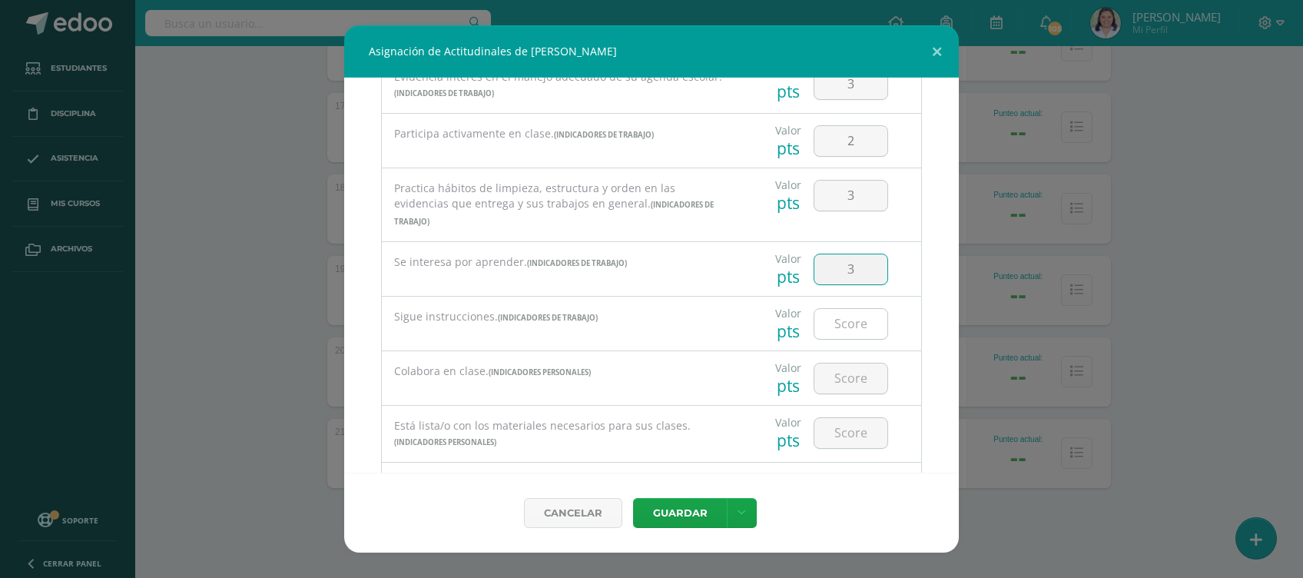
type input "3"
click at [830, 316] on input "3" at bounding box center [850, 324] width 73 height 30
type input "3"
click at [847, 379] on input "3" at bounding box center [850, 378] width 73 height 30
type input "3"
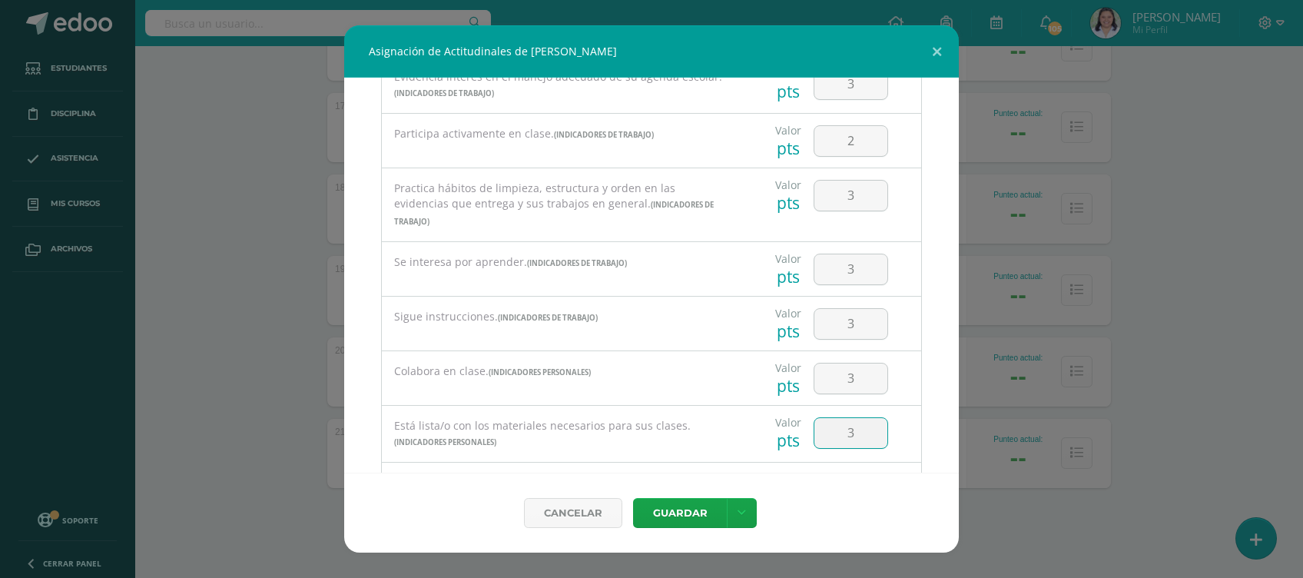
click at [842, 429] on input "3" at bounding box center [850, 433] width 73 height 30
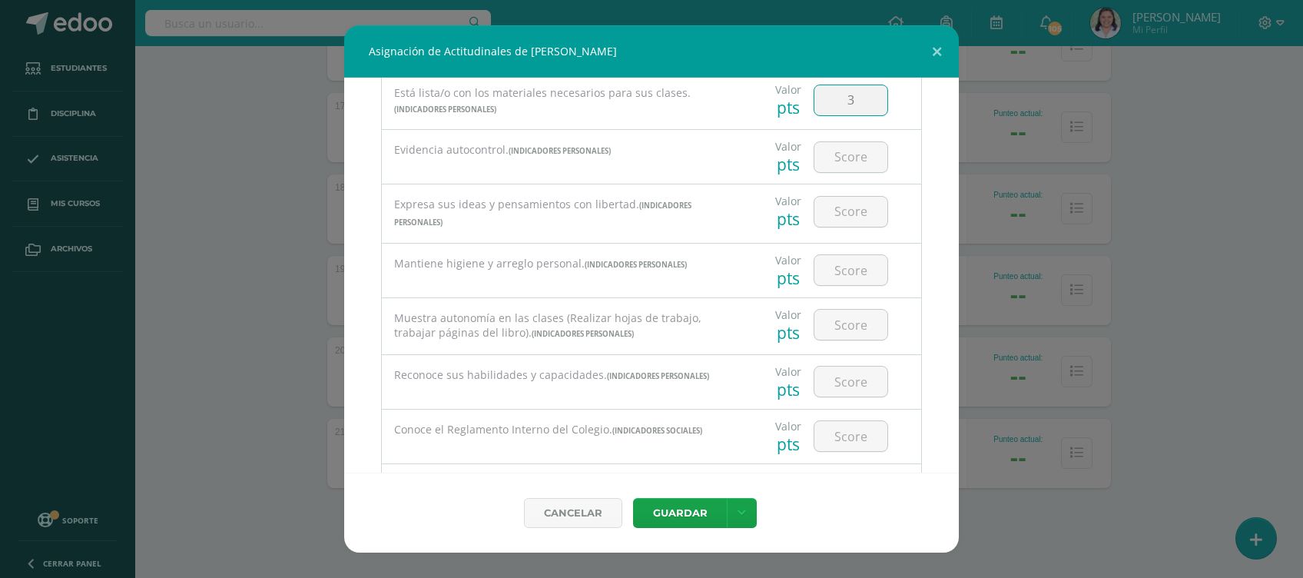
scroll to position [557, 0]
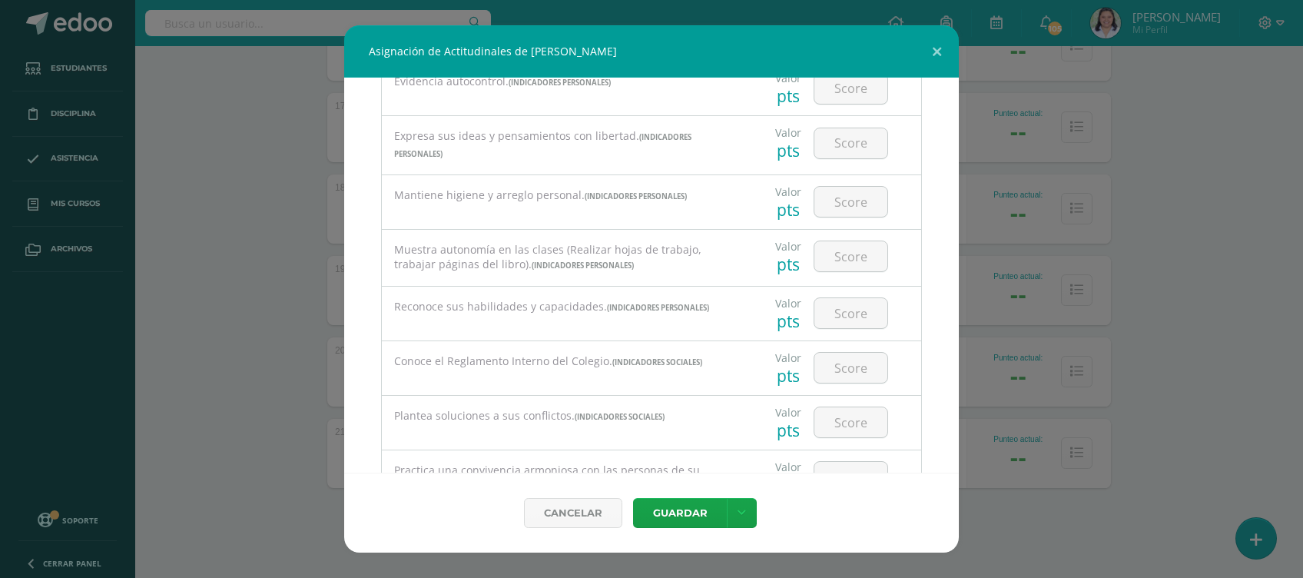
type input "3"
click at [930, 316] on div "Todas las Categorias Todas las Categorias Indicadores Sociales Indicadores de T…" at bounding box center [651, 275] width 615 height 395
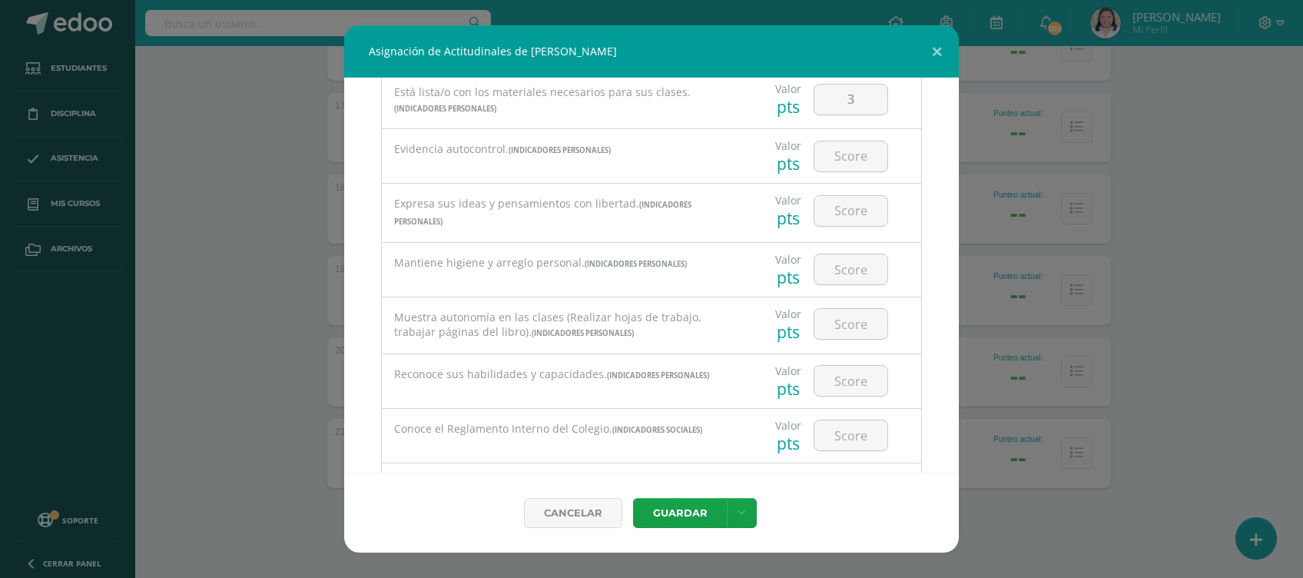
scroll to position [461, 0]
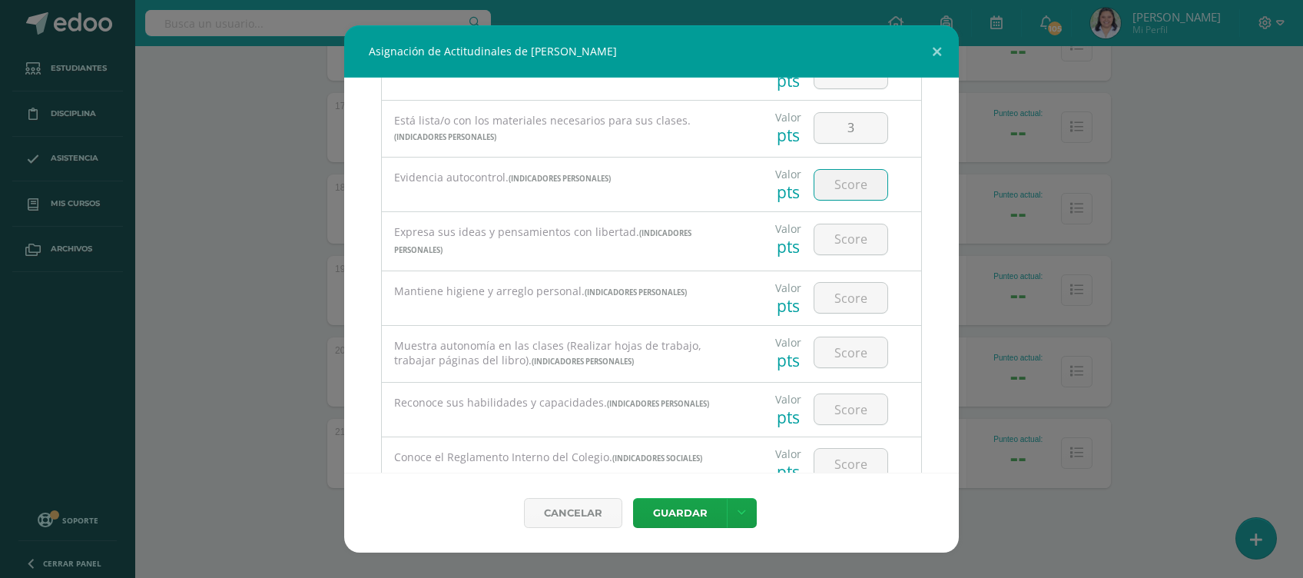
click at [853, 172] on input "number" at bounding box center [850, 185] width 73 height 30
type input "3"
click at [835, 229] on input "3" at bounding box center [850, 239] width 73 height 30
type input "3"
click at [836, 307] on input "number" at bounding box center [850, 298] width 73 height 30
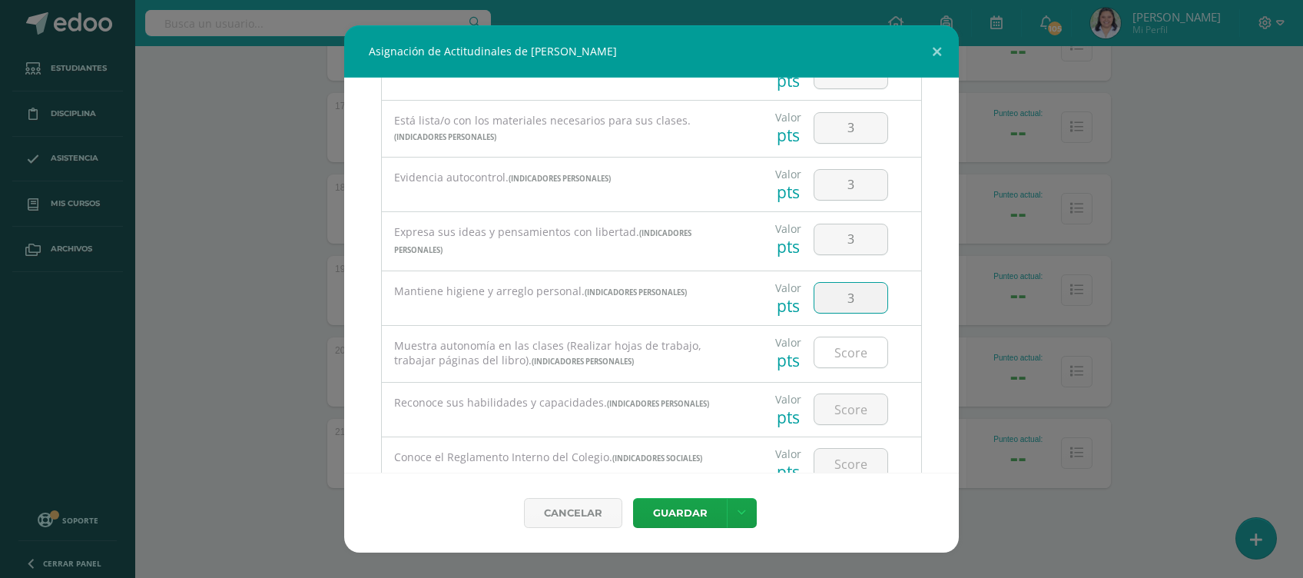
type input "3"
click at [839, 339] on input "number" at bounding box center [850, 352] width 73 height 30
type input "3"
click at [848, 404] on input "3" at bounding box center [850, 409] width 73 height 30
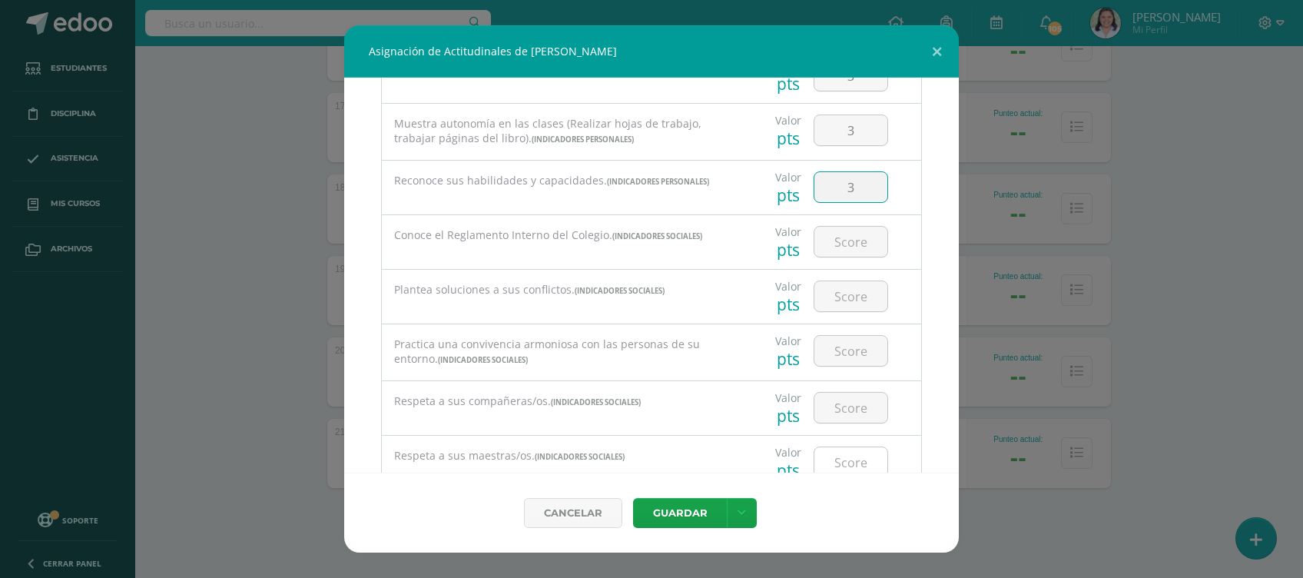
type input "3"
click at [840, 466] on input "3" at bounding box center [850, 462] width 73 height 30
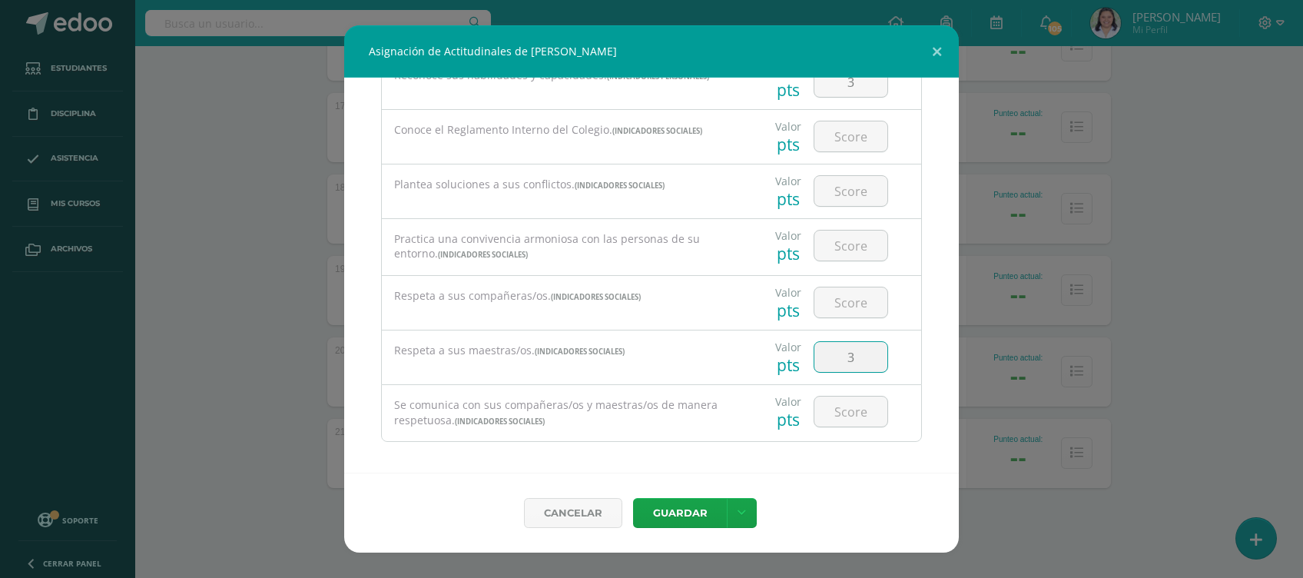
scroll to position [793, 0]
type input "3"
click at [838, 403] on input "number" at bounding box center [850, 407] width 73 height 30
type input "3"
click at [840, 290] on input "3" at bounding box center [850, 298] width 73 height 30
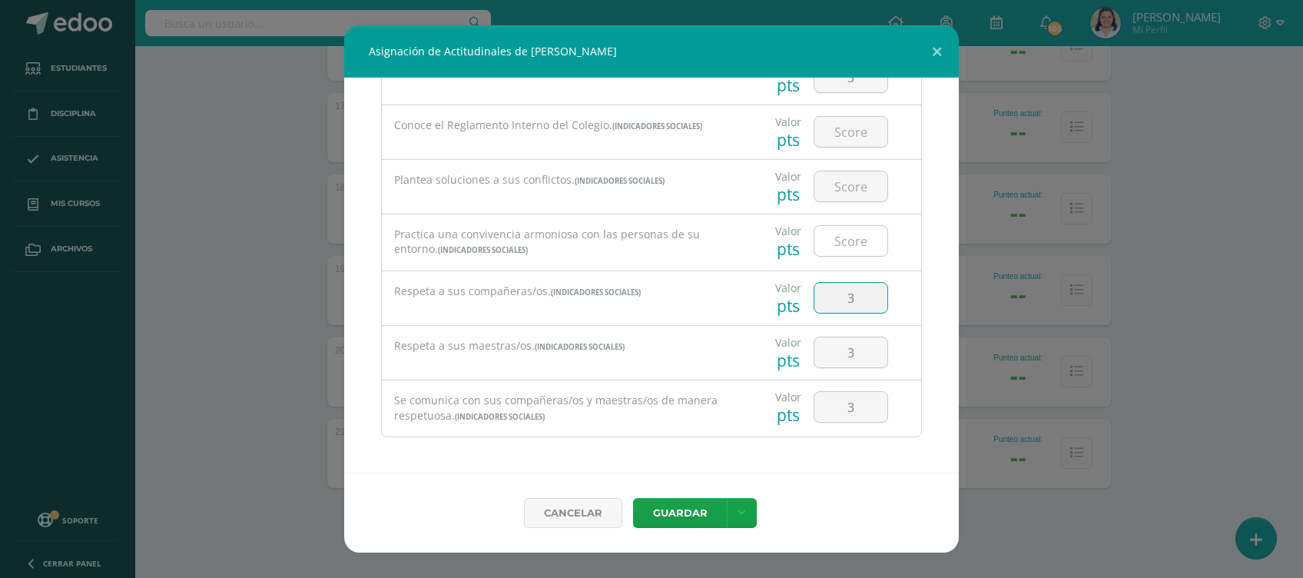
type input "3"
click at [840, 237] on input "3" at bounding box center [850, 241] width 73 height 30
type input "3"
click at [851, 177] on input "3" at bounding box center [850, 186] width 73 height 30
type input "3"
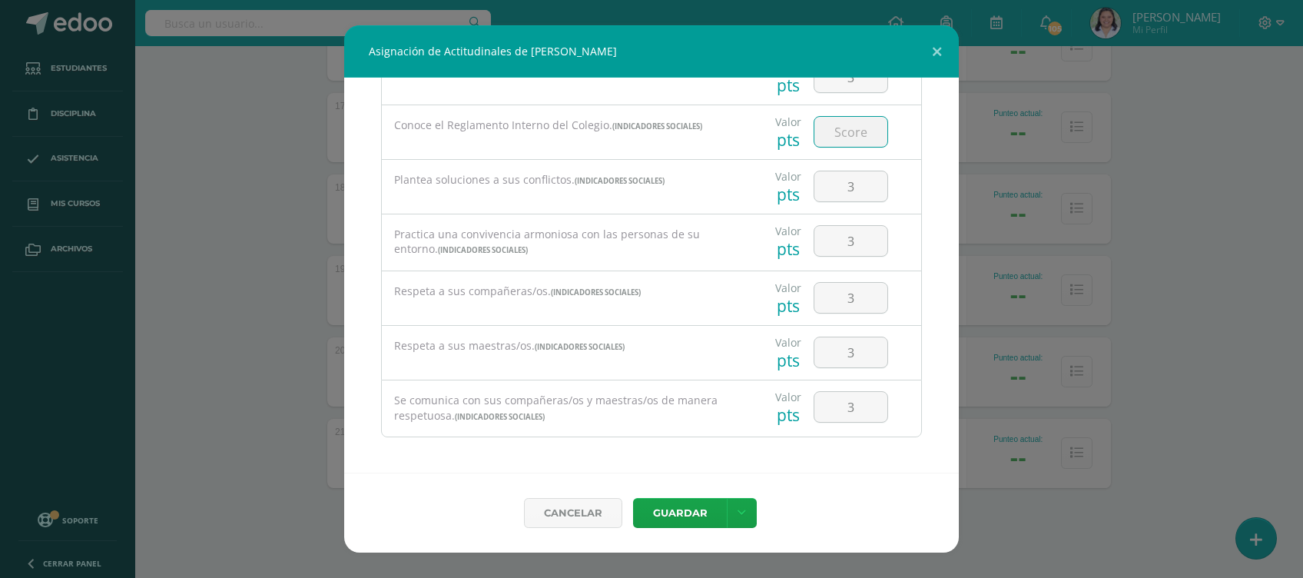
click at [842, 134] on input "number" at bounding box center [850, 132] width 73 height 30
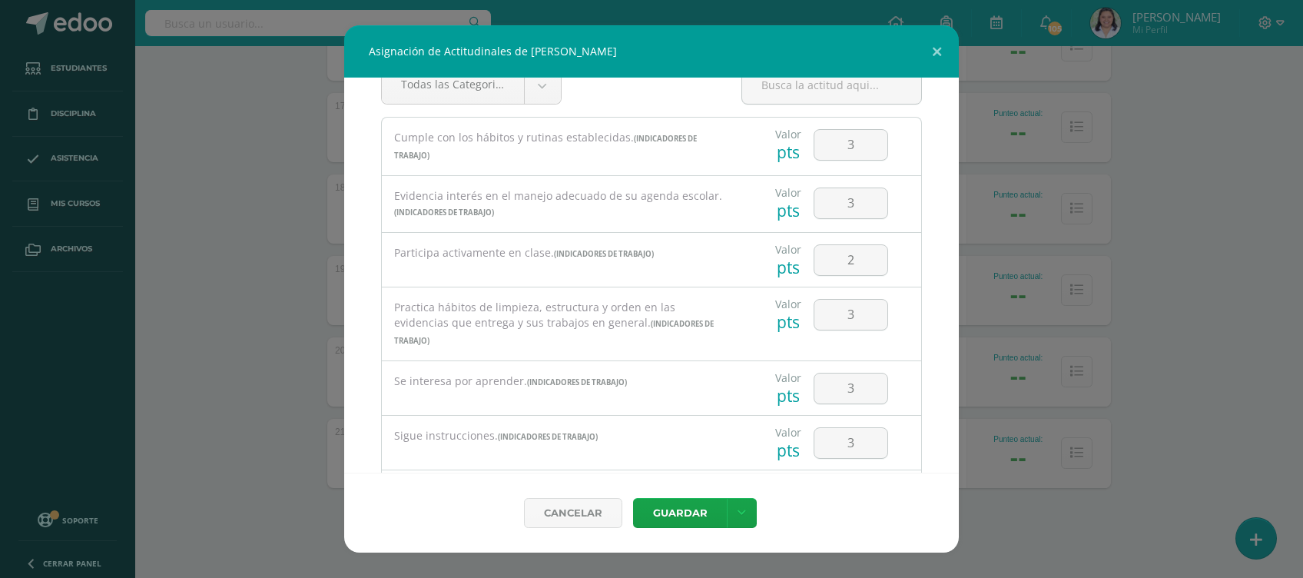
scroll to position [49, 0]
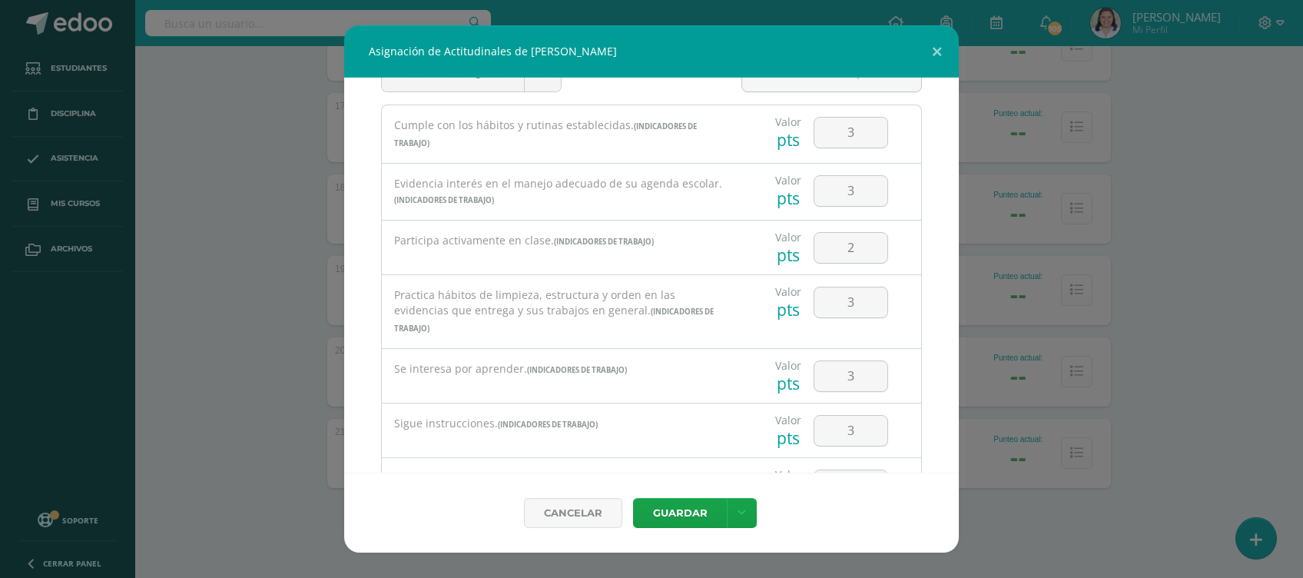
type input "3"
drag, startPoint x: 942, startPoint y: 147, endPoint x: 943, endPoint y: 161, distance: 13.1
click at [943, 161] on div "Todas las Categorias Todas las Categorias Indicadores Sociales Indicadores de T…" at bounding box center [651, 275] width 615 height 395
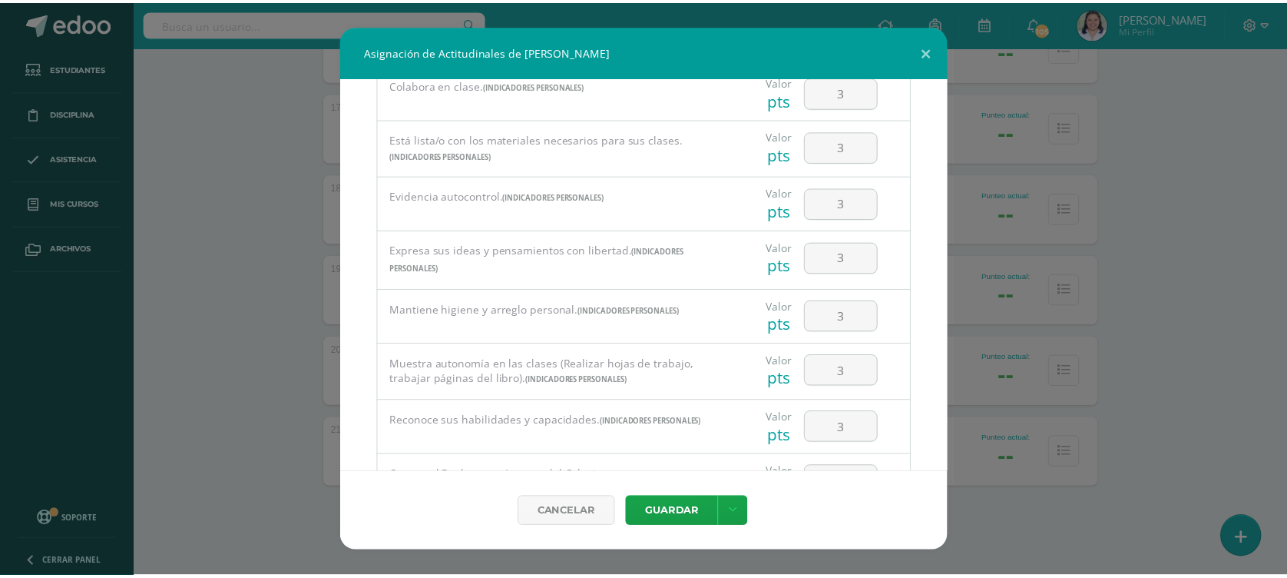
scroll to position [449, 0]
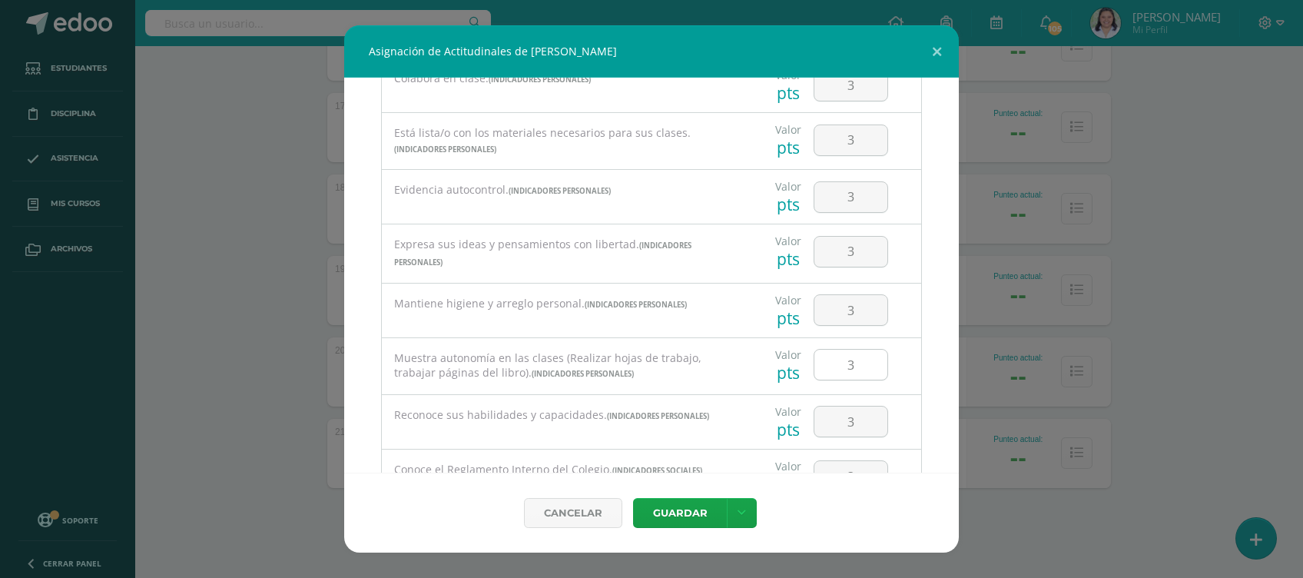
click at [848, 354] on input "3" at bounding box center [850, 365] width 73 height 30
type input "2"
click at [697, 511] on button "Guardar" at bounding box center [680, 513] width 94 height 30
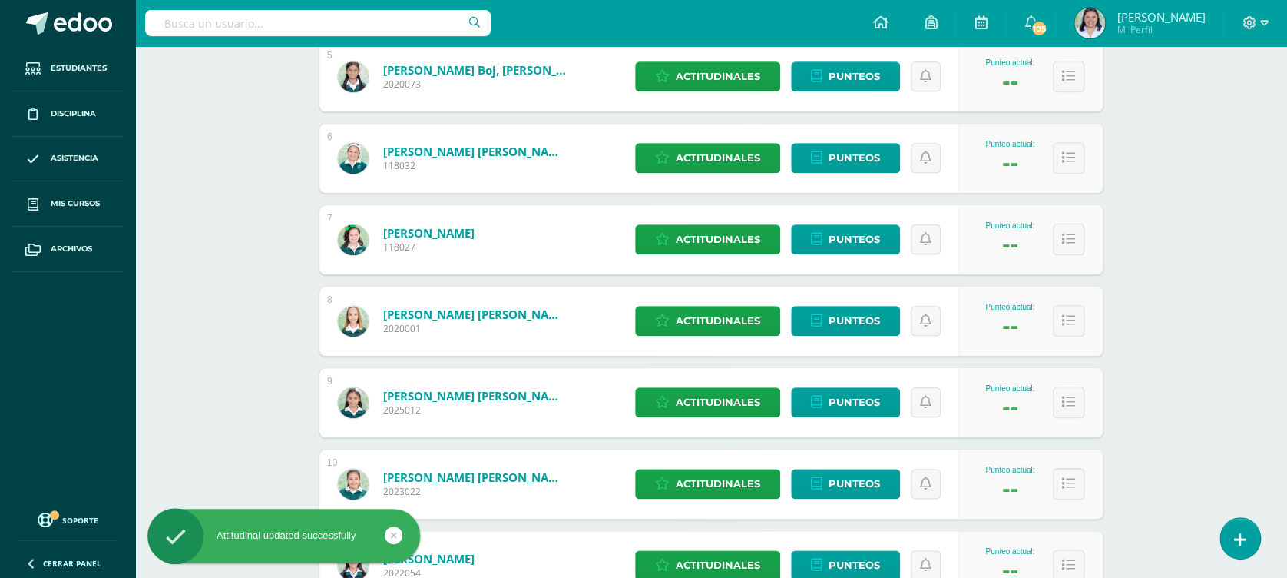
scroll to position [0, 0]
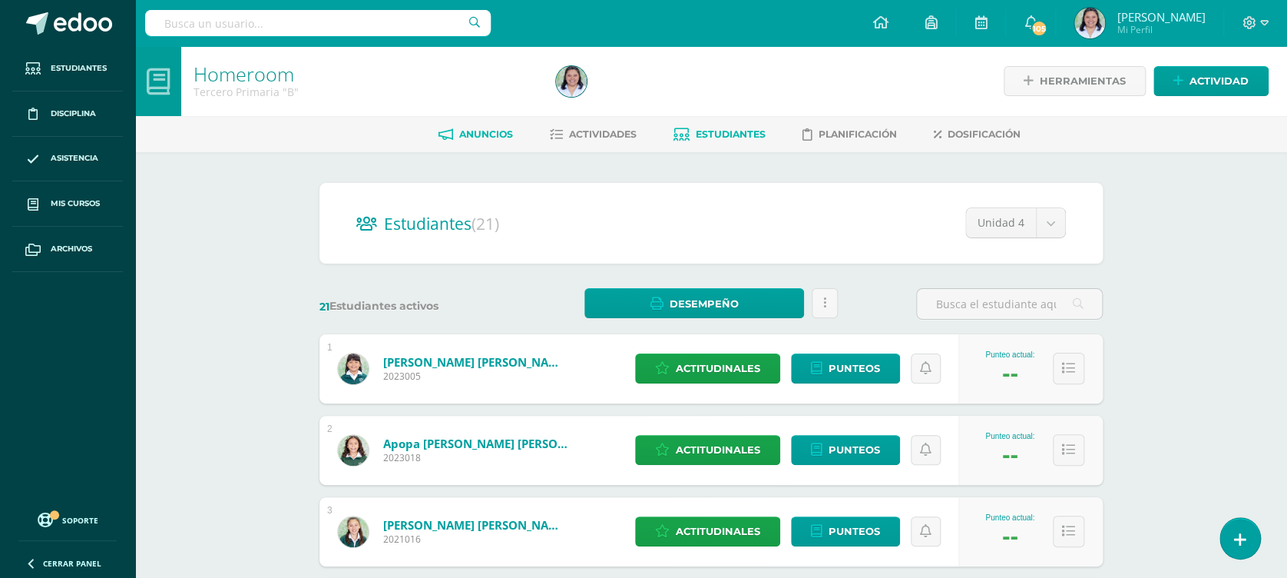
click at [469, 134] on span "Anuncios" at bounding box center [486, 134] width 54 height 12
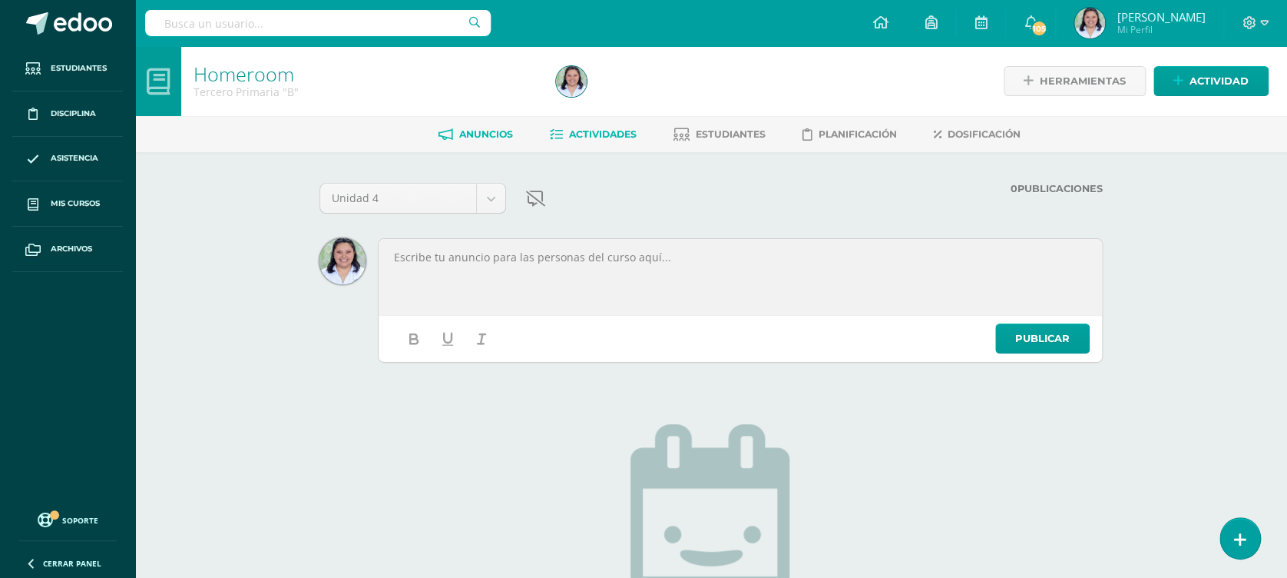
click at [605, 128] on span "Actividades" at bounding box center [603, 134] width 68 height 12
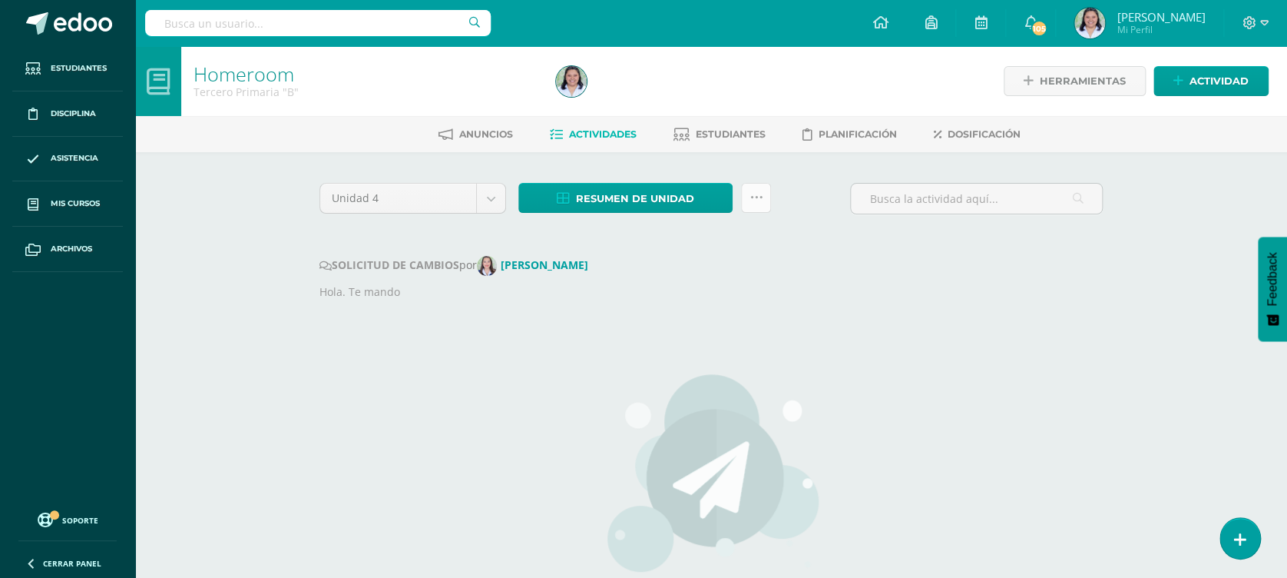
click at [752, 203] on link at bounding box center [756, 198] width 30 height 30
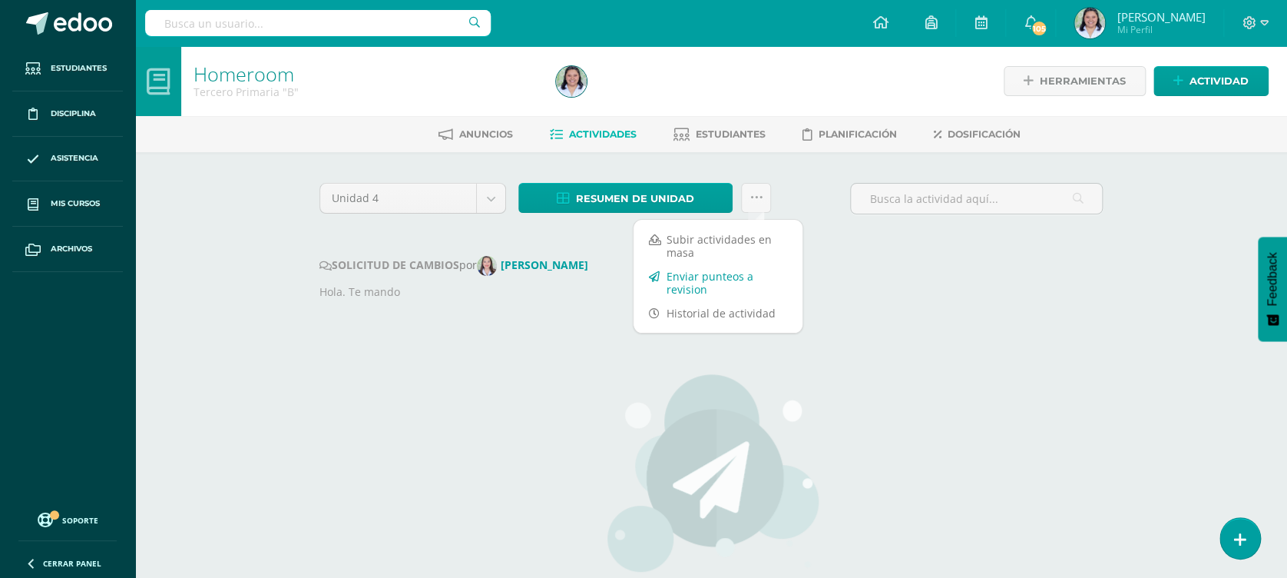
click at [731, 285] on link "Enviar punteos a revision" at bounding box center [718, 282] width 169 height 37
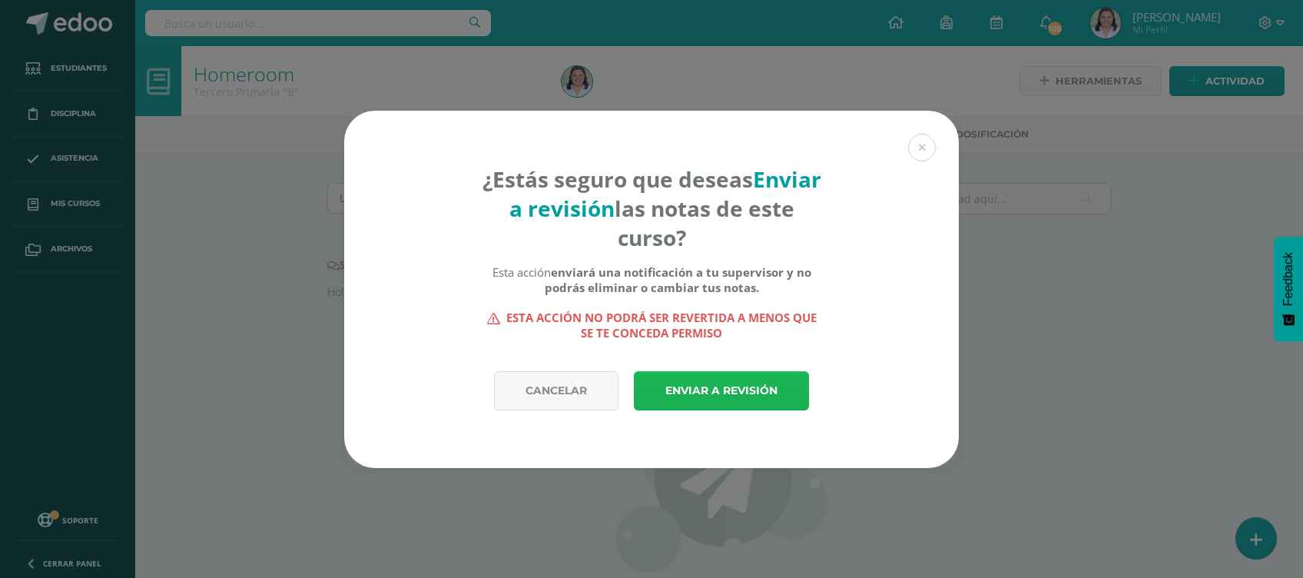
click at [730, 391] on link "Enviar a revisión" at bounding box center [721, 390] width 175 height 39
